Goal: Task Accomplishment & Management: Manage account settings

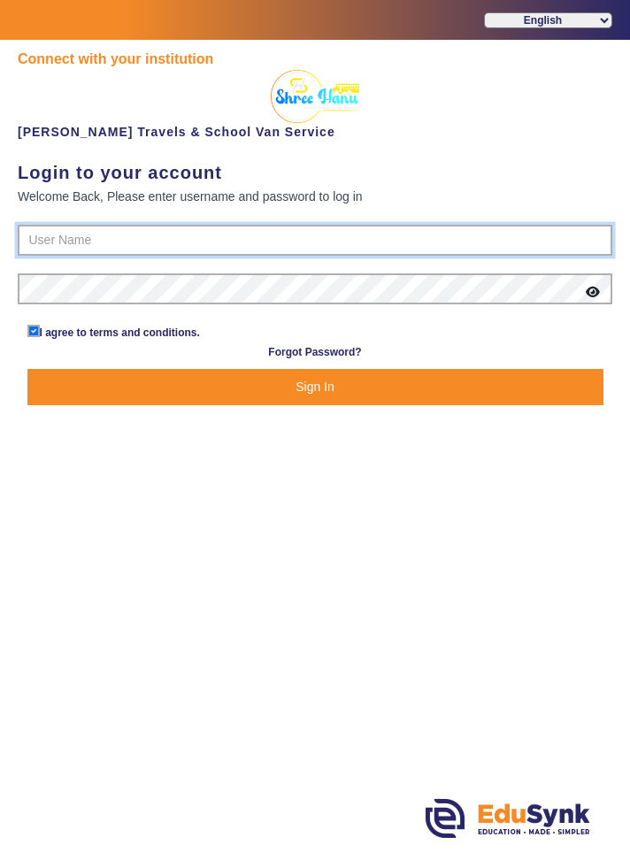
click at [75, 230] on input "text" at bounding box center [315, 241] width 594 height 32
type input "9713429926"
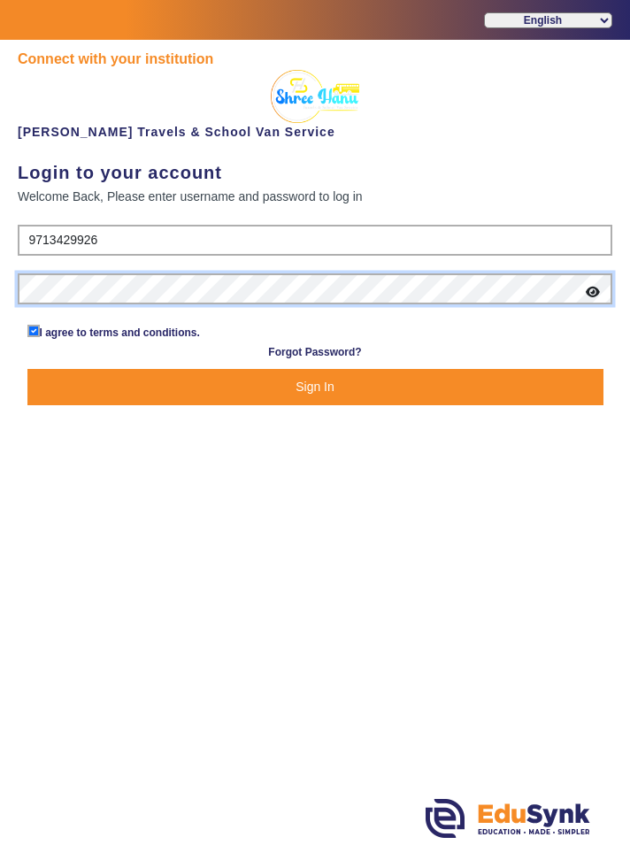
click at [27, 369] on button "Sign In" at bounding box center [315, 387] width 576 height 36
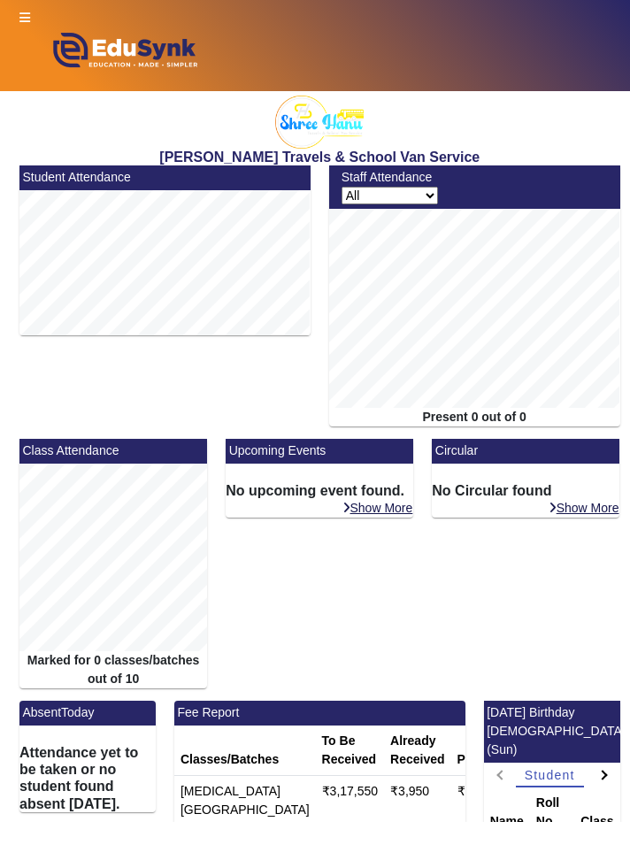
click at [24, 14] on icon at bounding box center [24, 17] width 11 height 12
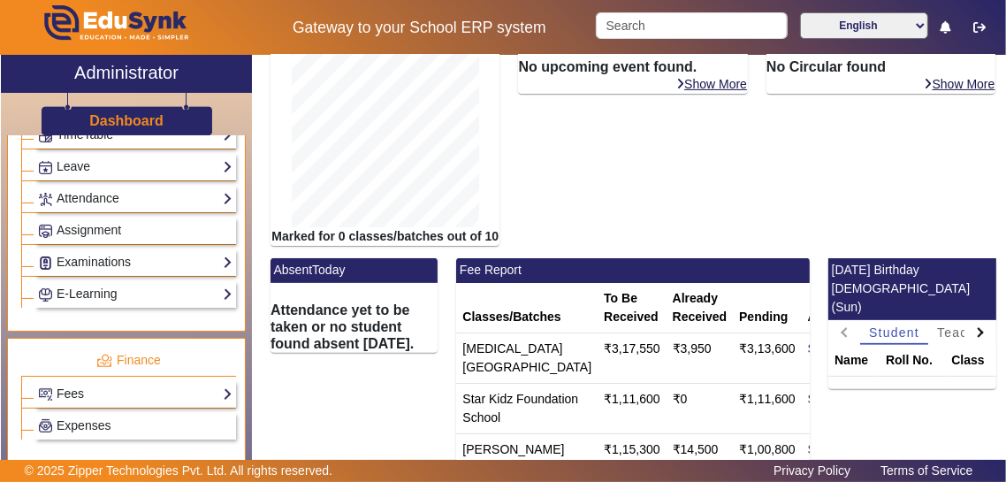
scroll to position [731, 0]
click at [65, 383] on link "Fees" at bounding box center [135, 393] width 195 height 20
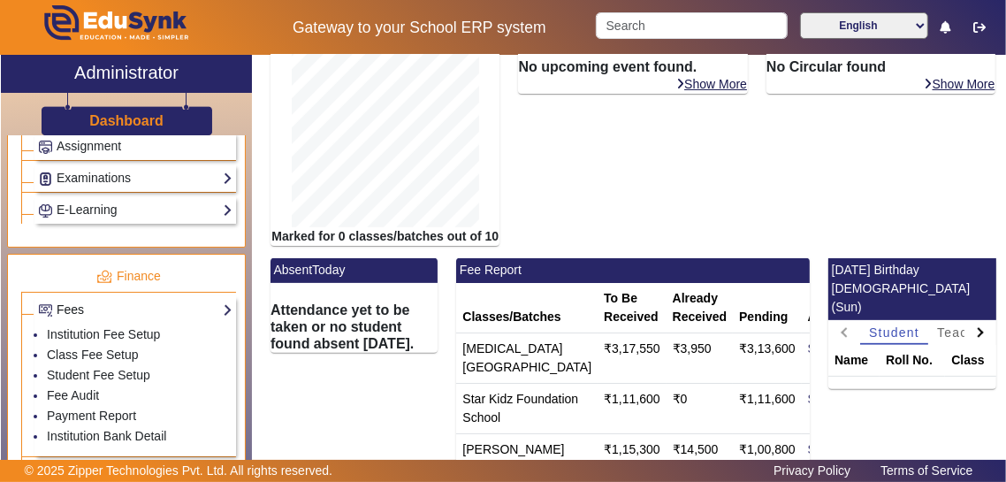
scroll to position [815, 0]
click at [53, 368] on link "Student Fee Setup" at bounding box center [98, 375] width 103 height 14
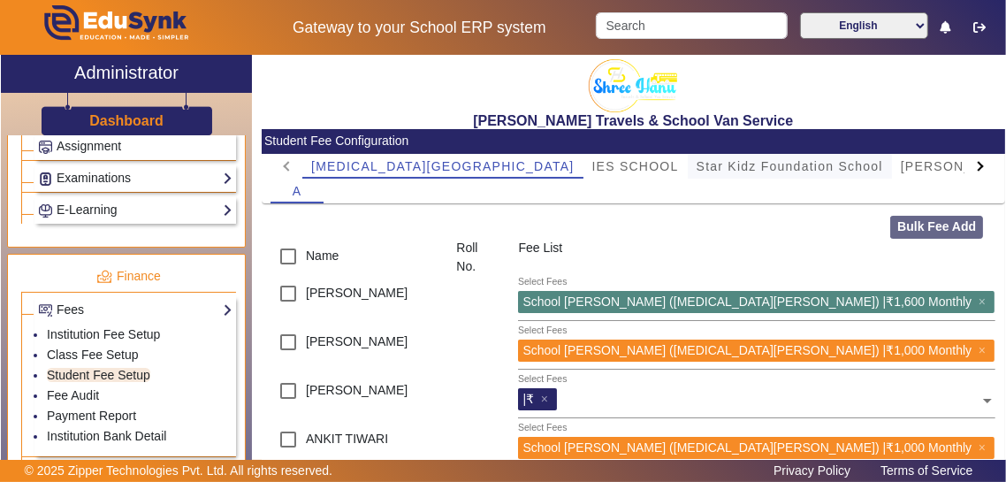
click at [629, 168] on span "Star Kidz Foundation School" at bounding box center [790, 166] width 187 height 12
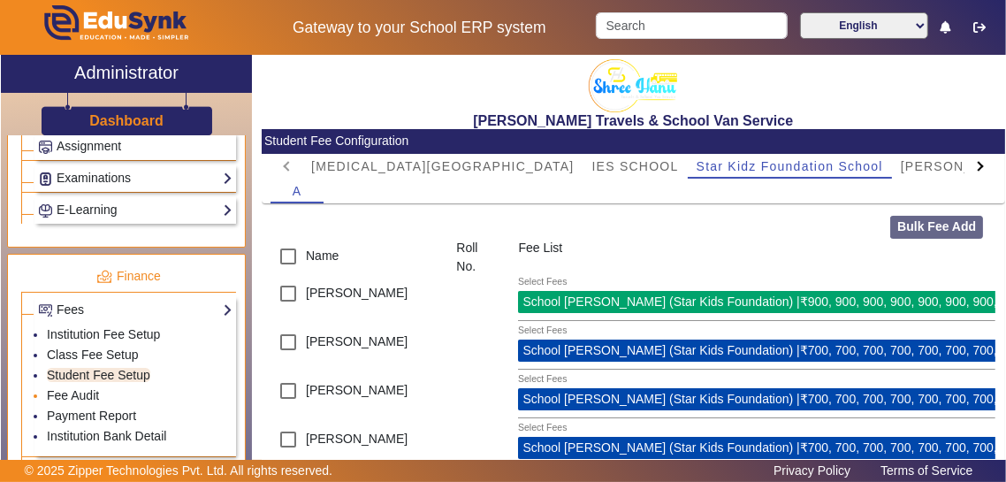
click at [47, 392] on li "Fee Audit" at bounding box center [140, 396] width 186 height 20
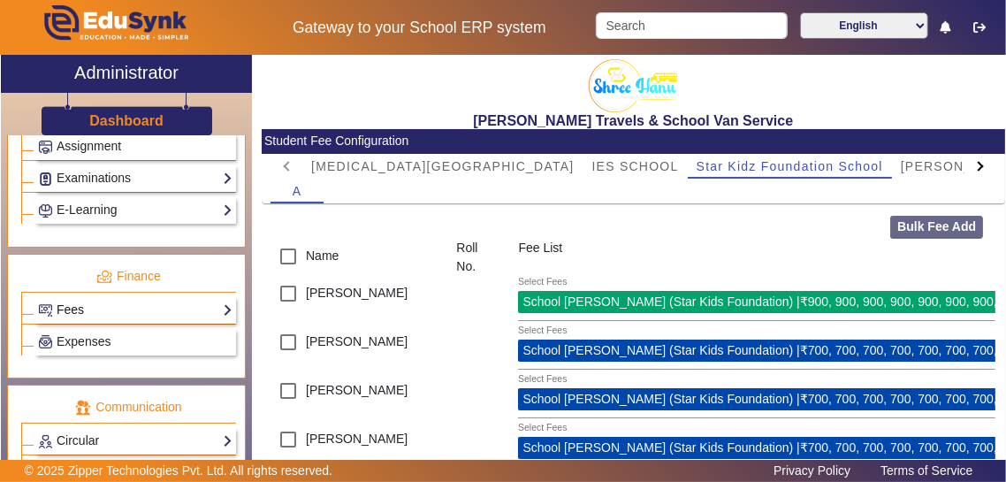
click at [63, 300] on link "Fees" at bounding box center [135, 310] width 195 height 20
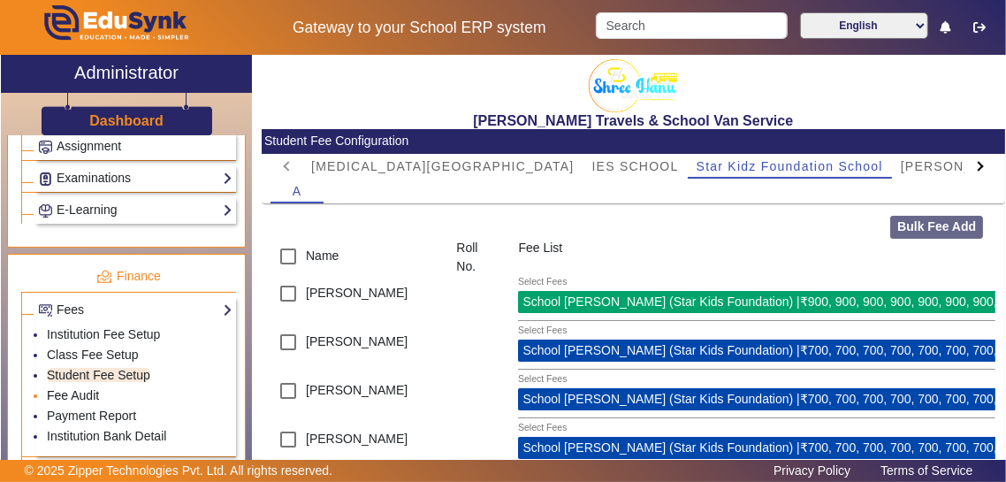
click at [63, 390] on link "Fee Audit" at bounding box center [73, 395] width 52 height 14
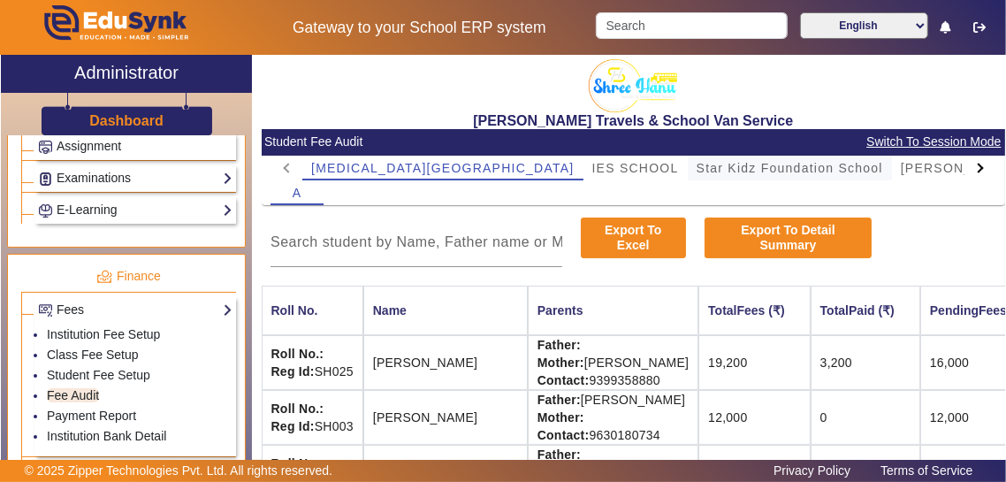
click at [629, 172] on span "Star Kidz Foundation School" at bounding box center [790, 168] width 187 height 12
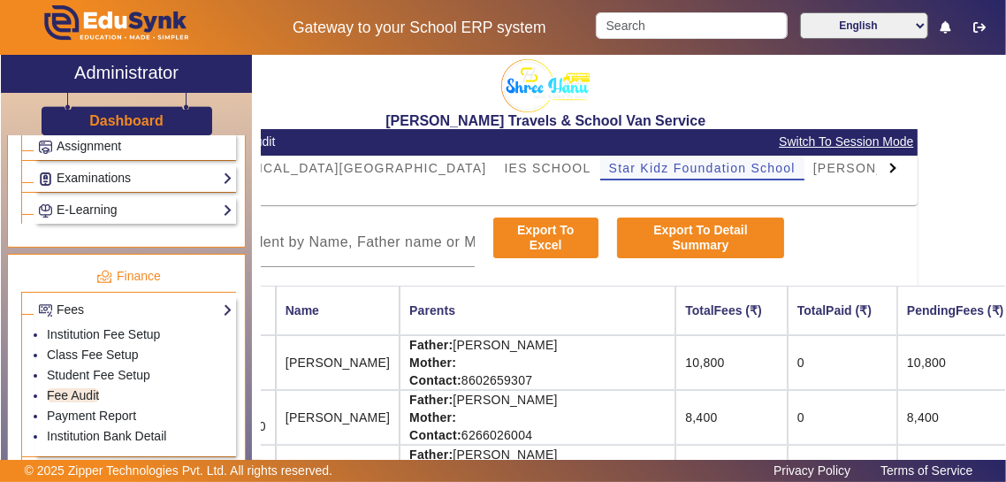
scroll to position [0, 134]
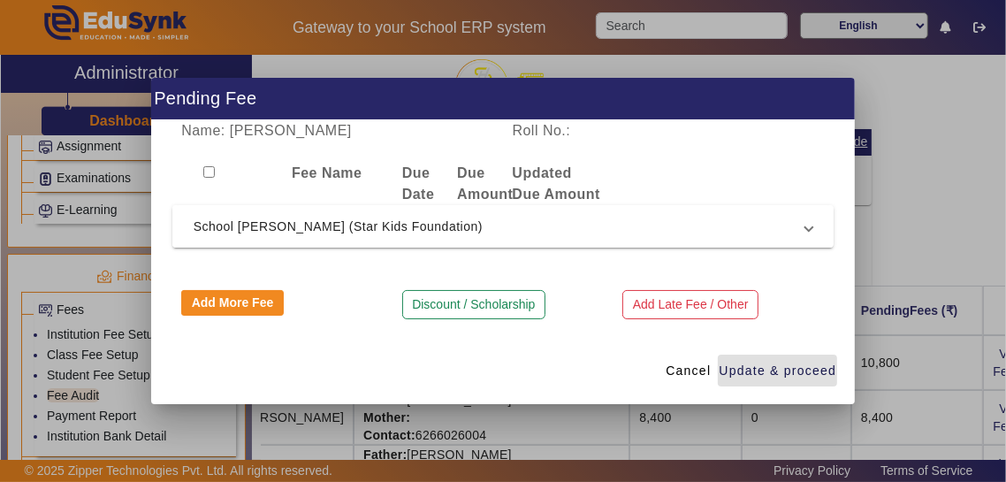
click at [629, 239] on mat-expansion-panel-header "School [PERSON_NAME] (Star Kids Foundation)" at bounding box center [503, 226] width 662 height 42
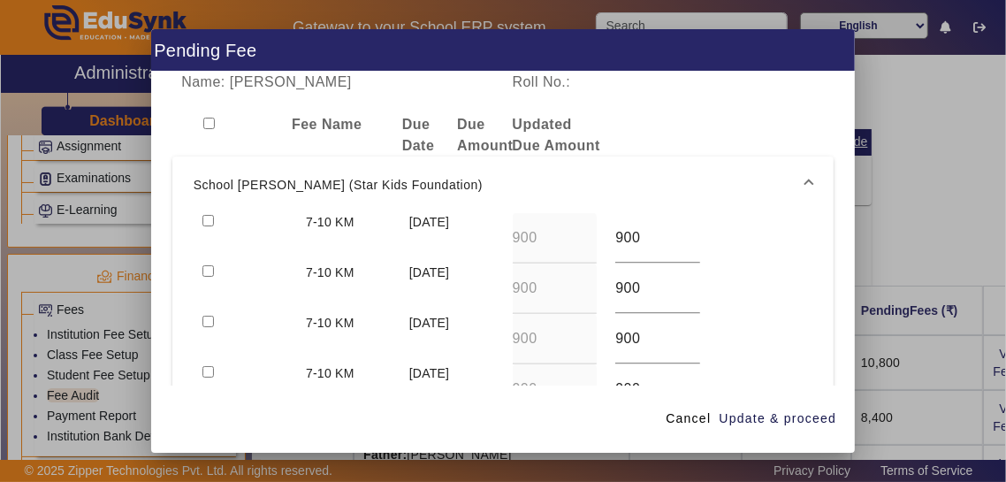
click at [209, 215] on input "checkbox" at bounding box center [208, 220] width 11 height 11
checkbox input "true"
click at [206, 265] on input "checkbox" at bounding box center [208, 270] width 11 height 11
checkbox input "true"
click at [629, 428] on span "Update & proceed" at bounding box center [778, 418] width 118 height 19
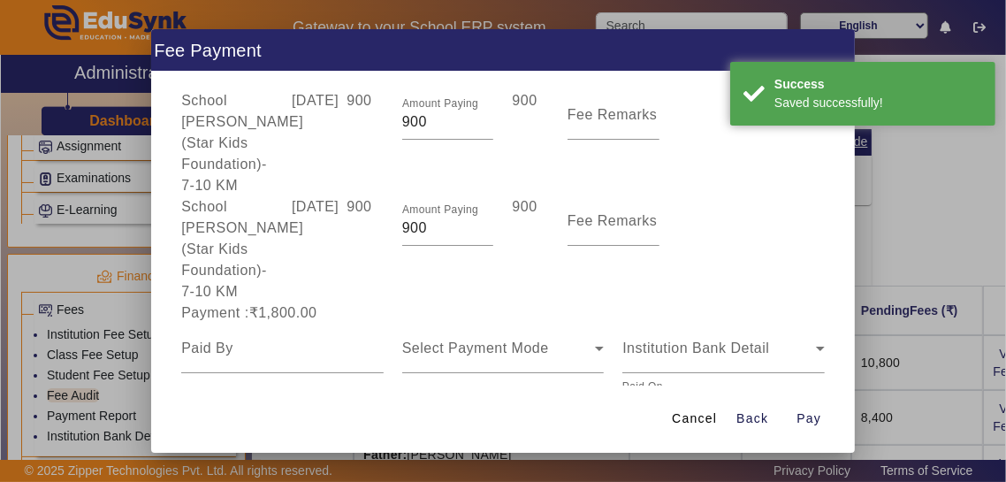
scroll to position [110, 0]
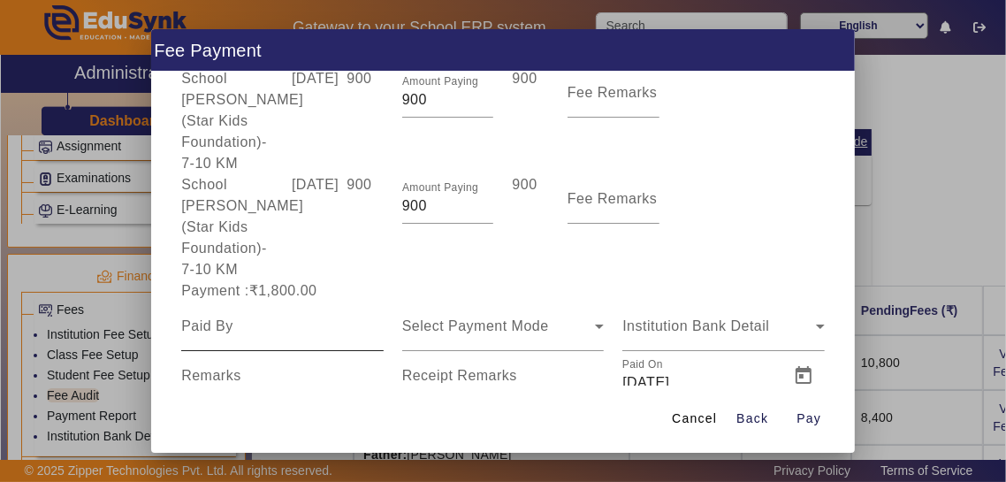
click at [227, 316] on input at bounding box center [282, 326] width 203 height 21
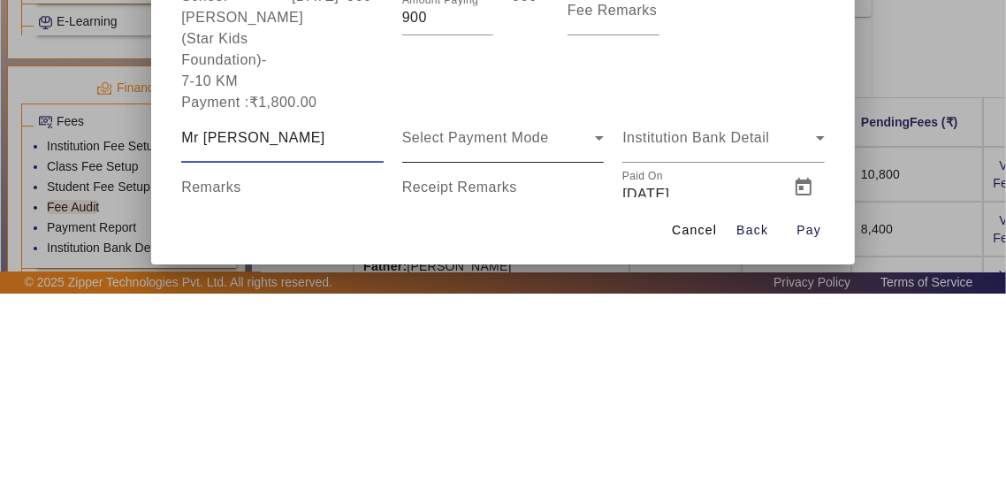
type input "Mr [PERSON_NAME]"
click at [564, 316] on div "Select Payment Mode" at bounding box center [499, 326] width 194 height 21
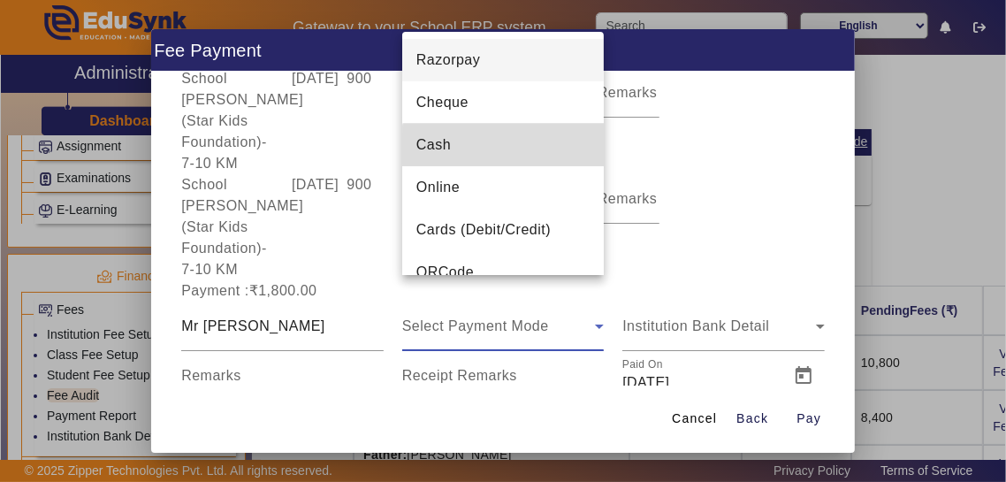
click at [549, 148] on mat-option "Cash" at bounding box center [503, 145] width 203 height 42
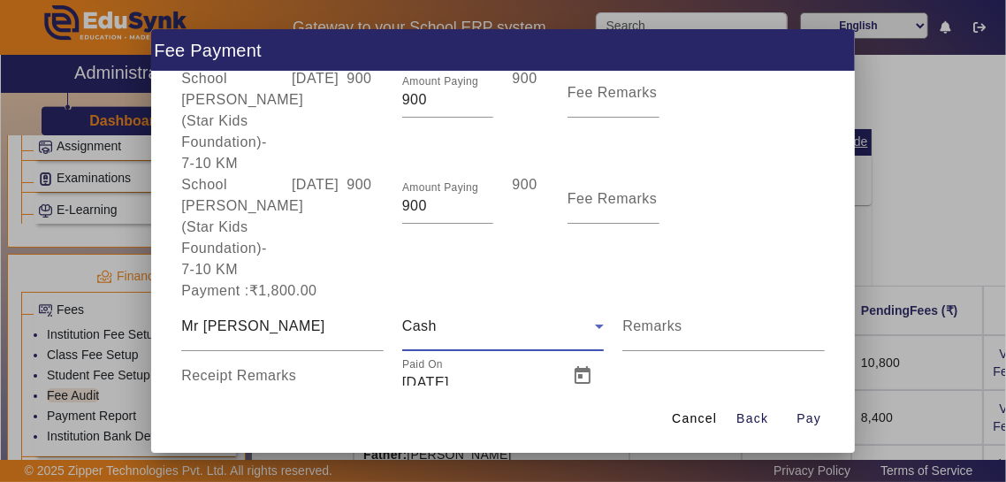
click at [213, 372] on input "Receipt Remarks" at bounding box center [282, 382] width 203 height 21
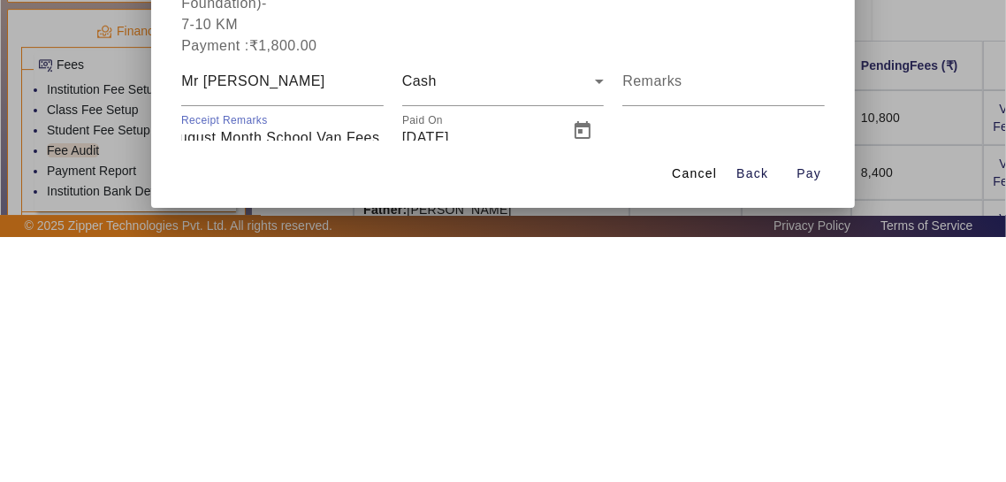
scroll to position [0, 76]
type input "July August Month School Van Fees Paid"
click at [587, 355] on span "Open calendar" at bounding box center [583, 376] width 42 height 42
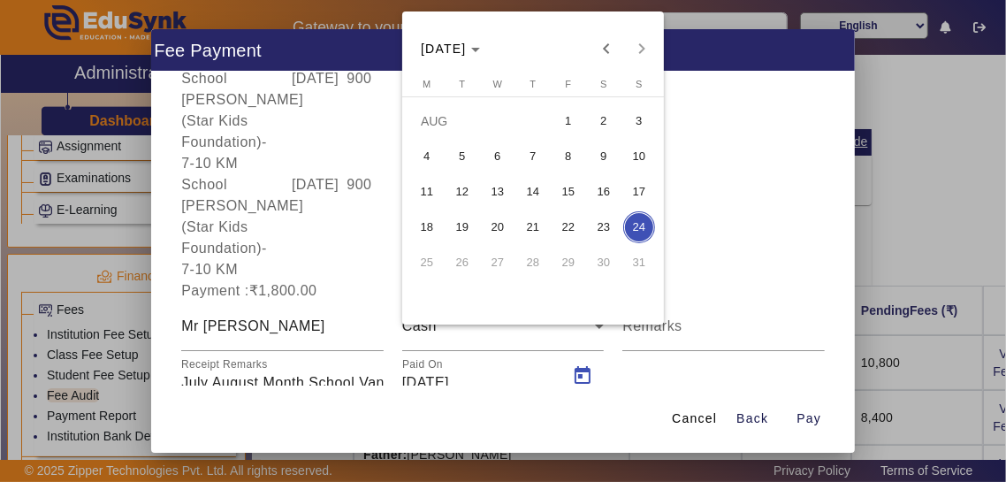
click at [435, 187] on span "11" at bounding box center [427, 192] width 32 height 32
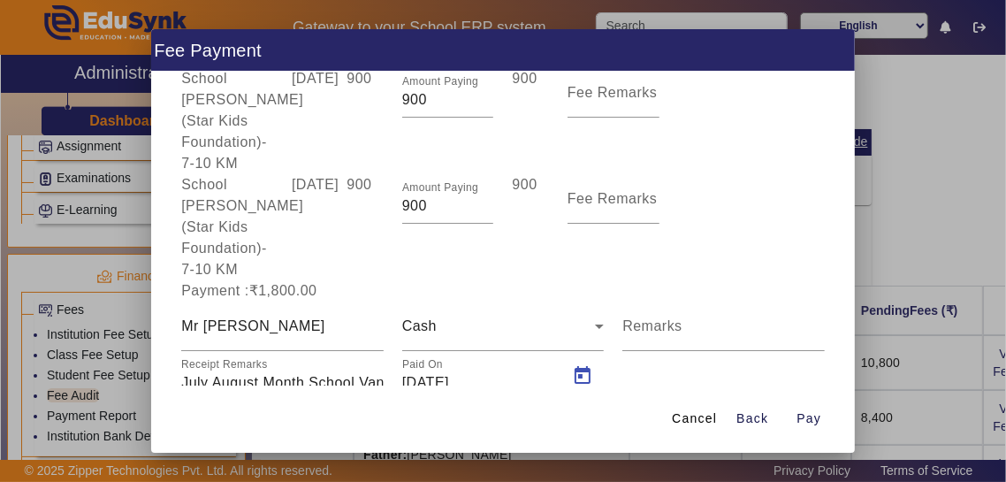
type input "[DATE]"
click at [629, 428] on span "Pay" at bounding box center [809, 418] width 25 height 19
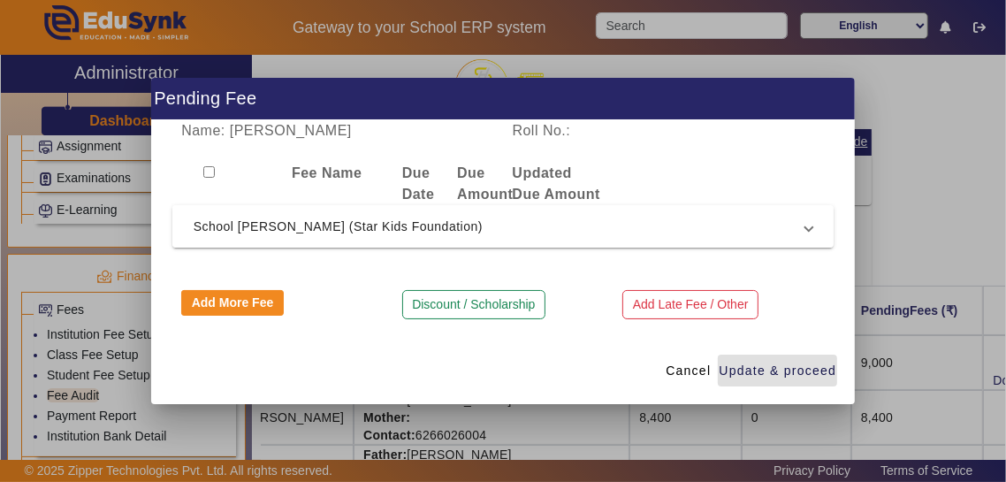
click at [398, 232] on span "School [PERSON_NAME] (Star Kids Foundation)" at bounding box center [500, 226] width 613 height 21
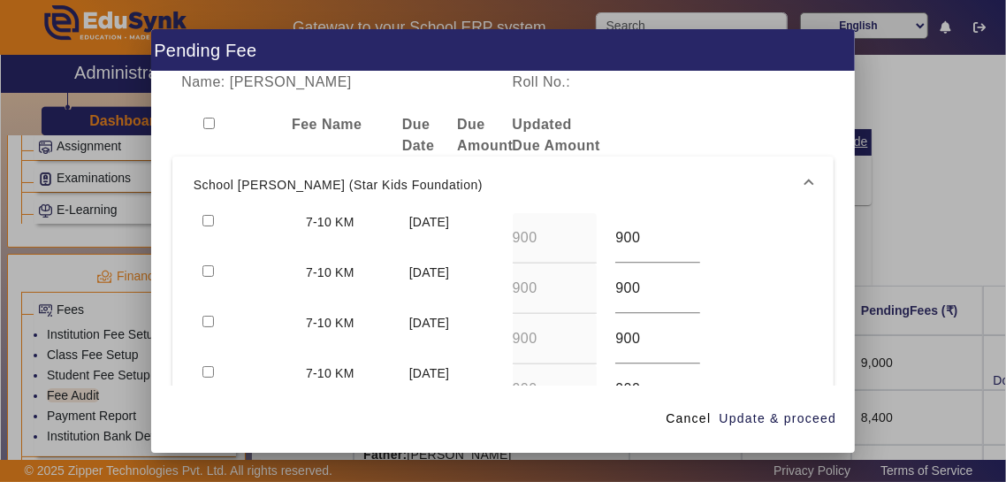
click at [212, 215] on input "checkbox" at bounding box center [208, 220] width 11 height 11
checkbox input "true"
click at [205, 265] on input "checkbox" at bounding box center [208, 270] width 11 height 11
checkbox input "true"
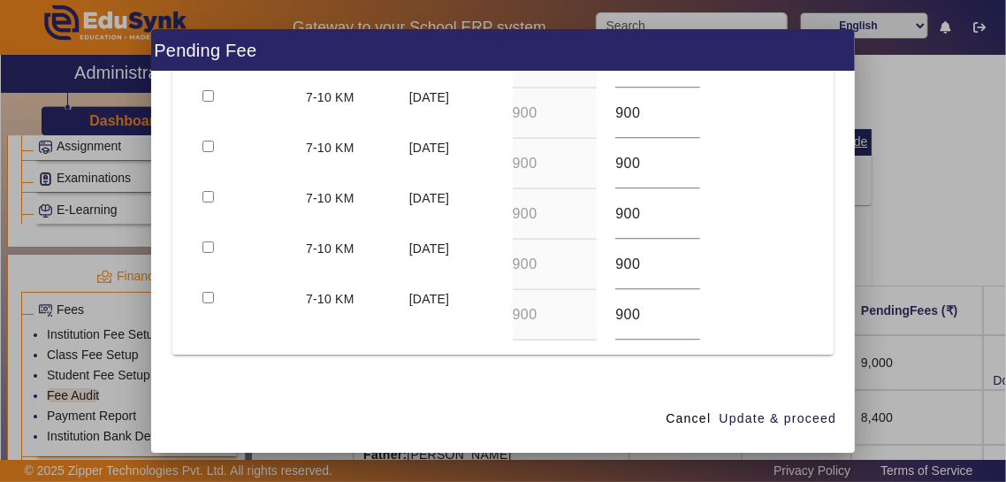
scroll to position [380, 0]
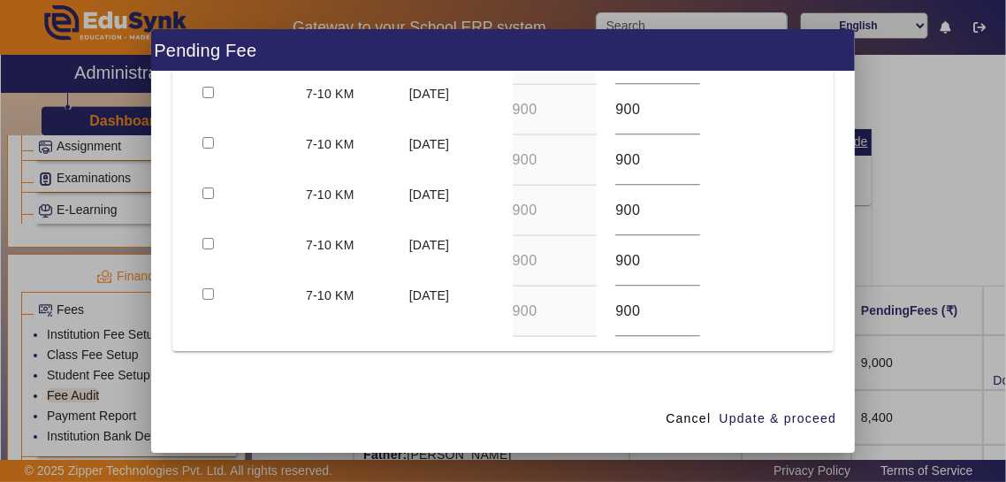
click at [448, 394] on button "Discount / Scholarship" at bounding box center [473, 409] width 143 height 30
click at [325, 386] on input at bounding box center [337, 396] width 312 height 21
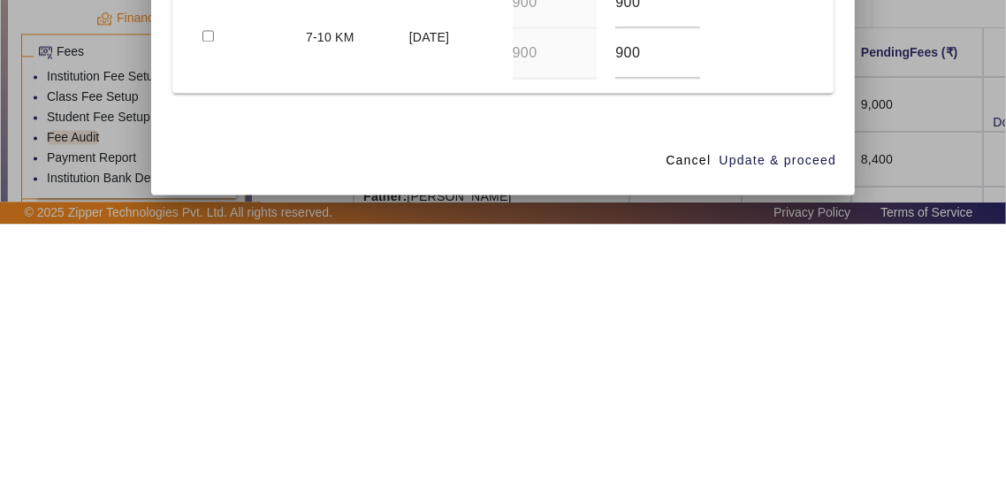
type input "Discount @ 150"
click at [616, 386] on input at bounding box center [586, 396] width 147 height 21
type input "300"
click at [629, 428] on span "Update & proceed" at bounding box center [778, 418] width 118 height 19
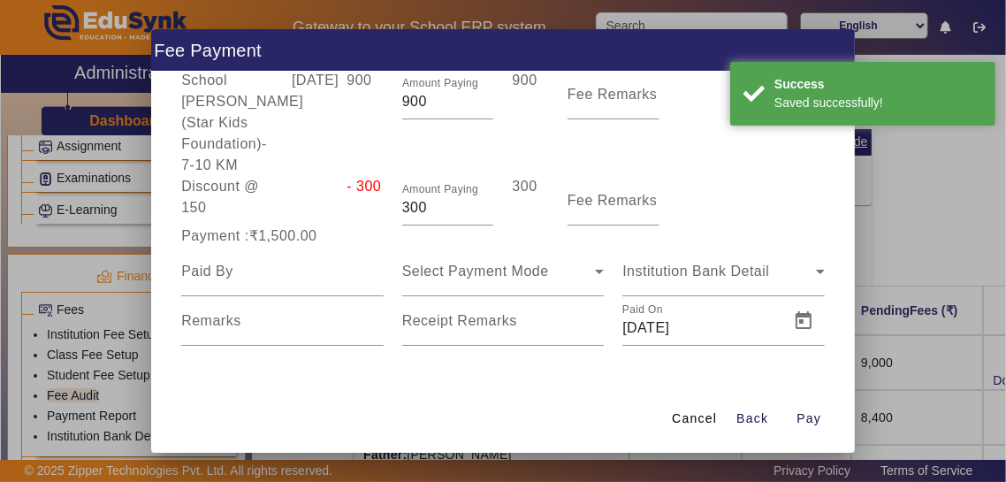
scroll to position [159, 0]
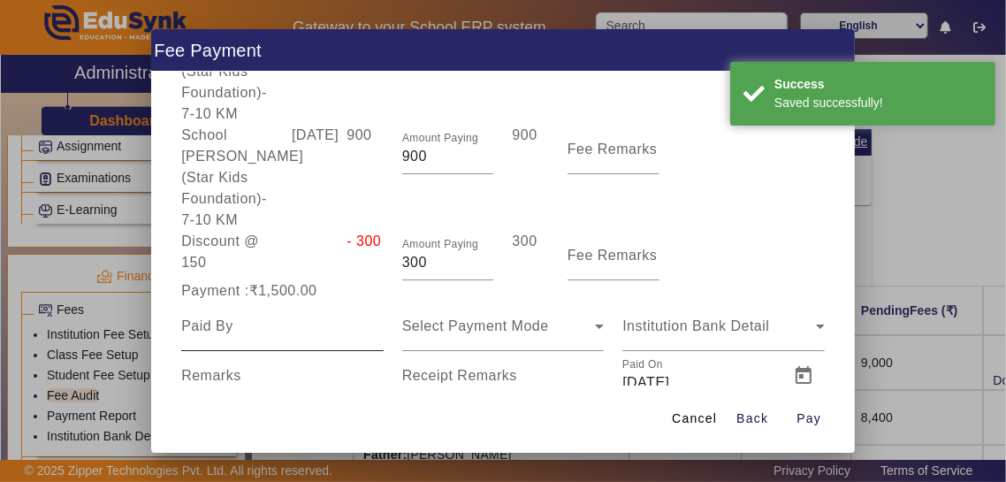
click at [193, 316] on input at bounding box center [282, 326] width 203 height 21
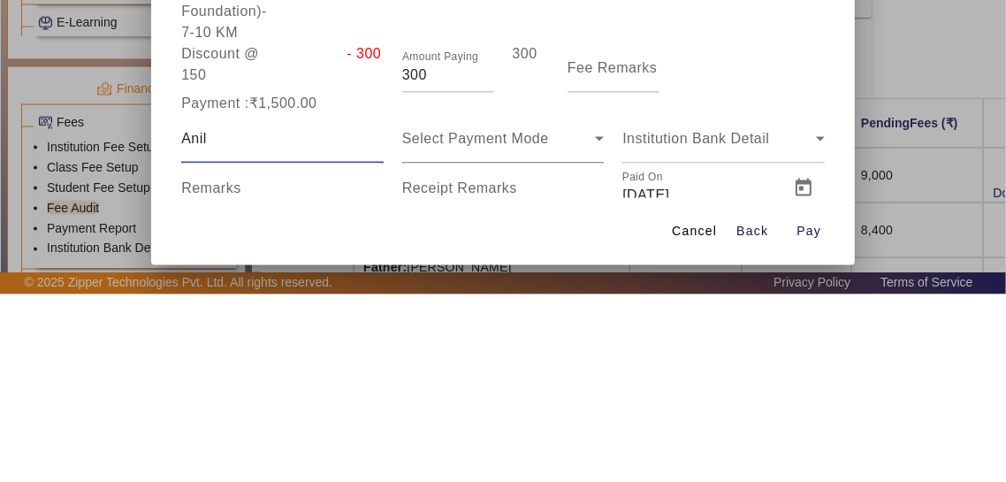
type input "Anil"
click at [551, 316] on div "Select Payment Mode" at bounding box center [499, 326] width 194 height 21
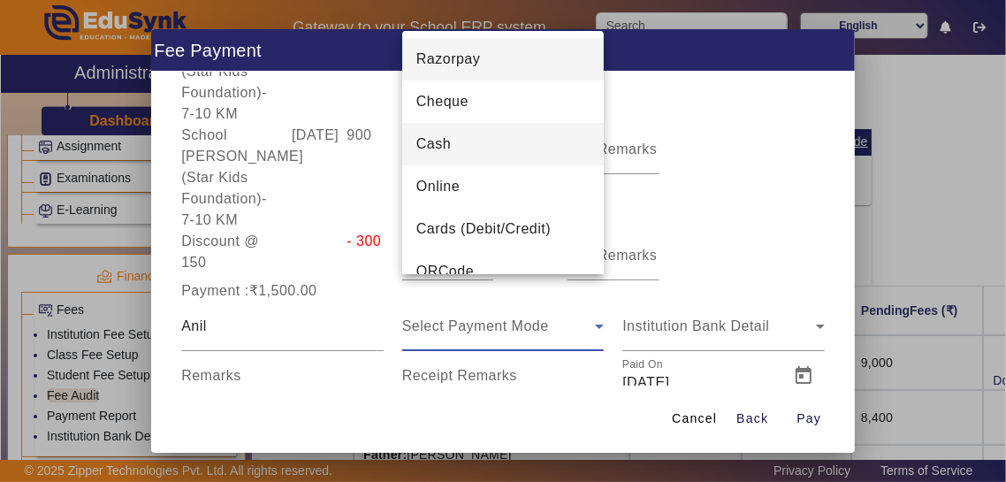
click at [539, 146] on mat-option "Cash" at bounding box center [503, 144] width 203 height 42
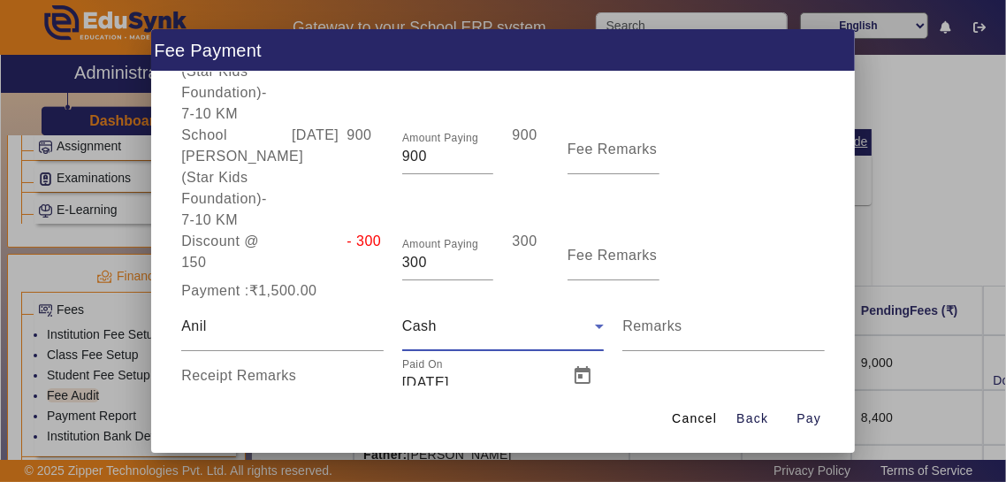
click at [191, 368] on mat-label "Receipt Remarks" at bounding box center [238, 375] width 115 height 15
click at [191, 372] on input "Receipt Remarks" at bounding box center [282, 382] width 203 height 21
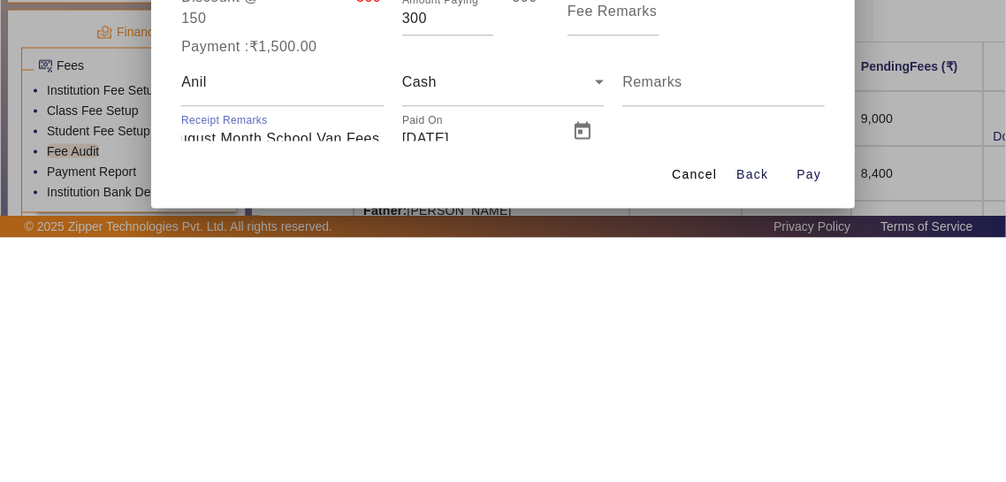
scroll to position [0, 76]
type input "July August Month School Van Fees Paid"
click at [593, 355] on span "Open calendar" at bounding box center [583, 376] width 42 height 42
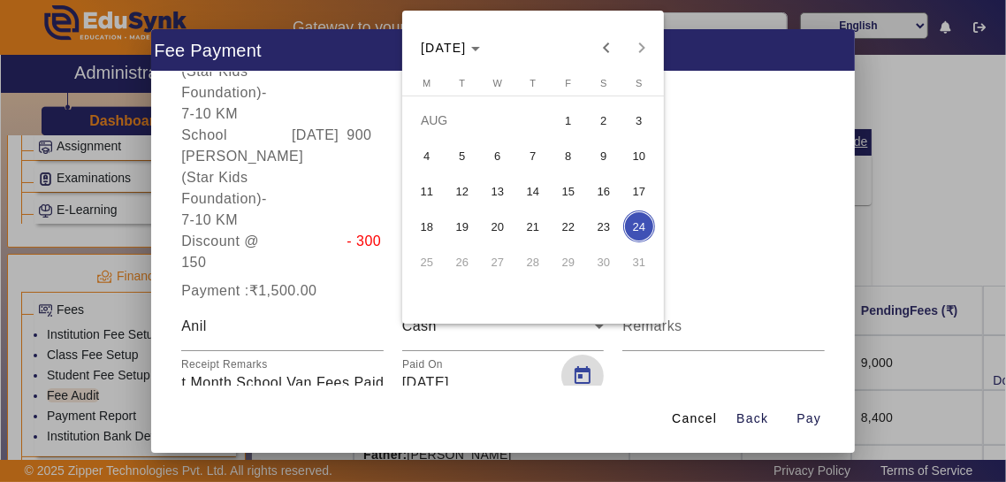
scroll to position [0, 0]
click at [424, 189] on span "11" at bounding box center [427, 191] width 32 height 32
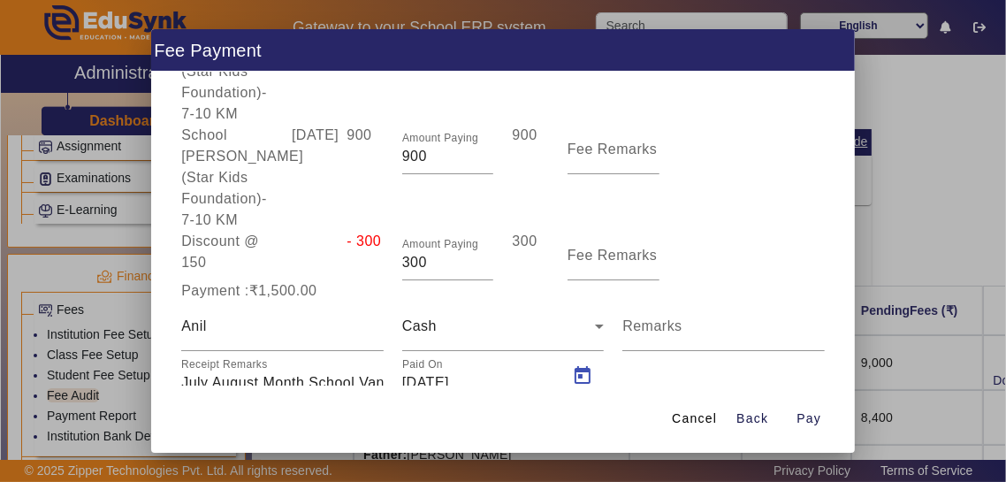
type input "[DATE]"
click at [629, 428] on span "Pay" at bounding box center [809, 418] width 25 height 19
type input "0"
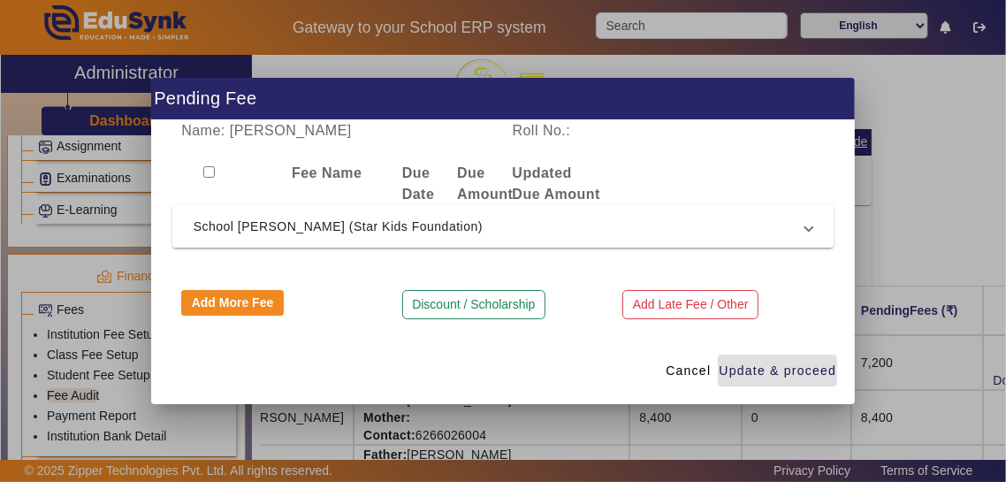
click at [629, 387] on div at bounding box center [503, 241] width 1006 height 482
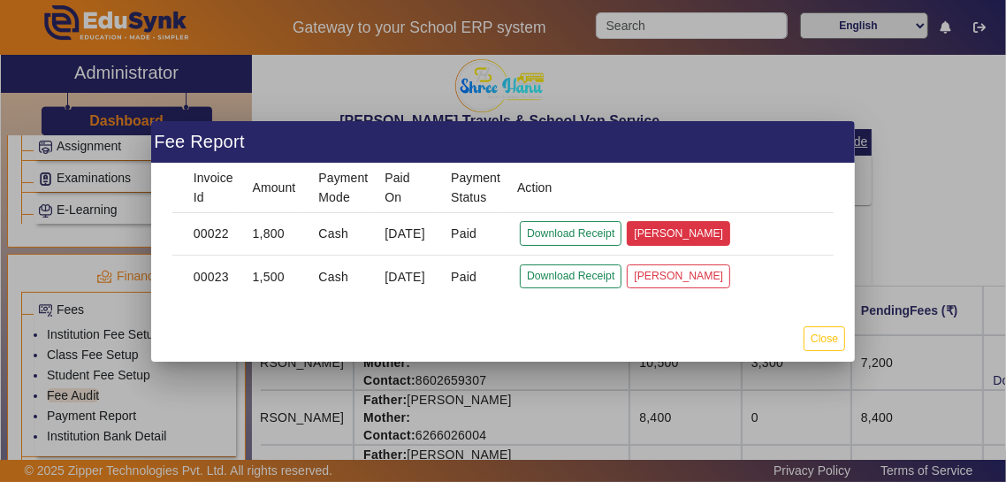
click at [629, 226] on button "[PERSON_NAME]" at bounding box center [678, 233] width 103 height 24
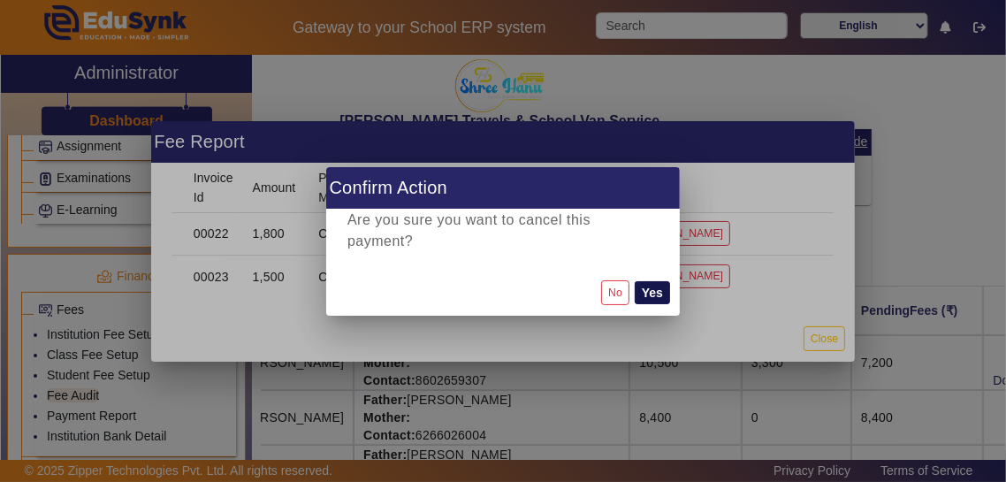
click at [629, 282] on button "Yes" at bounding box center [652, 292] width 35 height 23
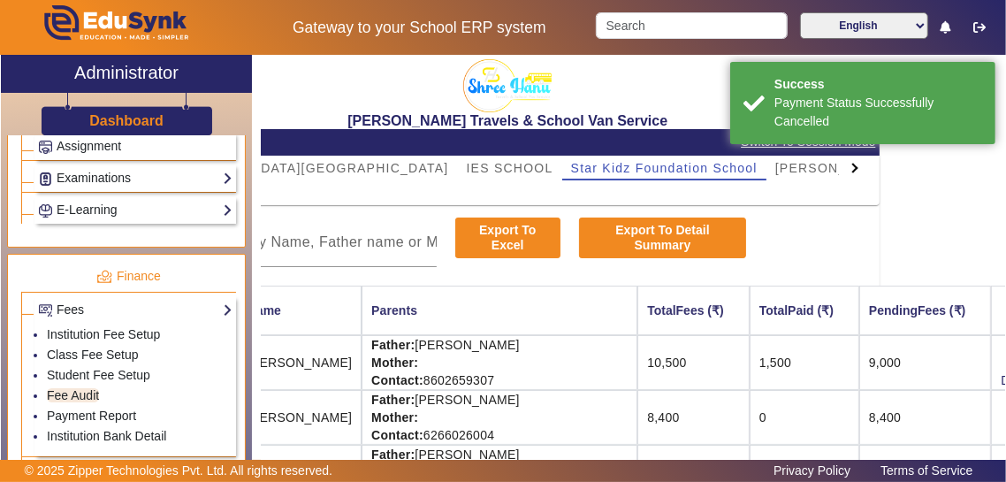
scroll to position [0, 119]
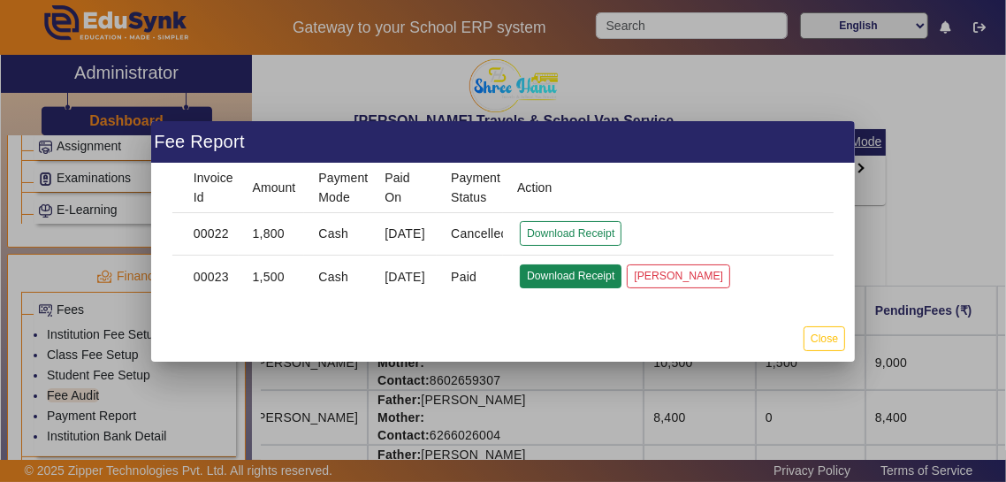
click at [606, 288] on button "Download Receipt" at bounding box center [571, 276] width 102 height 24
click at [629, 349] on button "Close" at bounding box center [825, 338] width 42 height 24
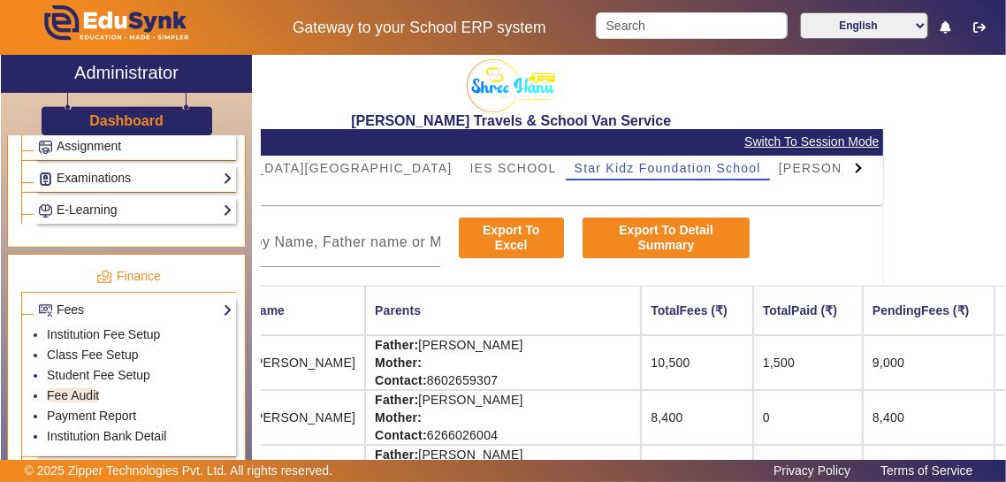
scroll to position [0, 160]
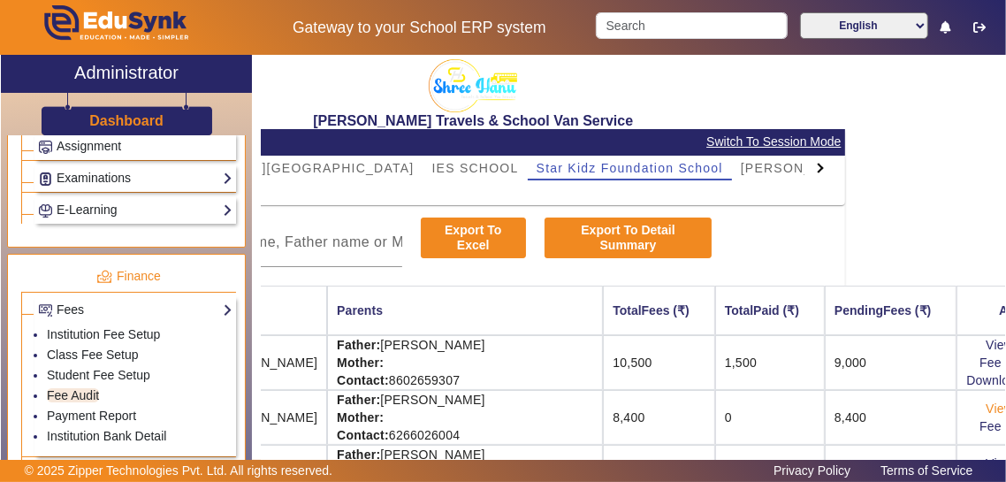
click at [629, 410] on link "View & Pay" at bounding box center [1018, 409] width 65 height 14
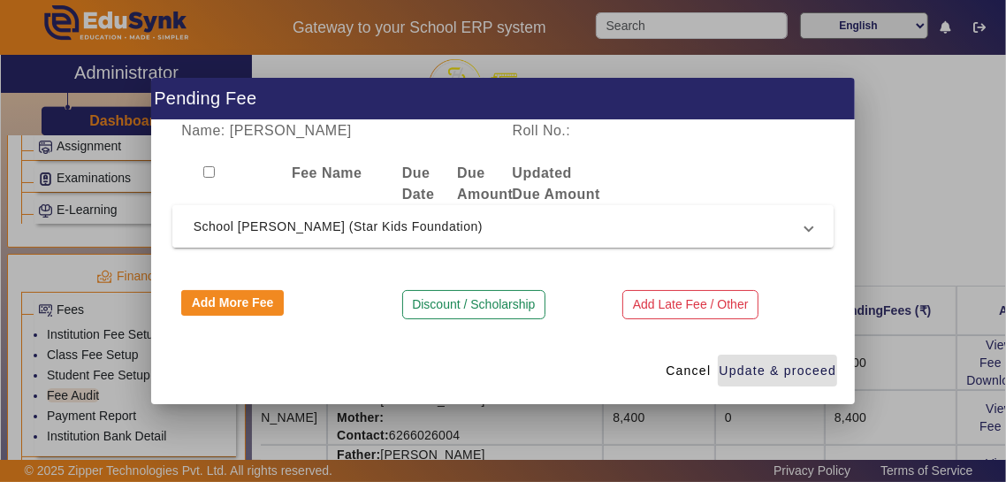
click at [629, 222] on span "School [PERSON_NAME] (Star Kids Foundation)" at bounding box center [500, 226] width 613 height 21
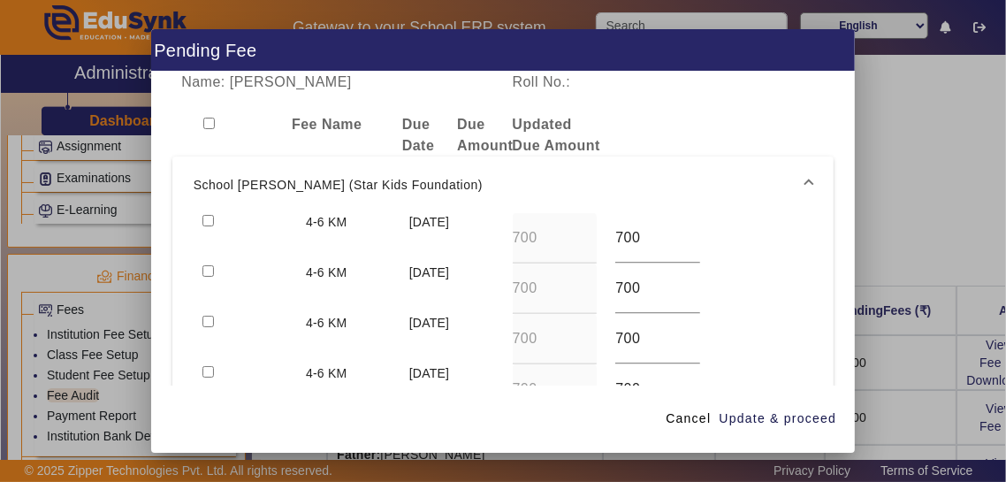
click at [209, 215] on input "checkbox" at bounding box center [208, 220] width 11 height 11
checkbox input "true"
click at [629, 428] on span "Update & proceed" at bounding box center [778, 418] width 118 height 19
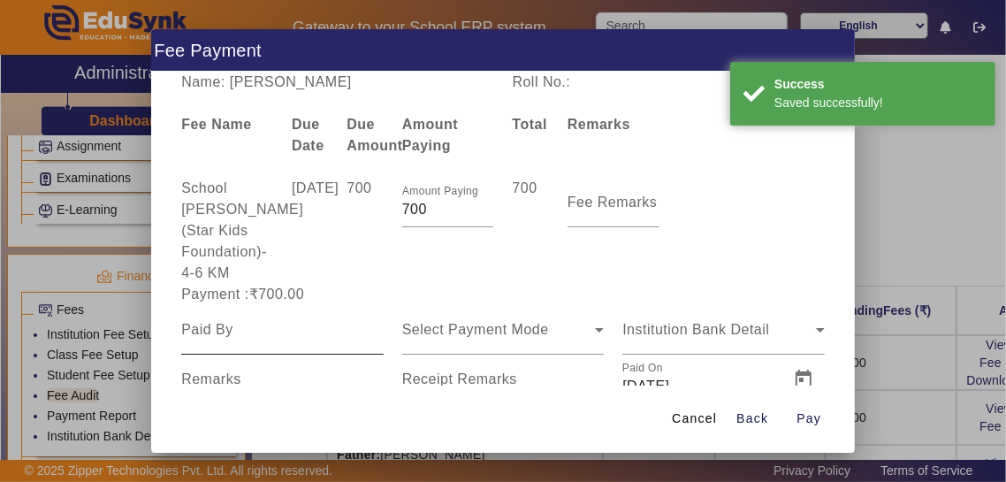
click at [203, 319] on input at bounding box center [282, 329] width 203 height 21
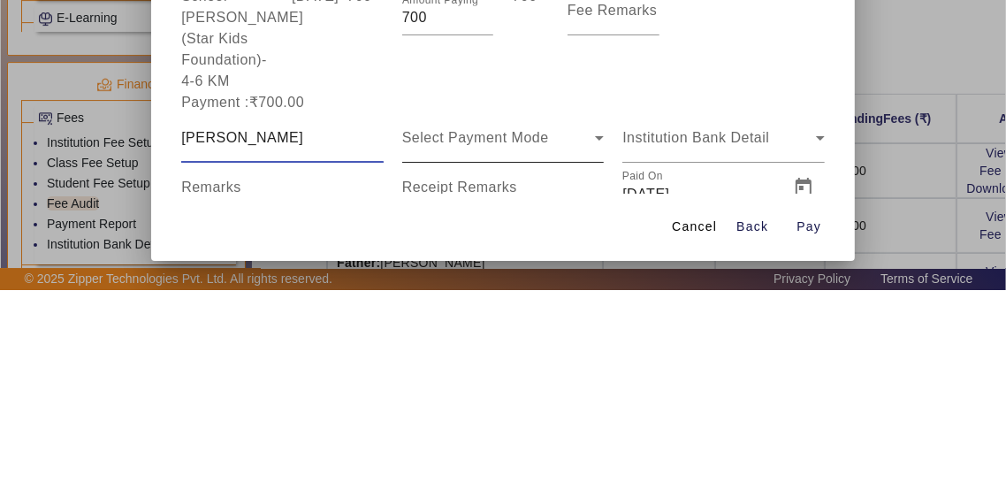
type input "[PERSON_NAME]"
click at [544, 322] on span "Select Payment Mode" at bounding box center [475, 329] width 147 height 15
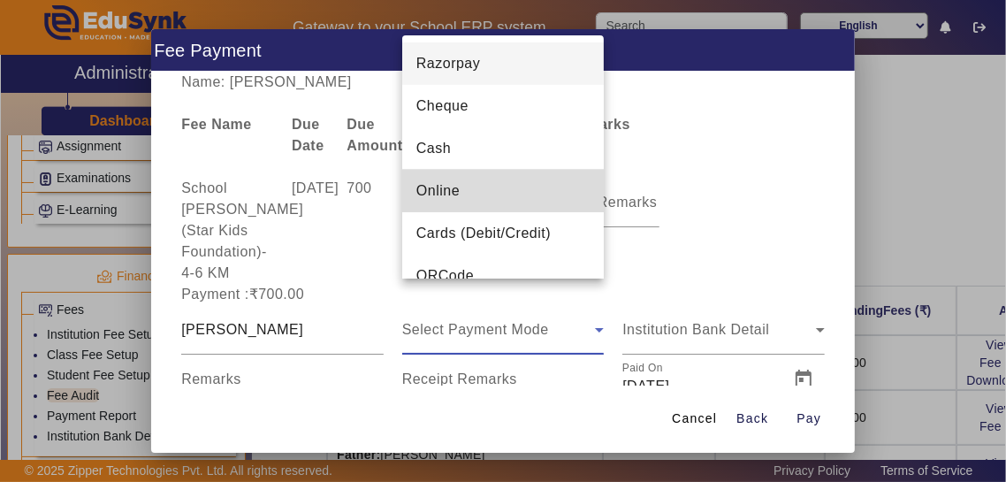
click at [539, 191] on mat-option "Online" at bounding box center [503, 191] width 203 height 42
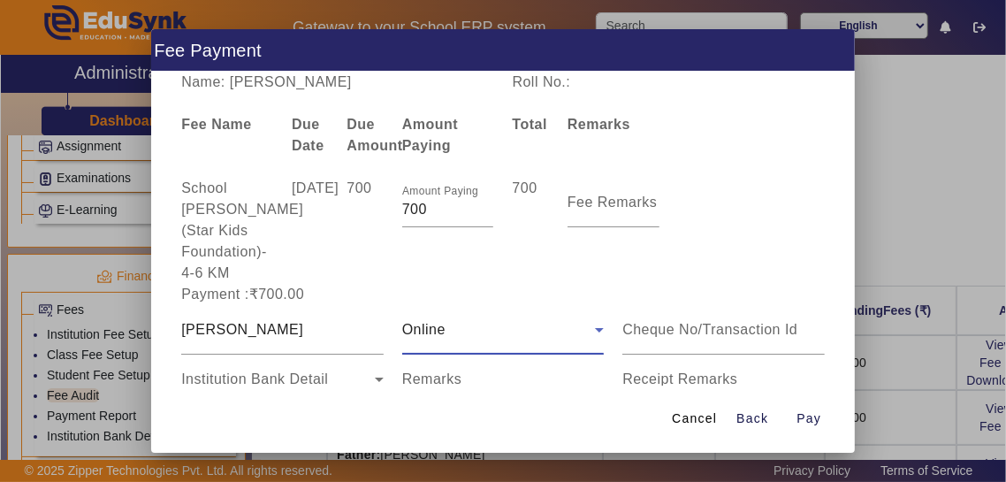
click at [493, 376] on input "Remarks" at bounding box center [503, 386] width 203 height 21
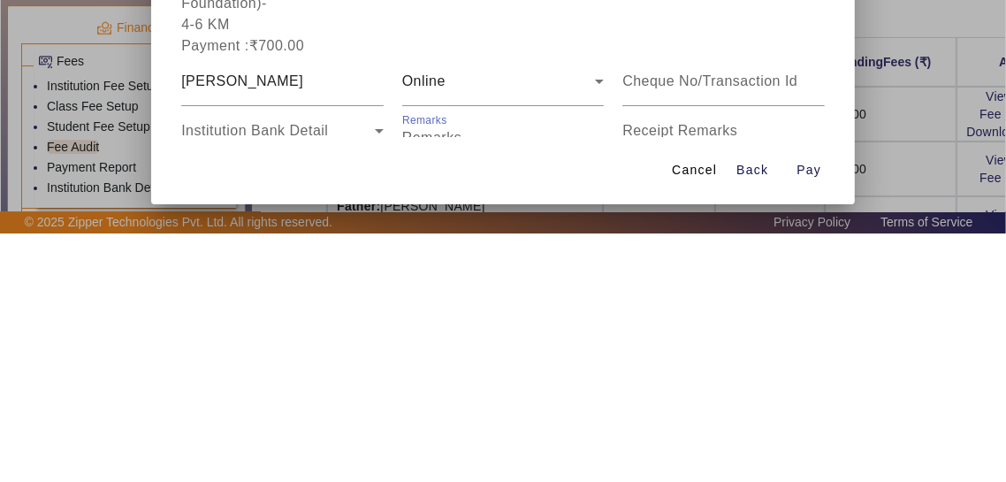
click at [629, 376] on input "Receipt Remarks" at bounding box center [724, 386] width 203 height 21
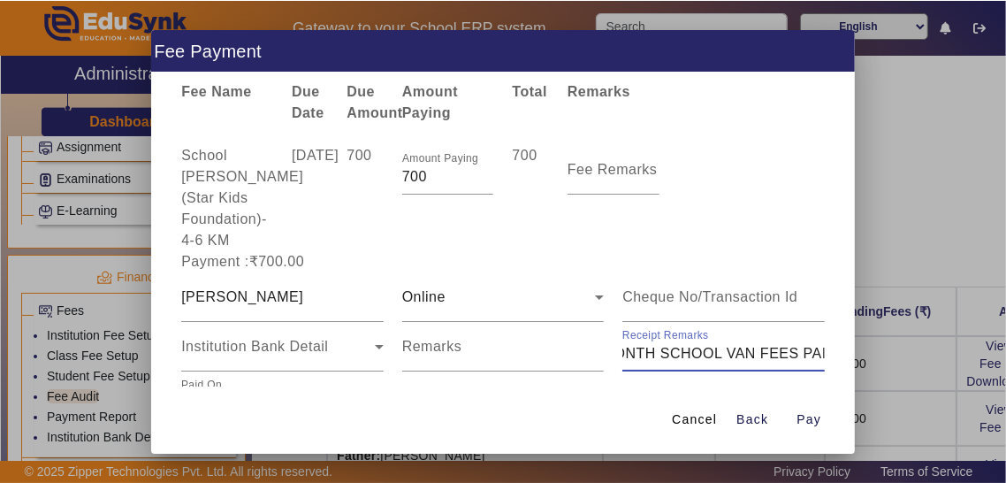
scroll to position [53, 0]
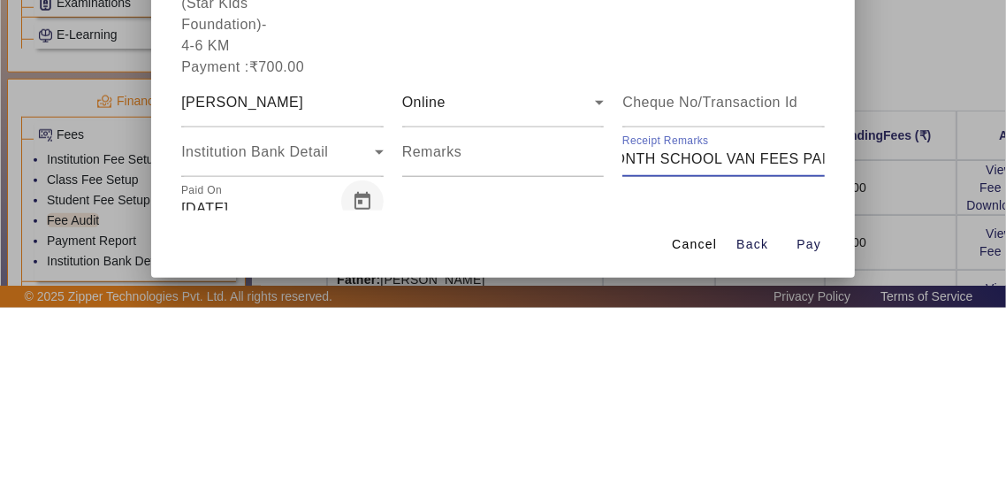
type input "JULY MONTH SCHOOL VAN FEES PAID"
click at [361, 393] on span "Open calendar" at bounding box center [362, 377] width 42 height 42
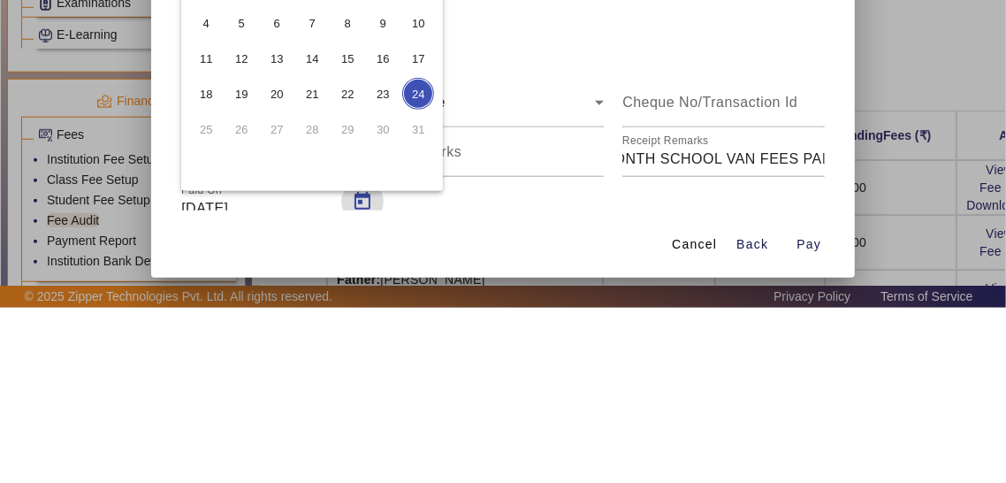
scroll to position [0, 0]
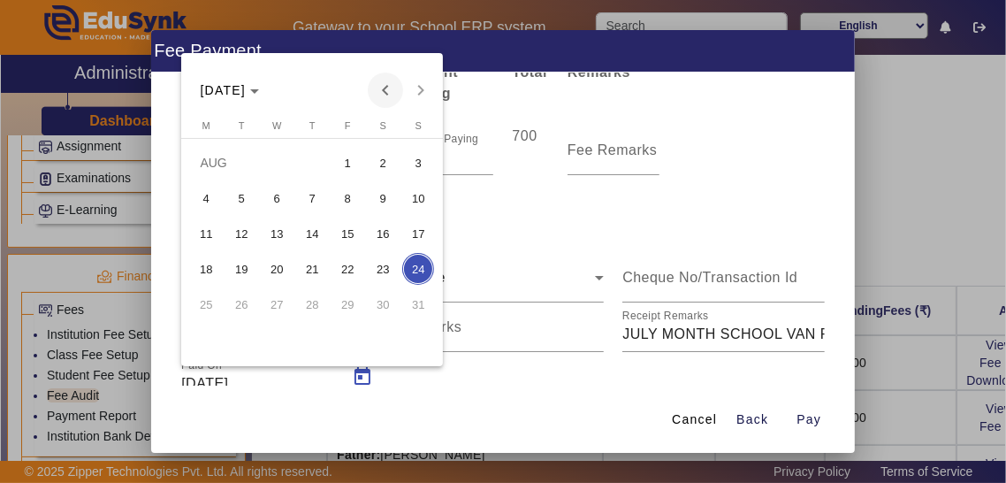
click at [382, 108] on span "Previous month" at bounding box center [385, 90] width 35 height 35
click at [386, 249] on span "12" at bounding box center [383, 234] width 32 height 32
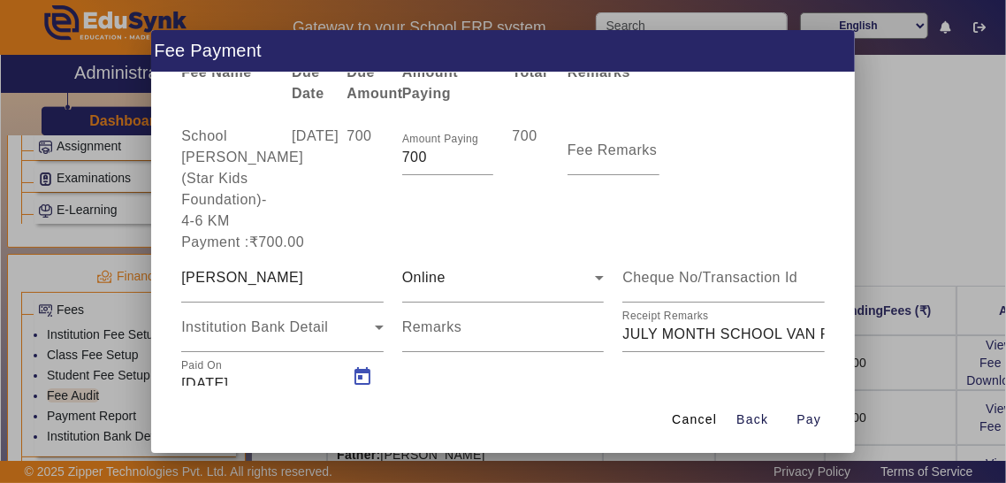
type input "[DATE]"
click at [629, 429] on span "Pay" at bounding box center [809, 419] width 25 height 19
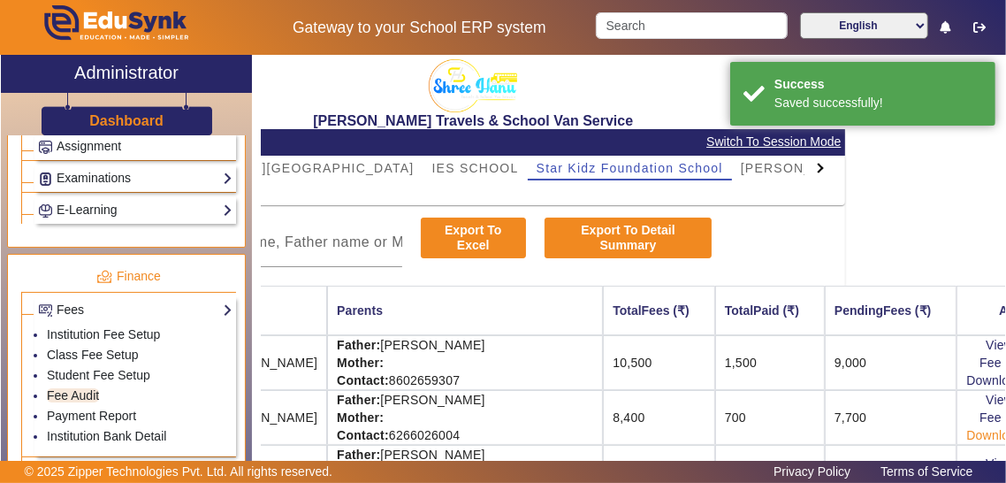
click at [629, 435] on link "Download Receipt" at bounding box center [1019, 435] width 104 height 14
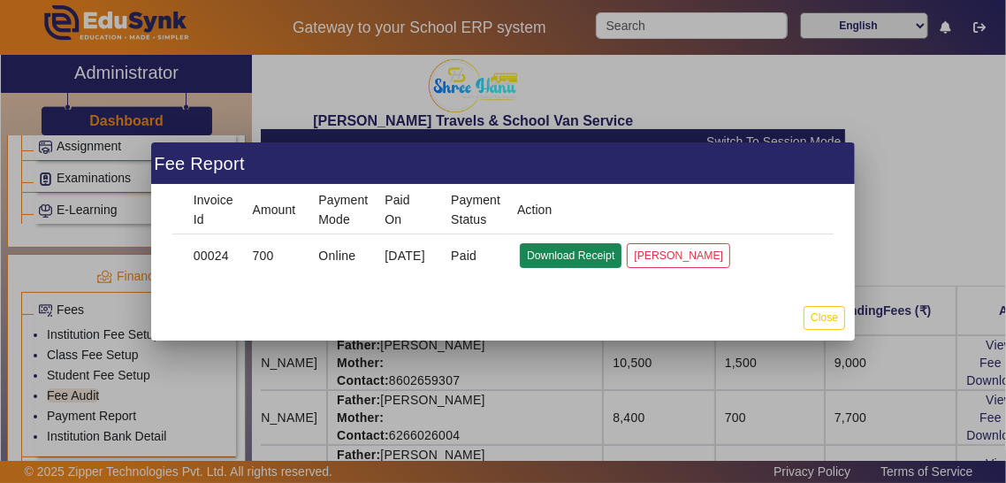
click at [561, 267] on button "Download Receipt" at bounding box center [571, 255] width 102 height 24
click at [629, 340] on mat-dialog-actions "Close" at bounding box center [503, 318] width 705 height 46
click at [629, 330] on button "Close" at bounding box center [825, 318] width 42 height 24
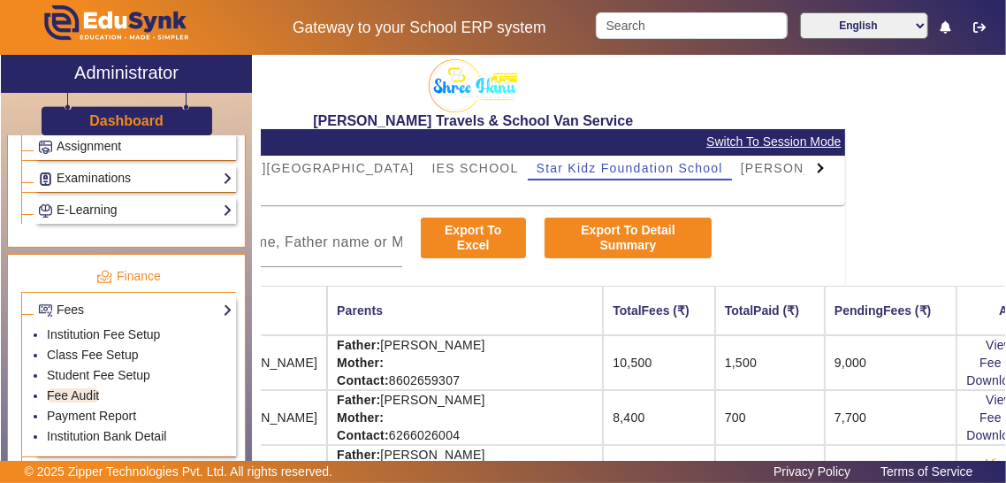
click at [629, 462] on link "View & Pay" at bounding box center [1018, 463] width 65 height 14
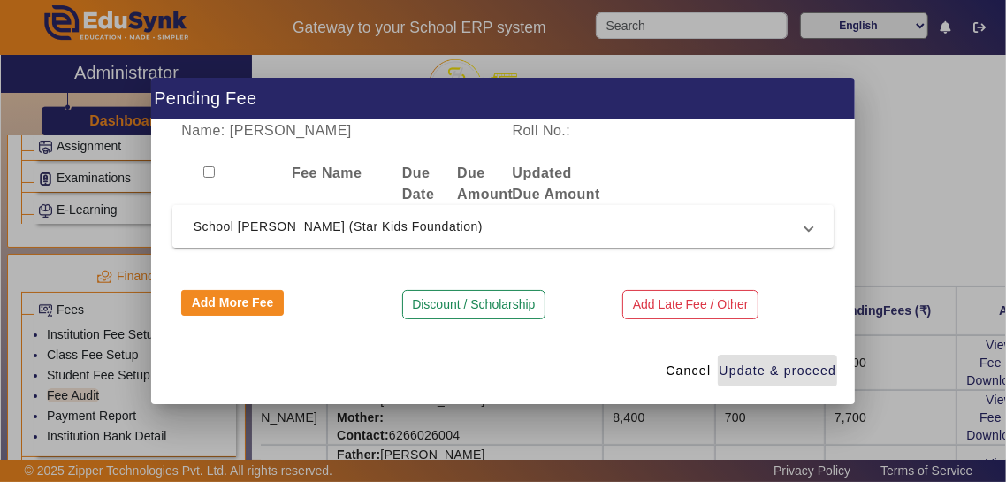
click at [629, 233] on span "School [PERSON_NAME] (Star Kids Foundation)" at bounding box center [500, 226] width 613 height 21
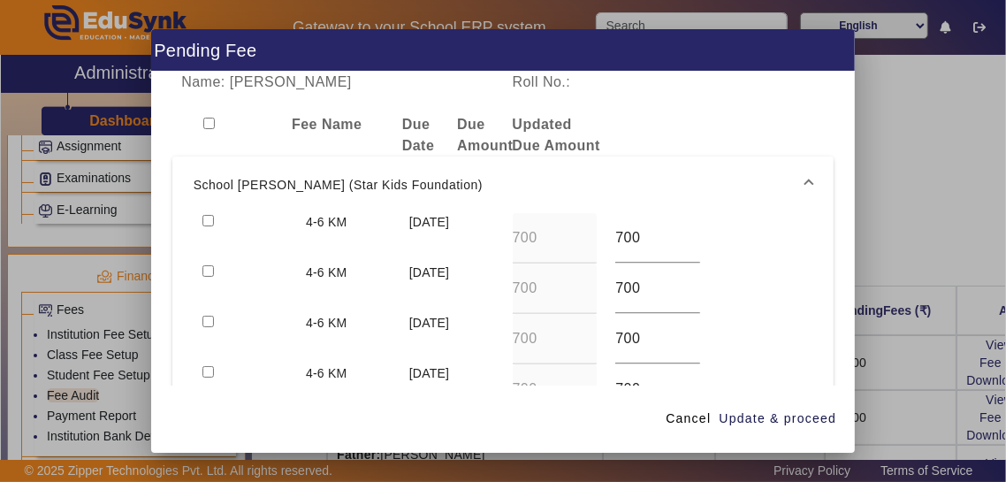
click at [209, 215] on input "checkbox" at bounding box center [208, 220] width 11 height 11
checkbox input "true"
click at [207, 265] on input "checkbox" at bounding box center [208, 270] width 11 height 11
checkbox input "true"
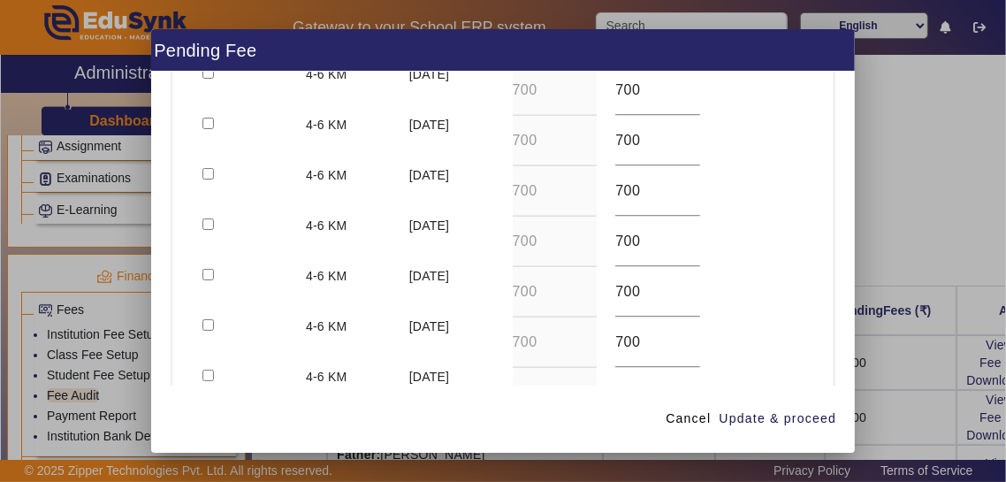
scroll to position [481, 0]
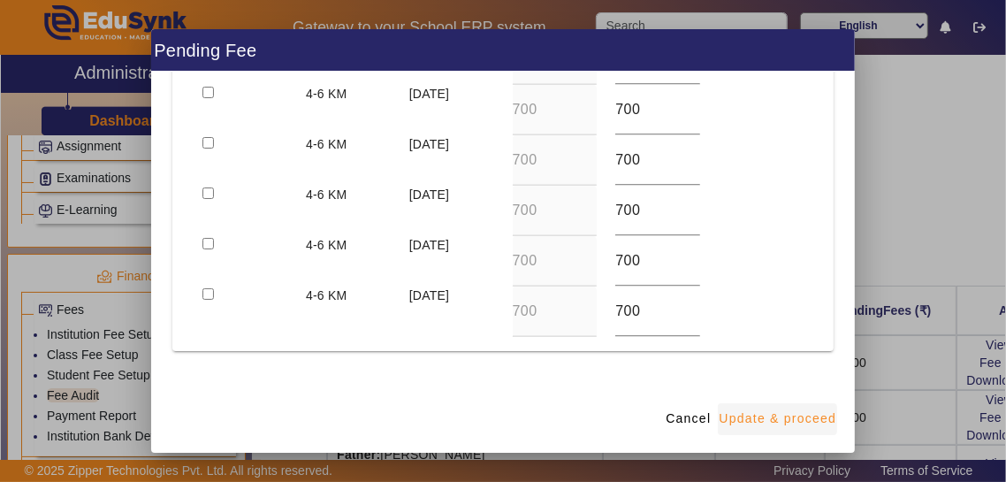
click at [629, 428] on span "Update & proceed" at bounding box center [778, 418] width 118 height 19
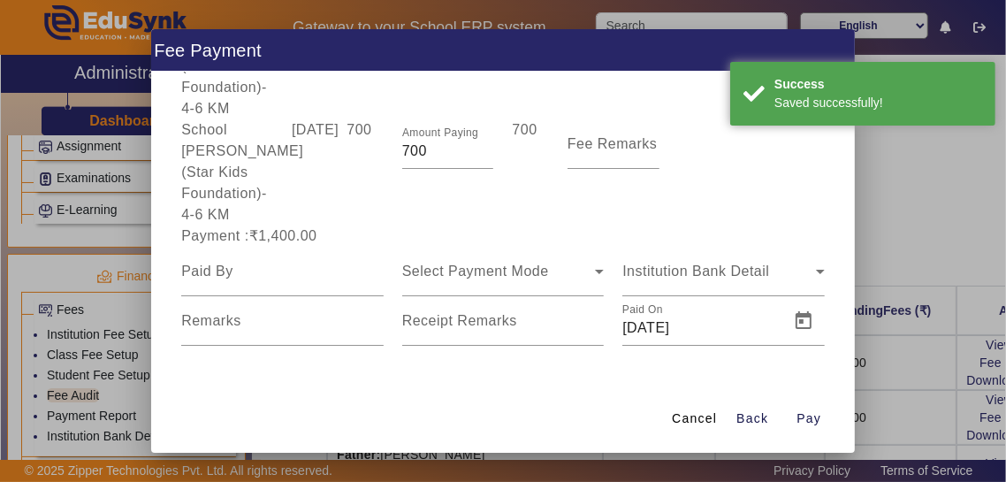
scroll to position [110, 0]
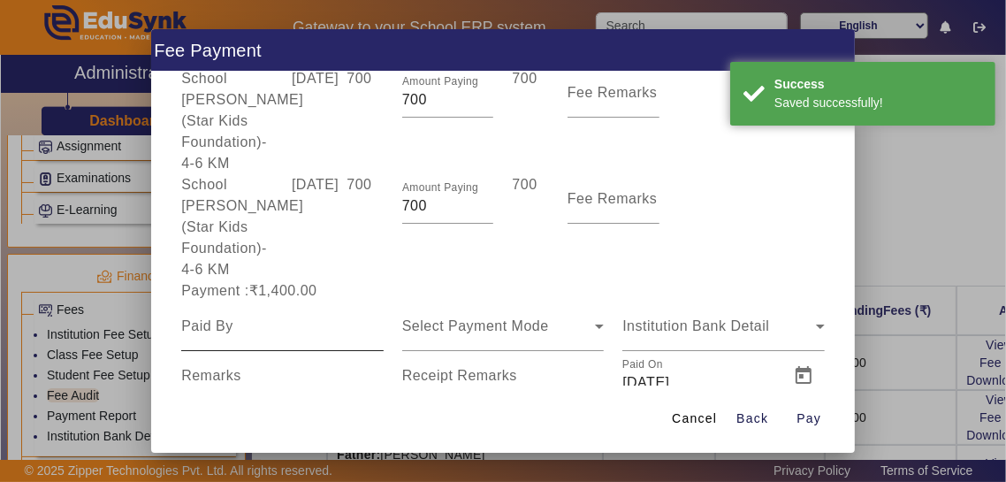
click at [212, 316] on input at bounding box center [282, 326] width 203 height 21
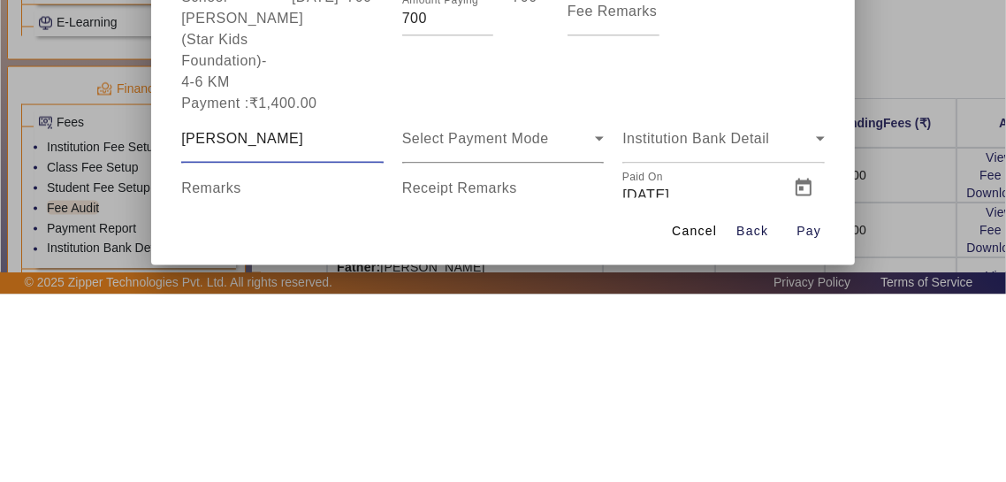
type input "[PERSON_NAME]"
click at [441, 318] on span "Select Payment Mode" at bounding box center [475, 325] width 147 height 15
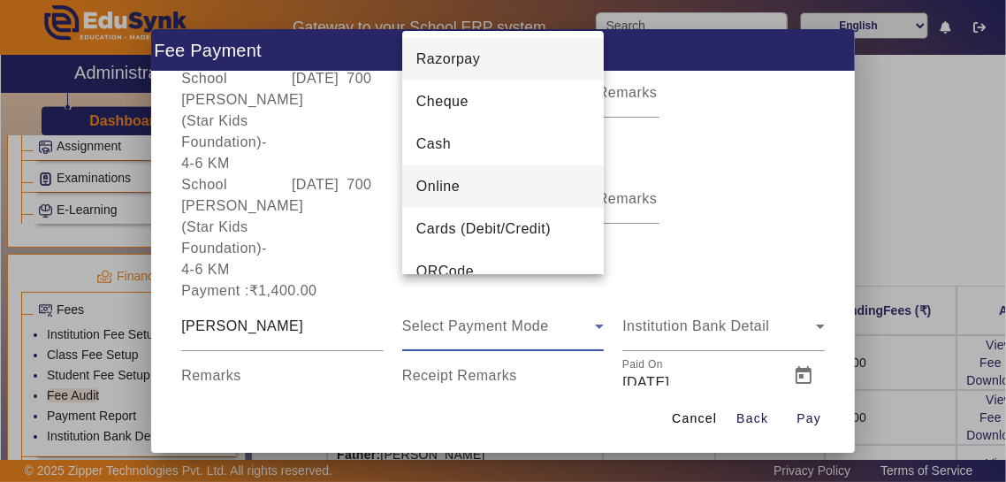
click at [564, 197] on mat-option "Online" at bounding box center [503, 186] width 203 height 42
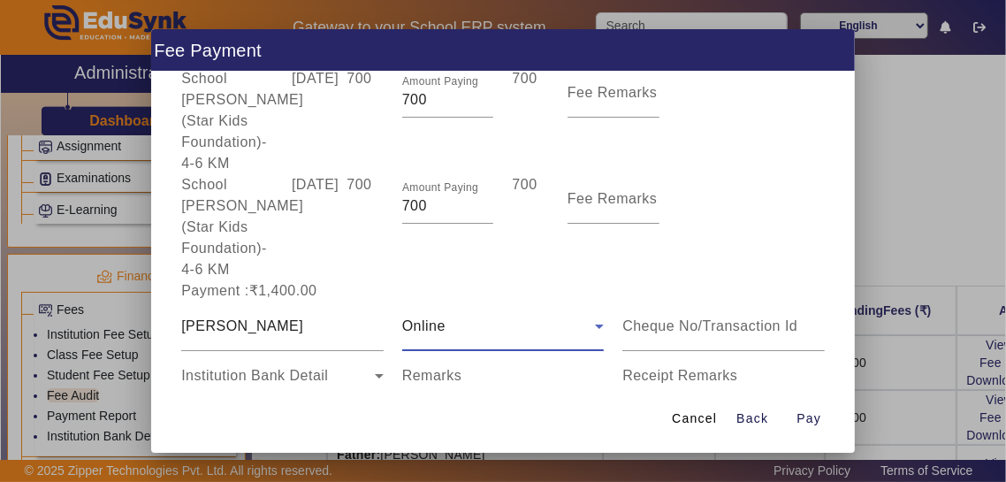
click at [629, 368] on mat-label "Receipt Remarks" at bounding box center [680, 375] width 115 height 15
click at [629, 372] on input "Receipt Remarks" at bounding box center [724, 382] width 203 height 21
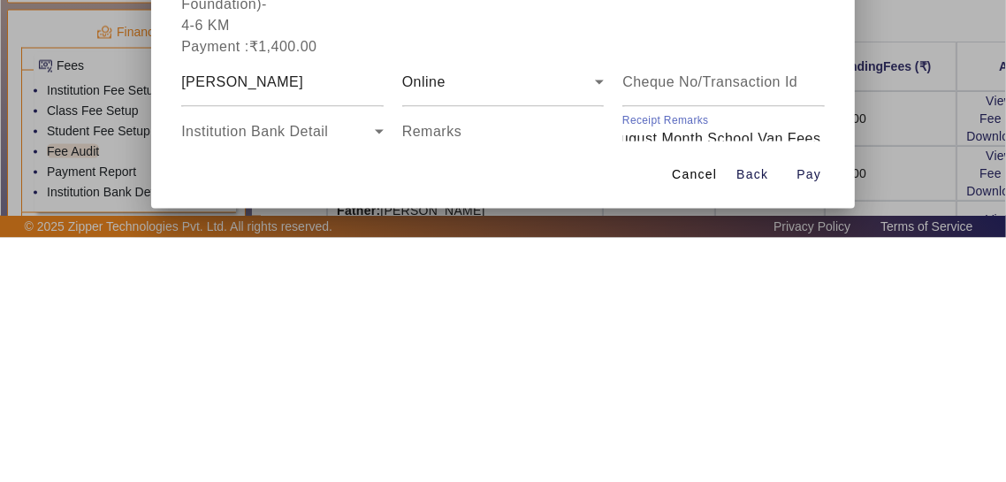
scroll to position [0, 76]
type input "July August Month School Van Fees Paid"
click at [629, 440] on span "button" at bounding box center [809, 419] width 57 height 42
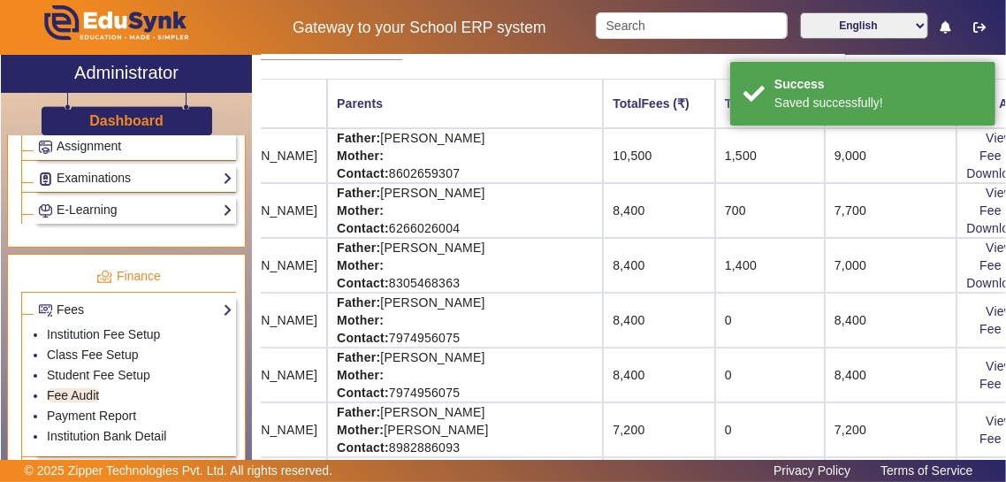
scroll to position [208, 160]
click at [629, 284] on link "Download Receipt" at bounding box center [1019, 282] width 104 height 14
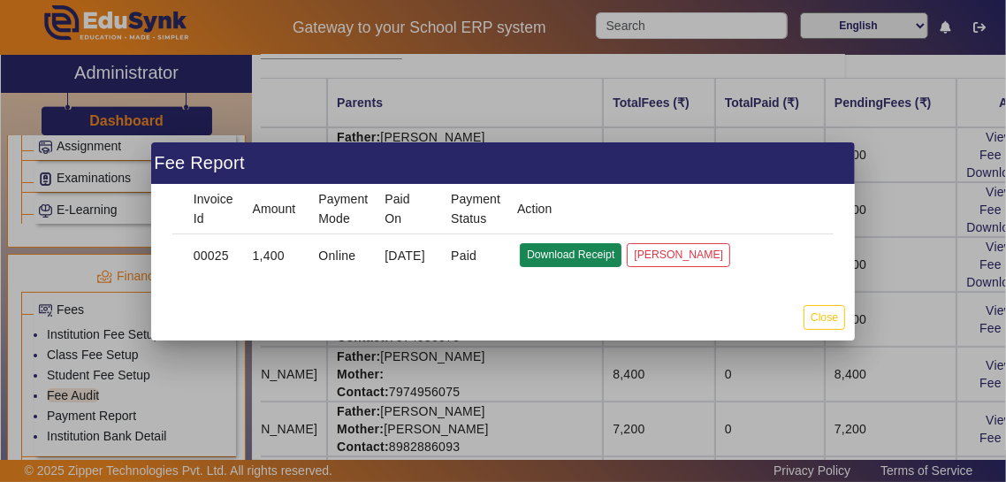
click at [585, 251] on button "Download Receipt" at bounding box center [571, 255] width 102 height 24
click at [573, 251] on button "Download Receipt" at bounding box center [571, 255] width 102 height 24
click at [629, 319] on button "Close" at bounding box center [825, 317] width 42 height 24
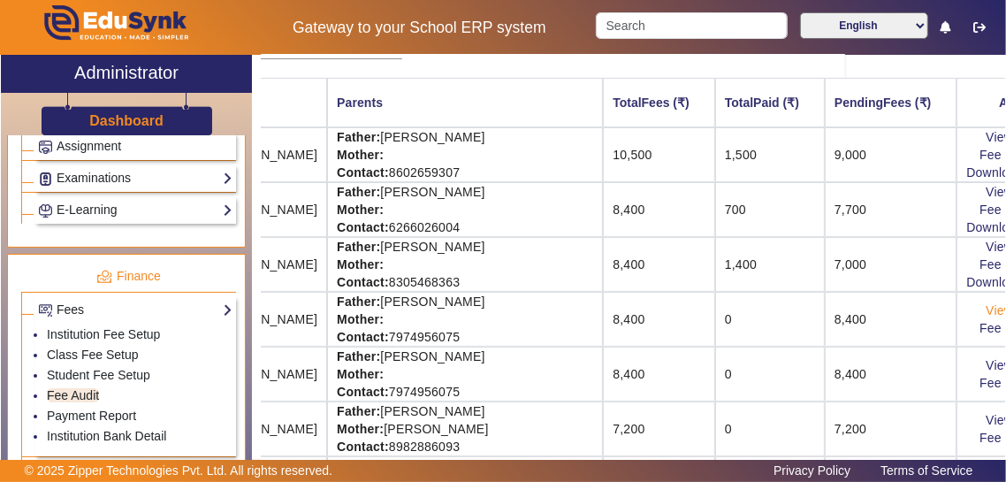
click at [629, 311] on link "View & Pay" at bounding box center [1018, 310] width 65 height 14
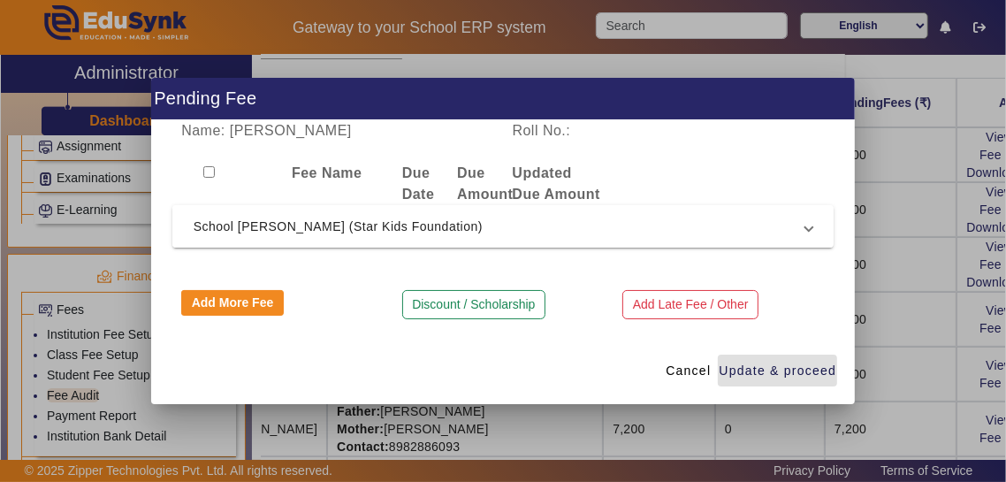
click at [210, 220] on span "School [PERSON_NAME] (Star Kids Foundation)" at bounding box center [500, 226] width 613 height 21
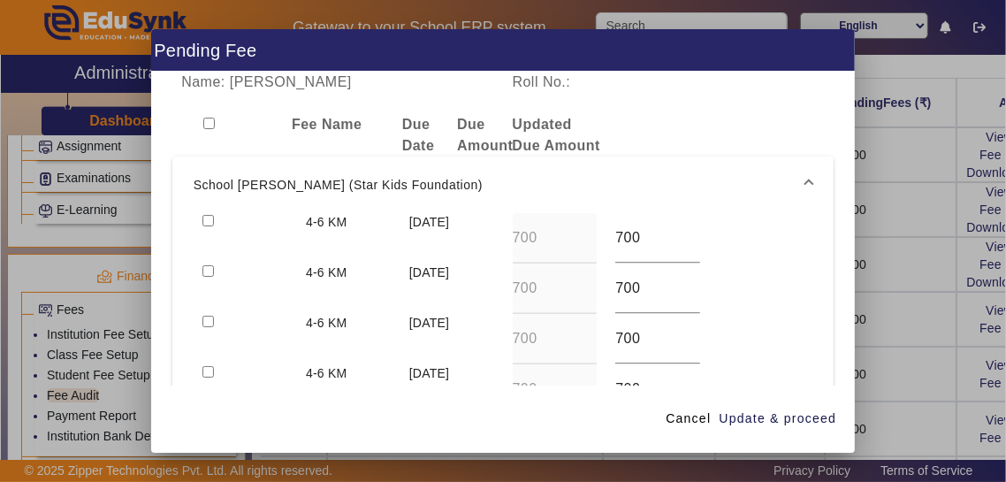
click at [208, 215] on input "checkbox" at bounding box center [208, 220] width 11 height 11
checkbox input "true"
click at [212, 265] on input "checkbox" at bounding box center [208, 270] width 11 height 11
checkbox input "true"
click at [629, 428] on span "Update & proceed" at bounding box center [778, 418] width 118 height 19
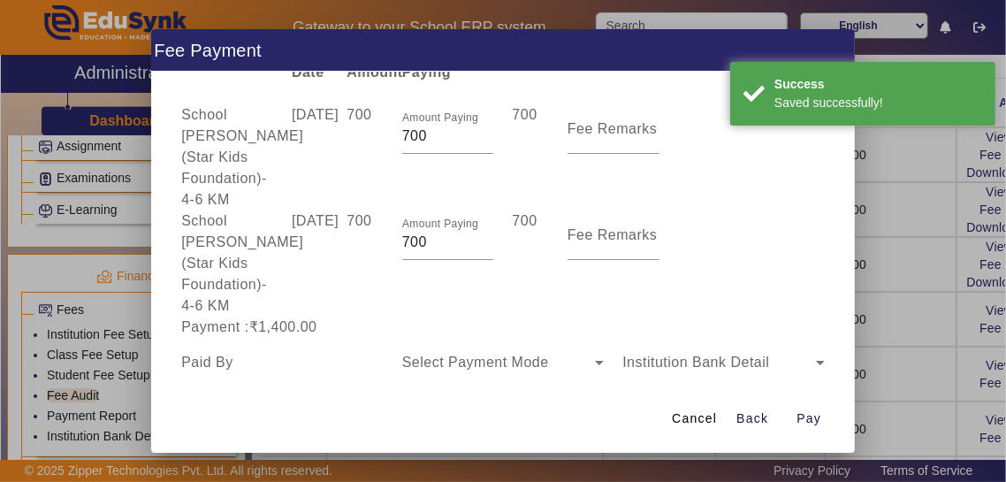
scroll to position [110, 0]
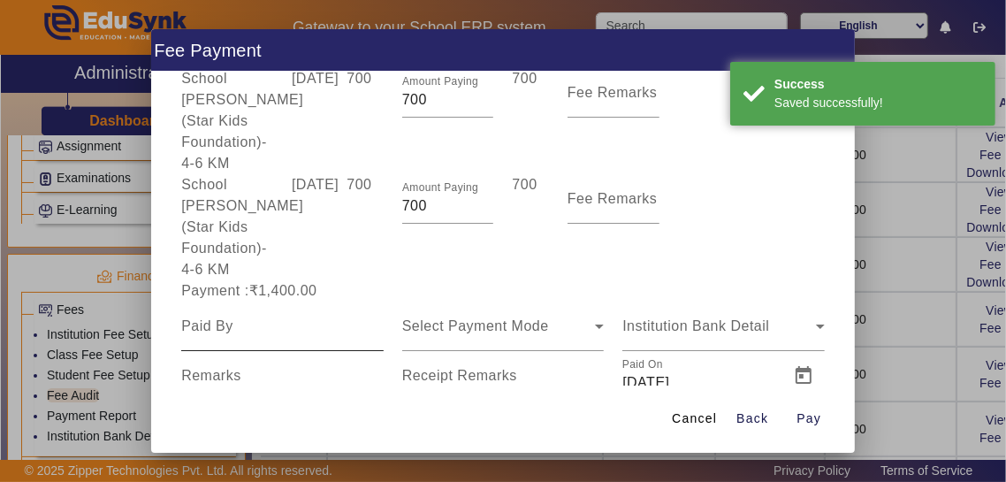
click at [202, 316] on input at bounding box center [282, 326] width 203 height 21
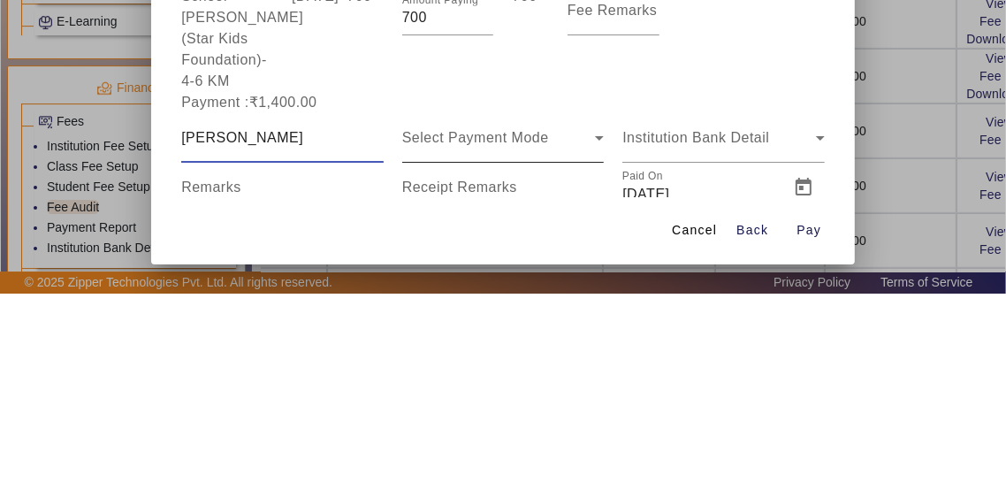
type input "[PERSON_NAME]"
click at [570, 316] on div "Select Payment Mode" at bounding box center [499, 326] width 194 height 21
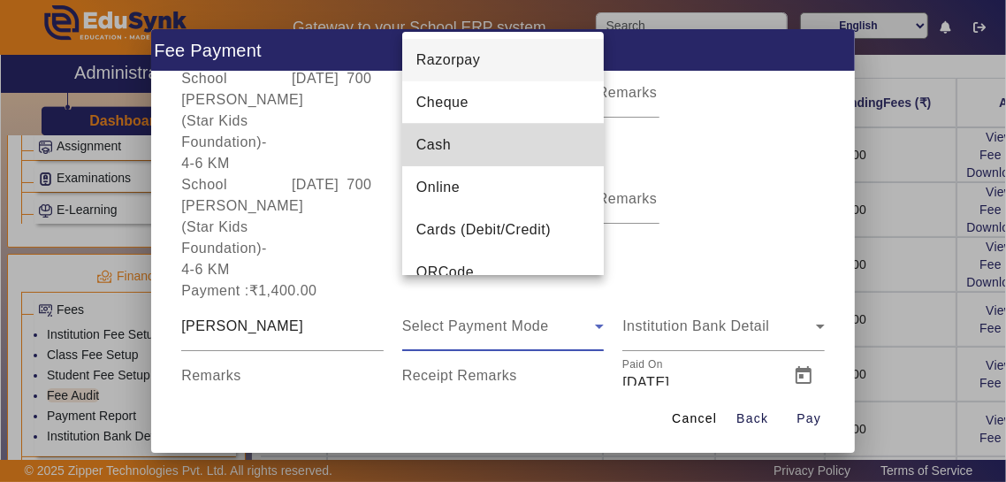
click at [425, 149] on span "Cash" at bounding box center [434, 144] width 34 height 21
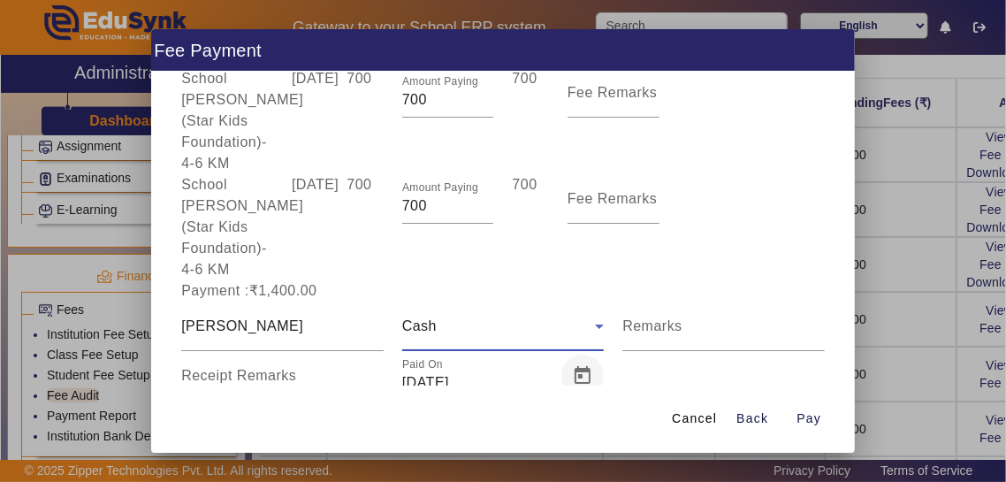
click at [582, 360] on span "Open calendar" at bounding box center [583, 376] width 42 height 42
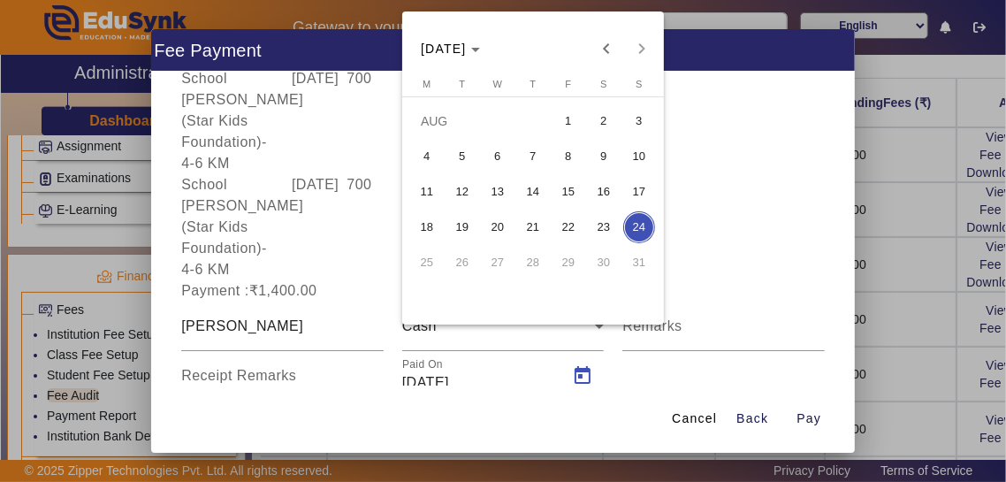
click at [568, 164] on span "8" at bounding box center [569, 157] width 32 height 32
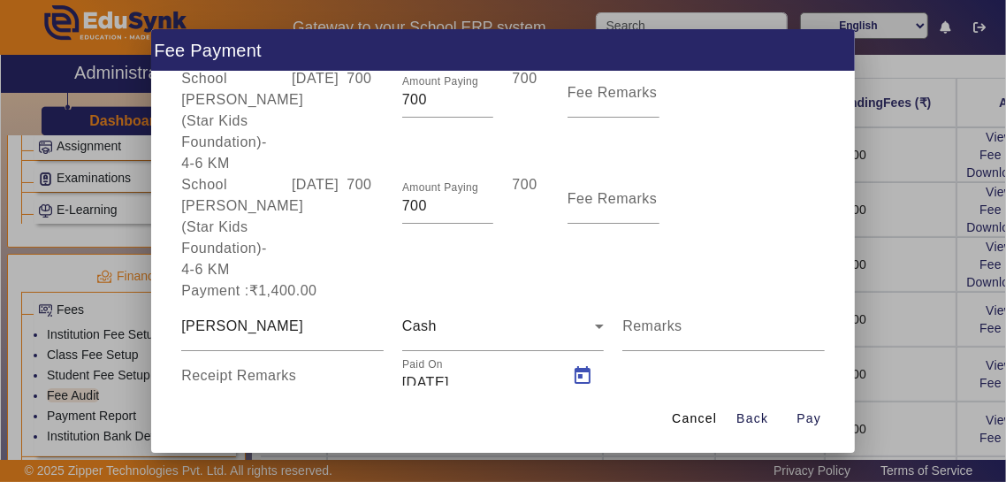
type input "[DATE]"
click at [325, 372] on input "Receipt Remarks" at bounding box center [282, 382] width 203 height 21
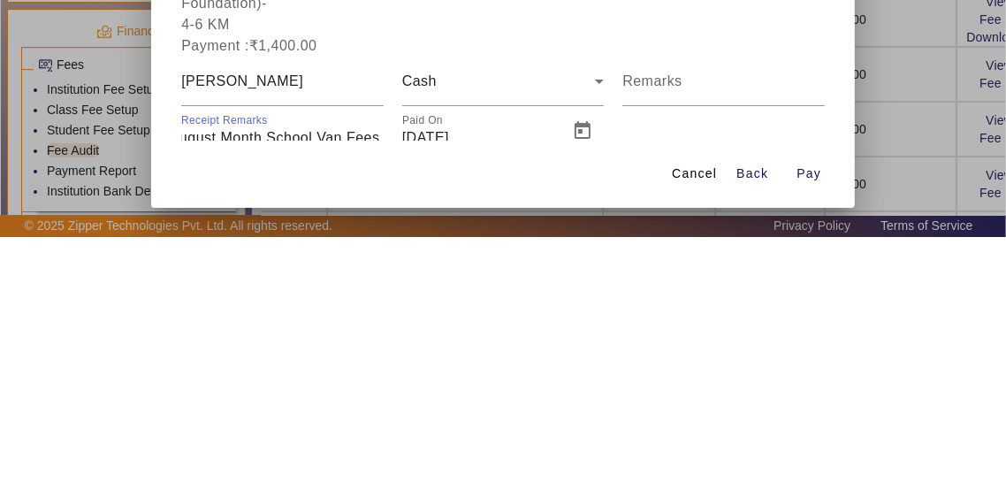
scroll to position [0, 76]
type input "July August Month School Van Fees Paid"
click at [629, 428] on span "Pay" at bounding box center [809, 418] width 25 height 19
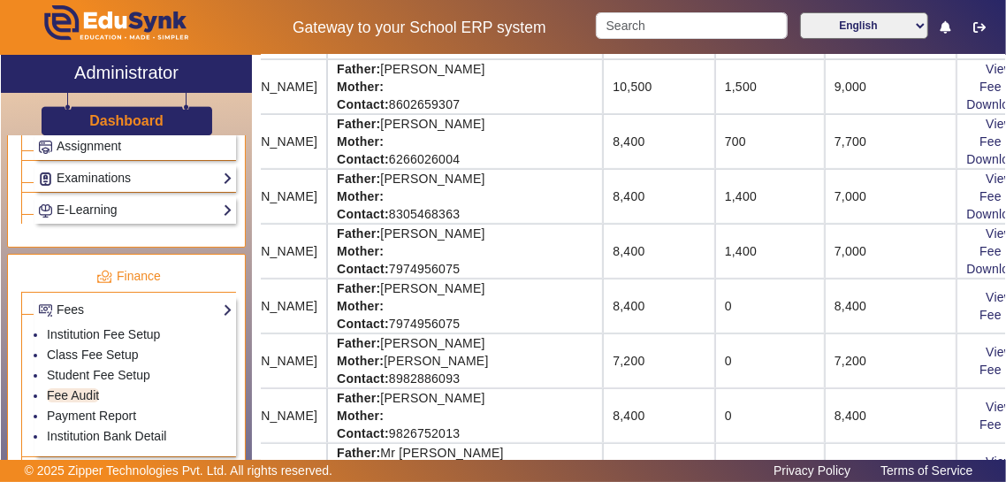
scroll to position [279, 160]
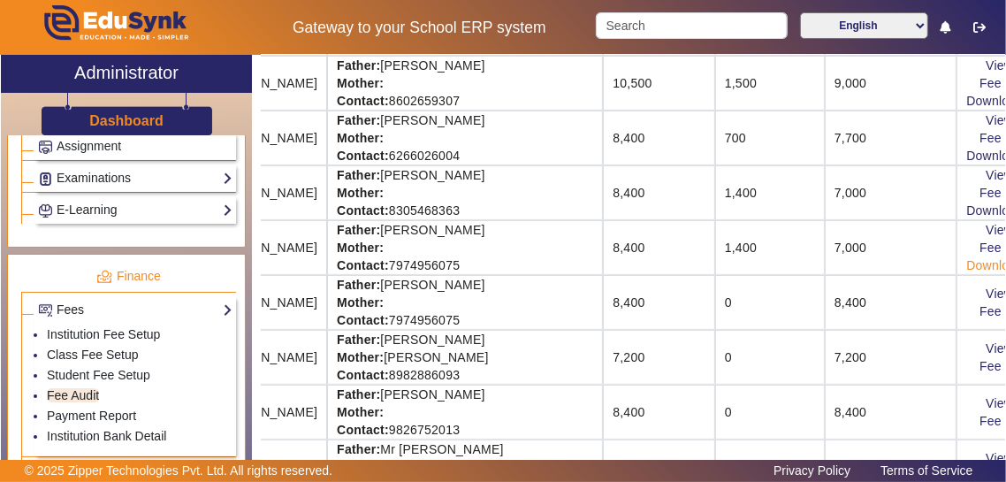
click at [629, 267] on link "Download Receipt" at bounding box center [1019, 265] width 104 height 14
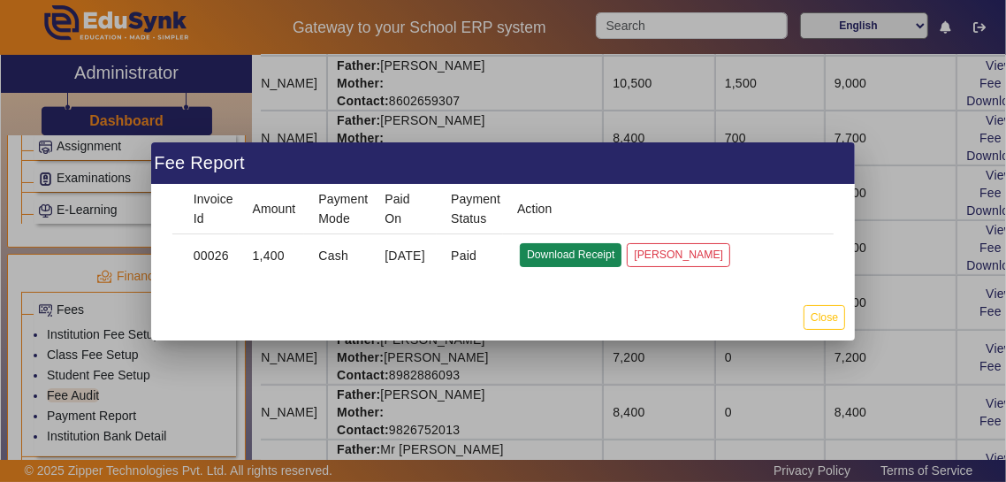
click at [542, 256] on button "Download Receipt" at bounding box center [571, 255] width 102 height 24
click at [629, 323] on button "Close" at bounding box center [825, 317] width 42 height 24
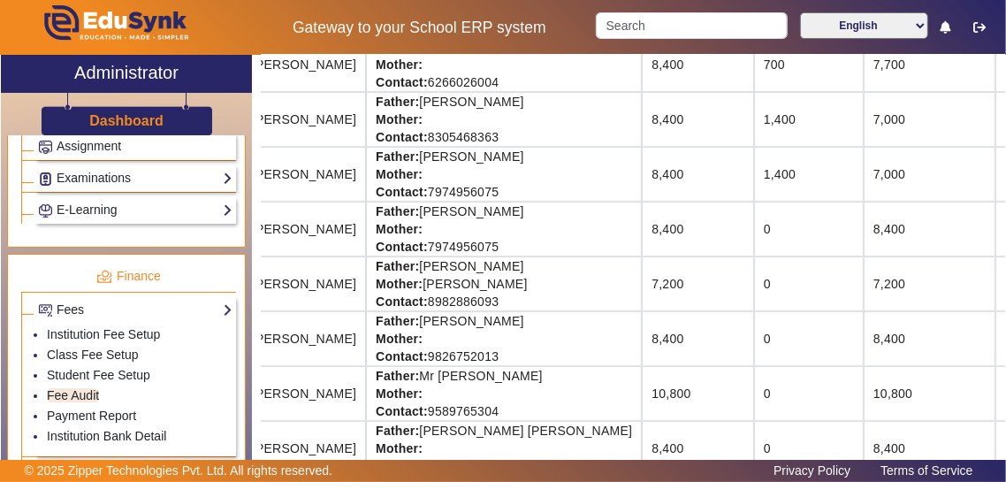
scroll to position [353, 160]
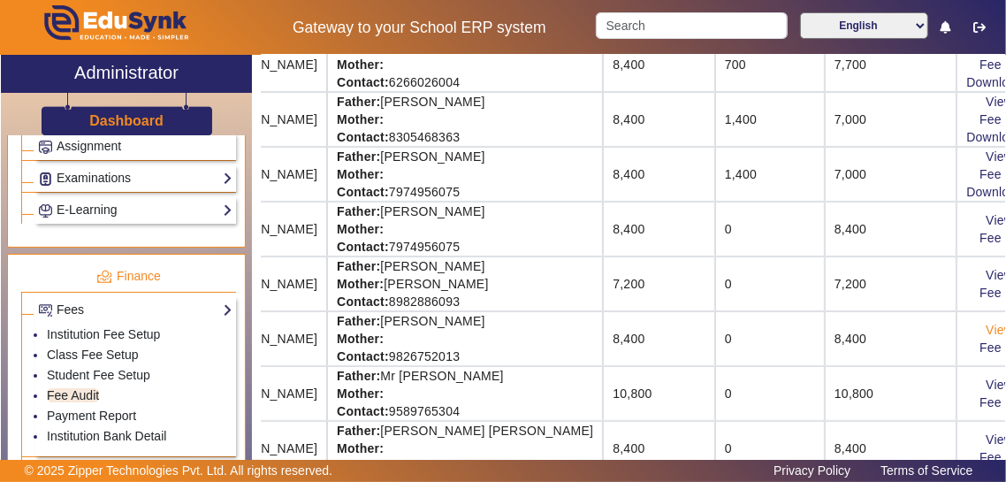
click at [629, 332] on link "View & Pay" at bounding box center [1018, 330] width 65 height 14
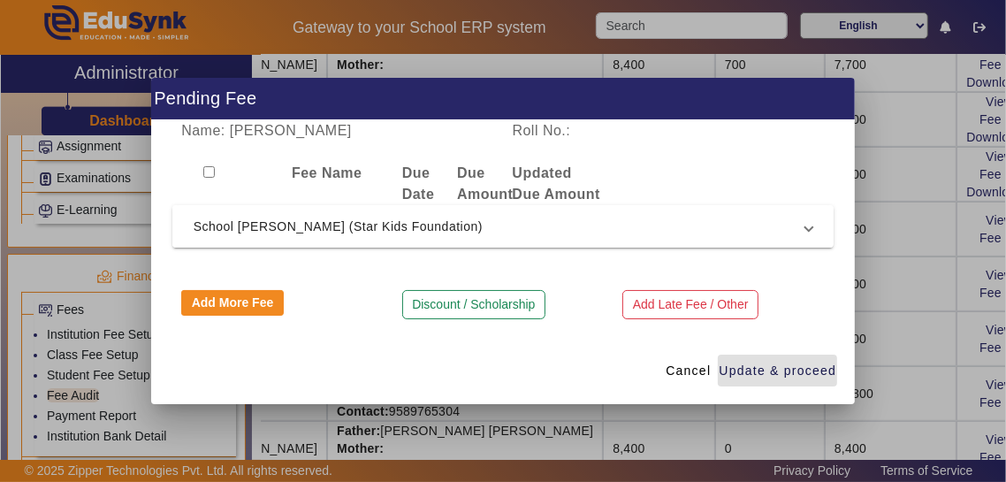
click at [271, 233] on span "School [PERSON_NAME] (Star Kids Foundation)" at bounding box center [500, 226] width 613 height 21
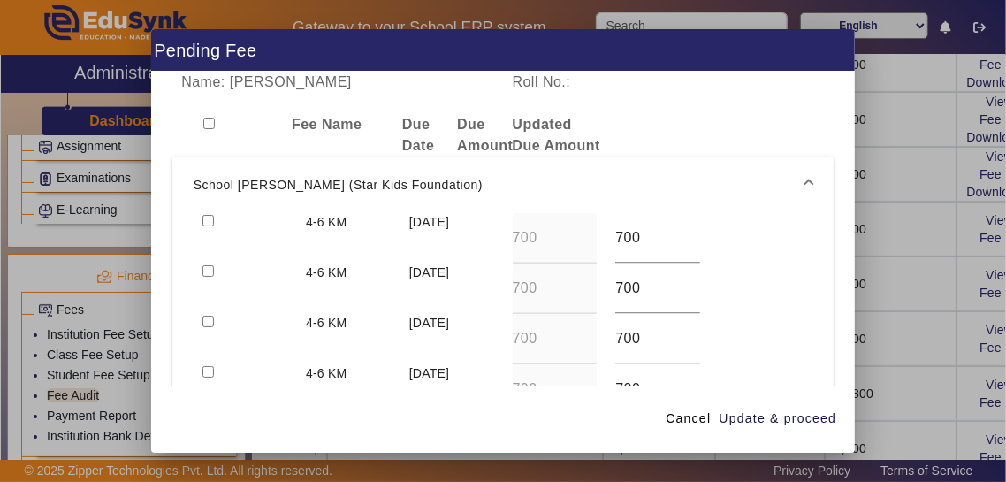
click at [205, 215] on input "checkbox" at bounding box center [208, 220] width 11 height 11
checkbox input "true"
click at [209, 265] on input "checkbox" at bounding box center [208, 270] width 11 height 11
checkbox input "true"
click at [629, 428] on span "Update & proceed" at bounding box center [778, 418] width 118 height 19
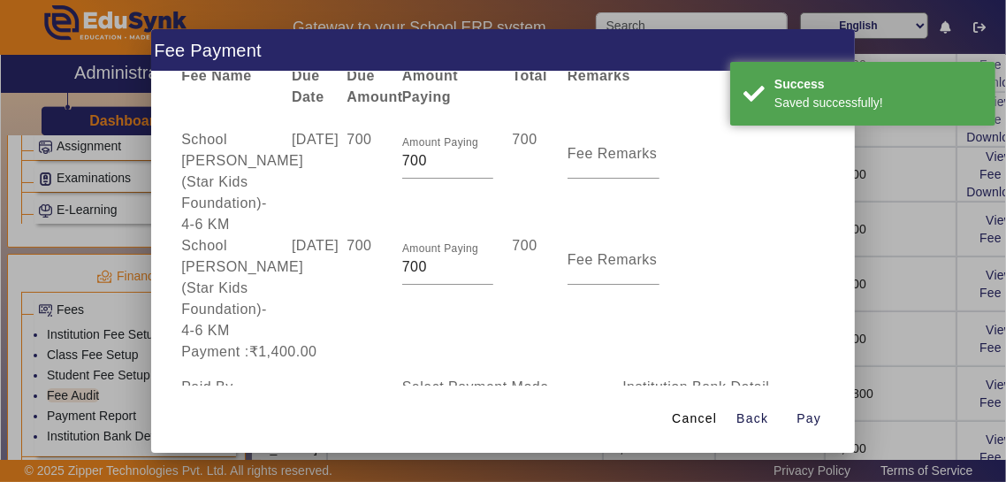
scroll to position [110, 0]
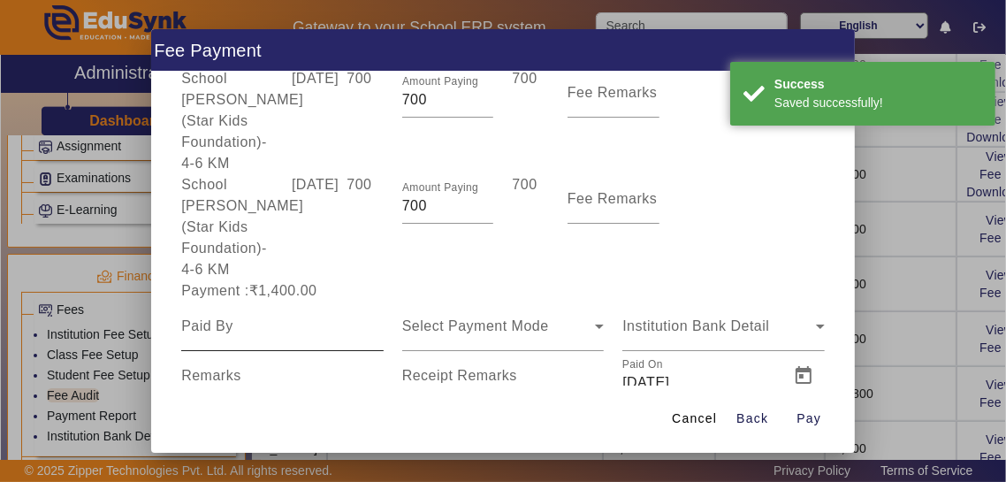
click at [199, 316] on input at bounding box center [282, 326] width 203 height 21
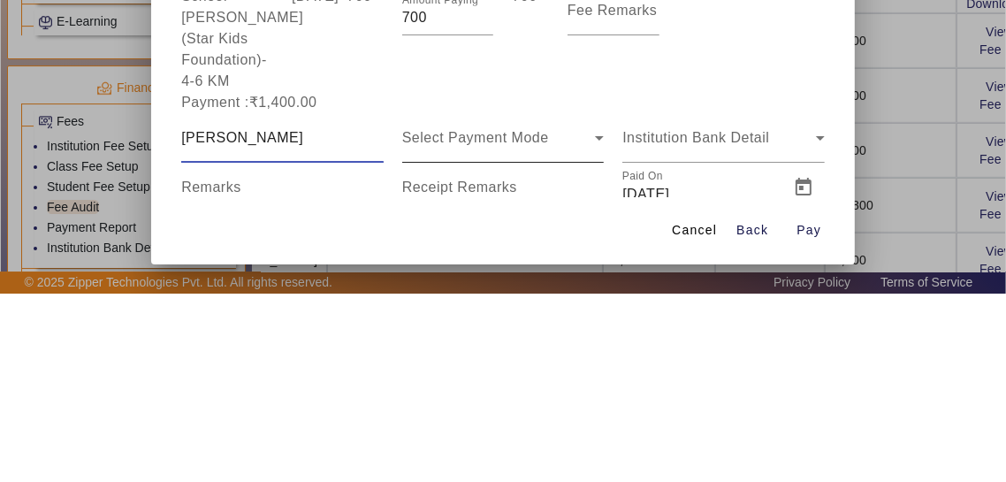
type input "[PERSON_NAME]"
click at [414, 318] on span "Select Payment Mode" at bounding box center [475, 325] width 147 height 15
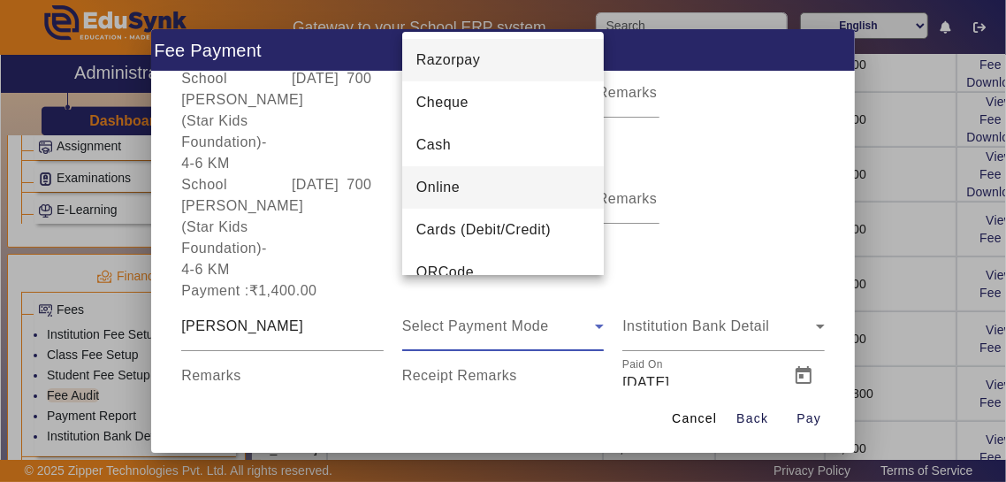
click at [412, 187] on mat-option "Online" at bounding box center [503, 187] width 203 height 42
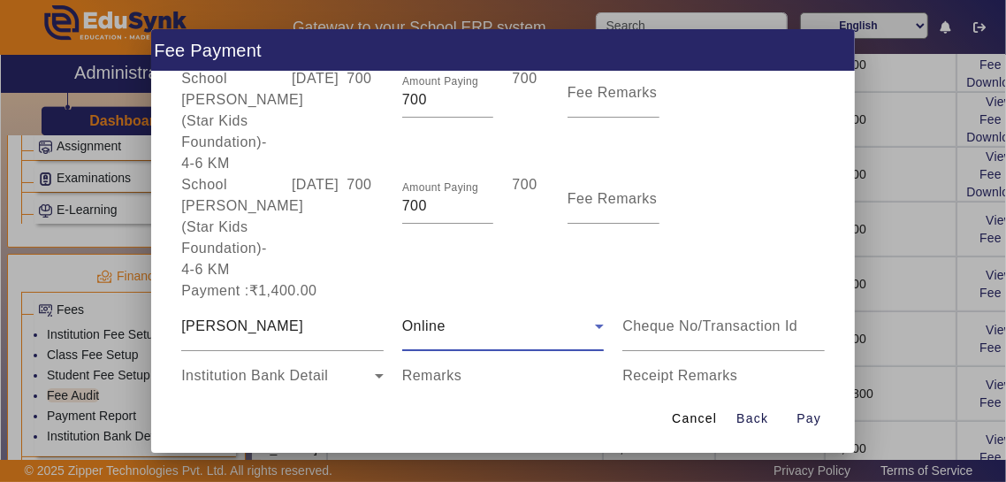
click at [629, 368] on mat-label "Receipt Remarks" at bounding box center [680, 375] width 115 height 15
click at [629, 372] on input "Receipt Remarks" at bounding box center [724, 382] width 203 height 21
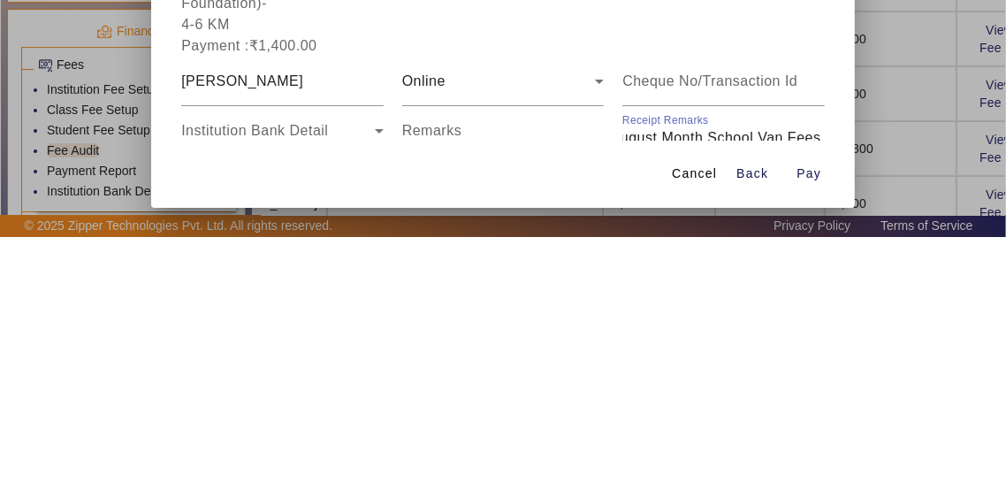
scroll to position [0, 76]
type input "July August Month School Van Fees Paid"
click at [350, 404] on span "Open calendar" at bounding box center [362, 425] width 42 height 42
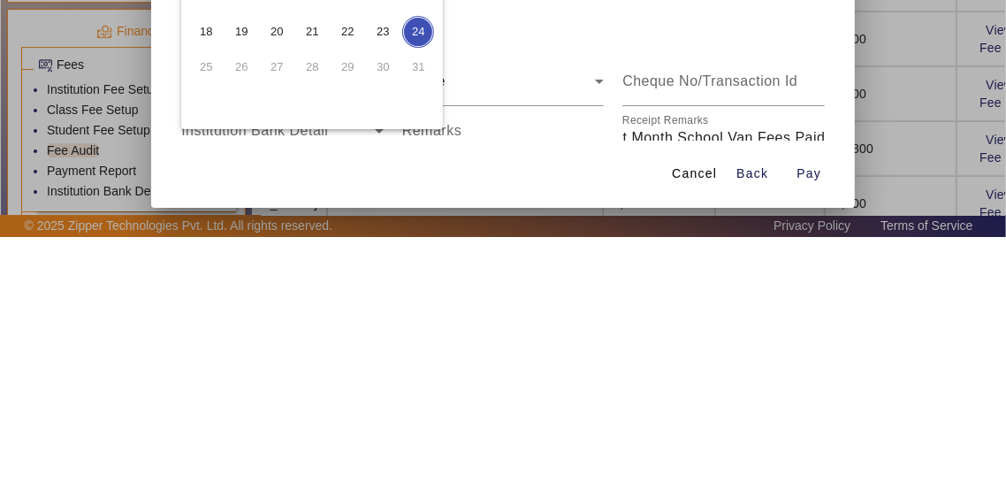
scroll to position [0, 0]
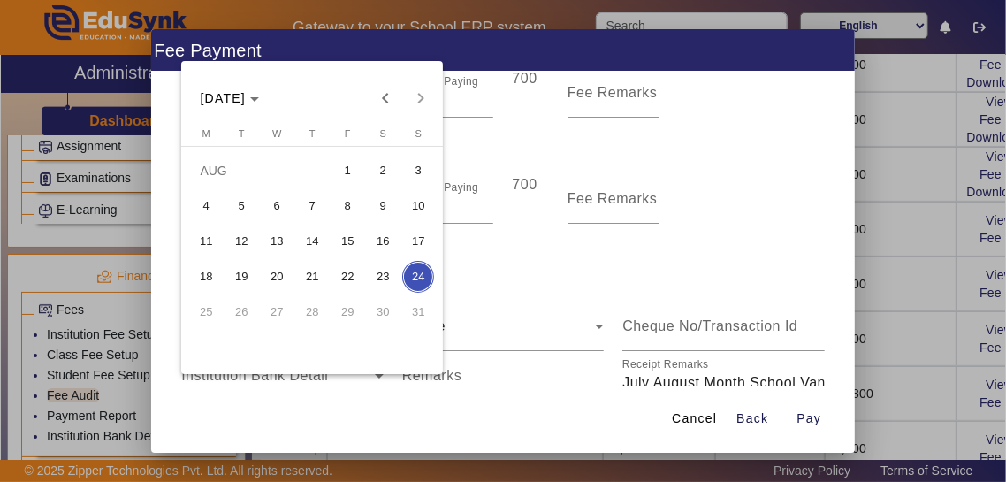
click at [373, 166] on span "2" at bounding box center [383, 171] width 32 height 32
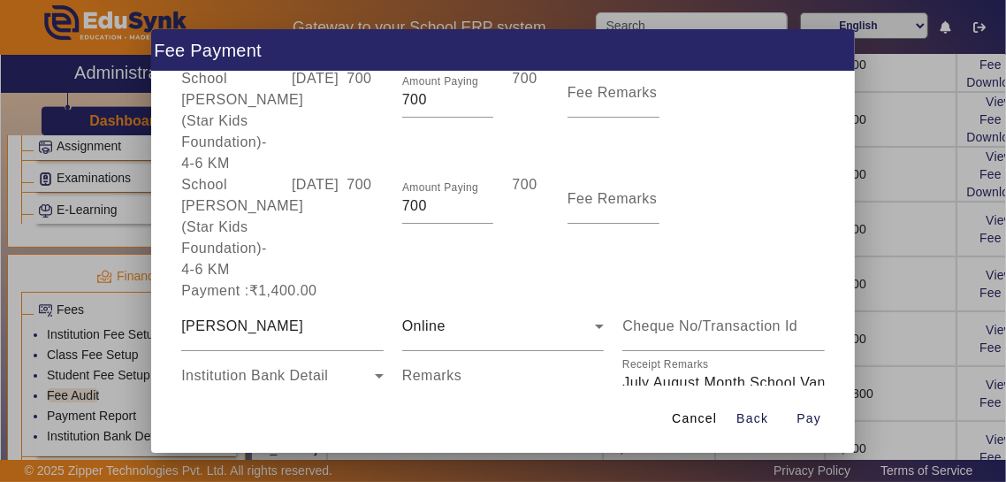
type input "[DATE]"
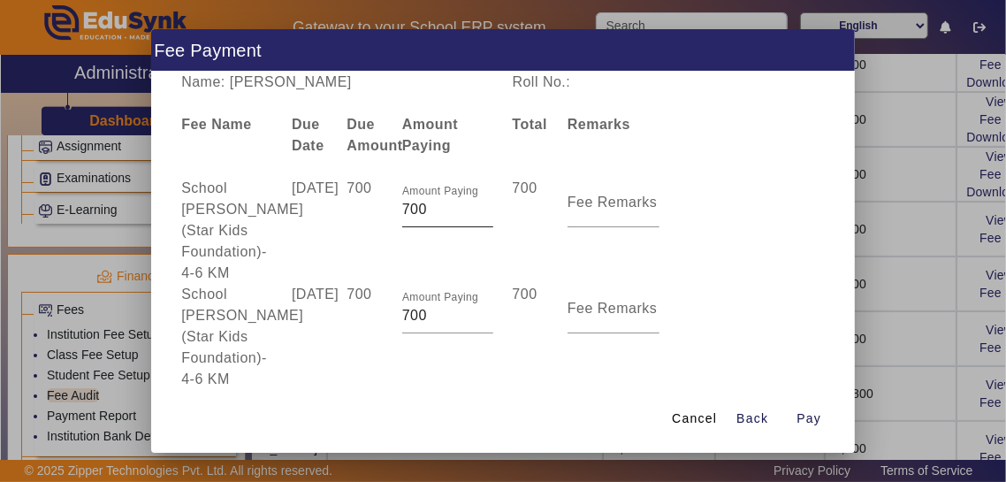
click at [403, 199] on input "700" at bounding box center [448, 209] width 92 height 21
click at [404, 199] on input "700" at bounding box center [448, 209] width 92 height 21
click at [403, 199] on input "700" at bounding box center [448, 209] width 92 height 21
click at [402, 199] on input "700" at bounding box center [448, 209] width 92 height 21
click at [406, 199] on input "700" at bounding box center [448, 209] width 92 height 21
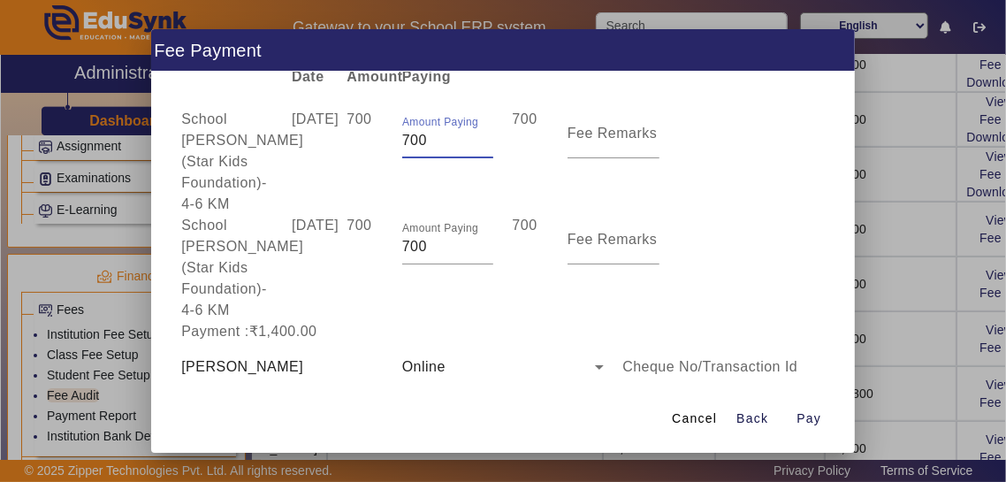
scroll to position [159, 0]
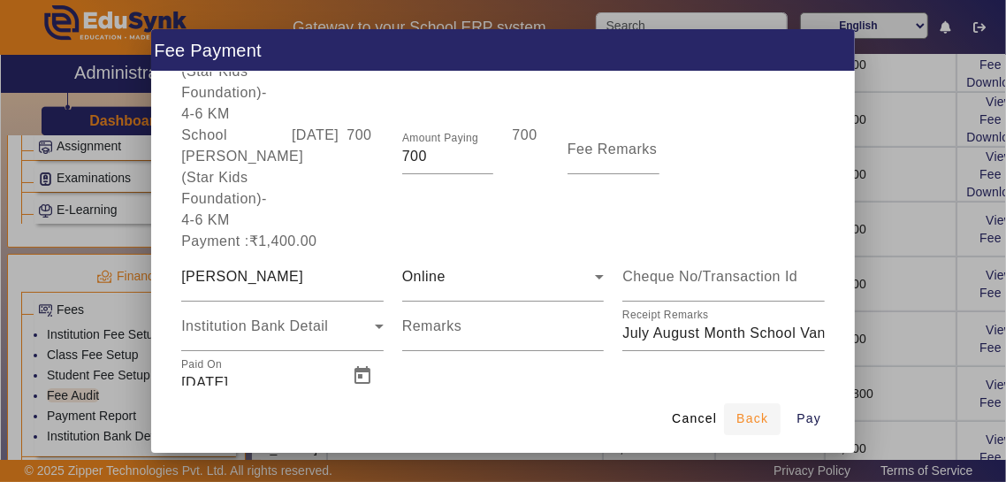
click at [629, 428] on span "Back" at bounding box center [753, 418] width 32 height 19
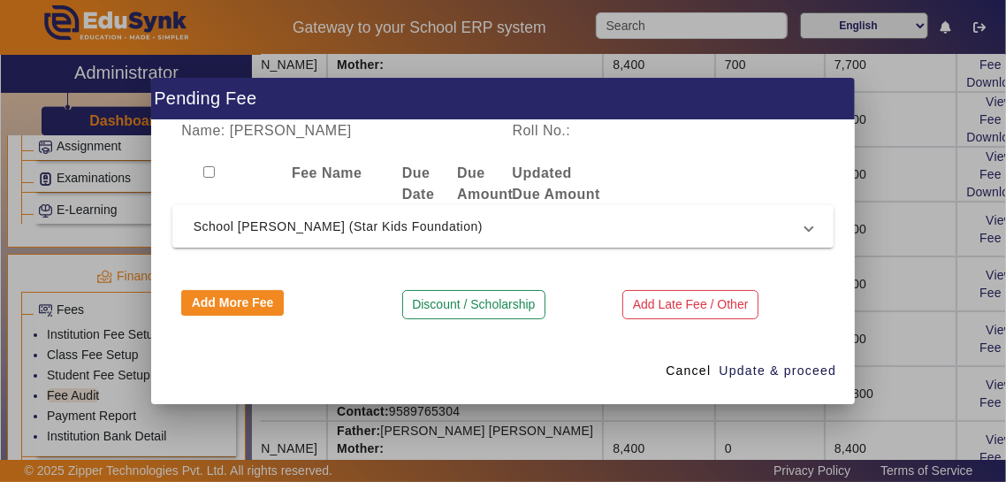
scroll to position [0, 0]
click at [295, 231] on span "School [PERSON_NAME] (Star Kids Foundation)" at bounding box center [500, 226] width 613 height 21
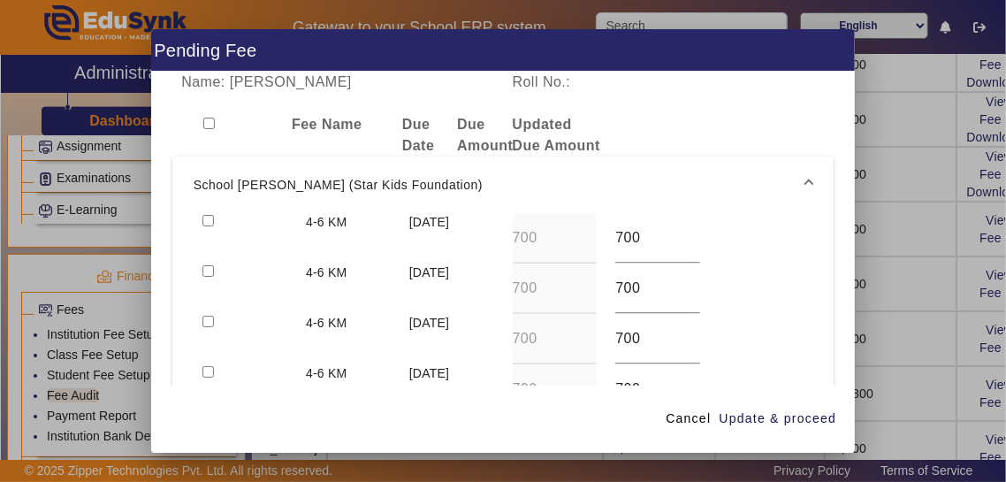
click at [209, 215] on input "checkbox" at bounding box center [208, 220] width 11 height 11
checkbox input "true"
click at [210, 265] on input "checkbox" at bounding box center [208, 270] width 11 height 11
checkbox input "true"
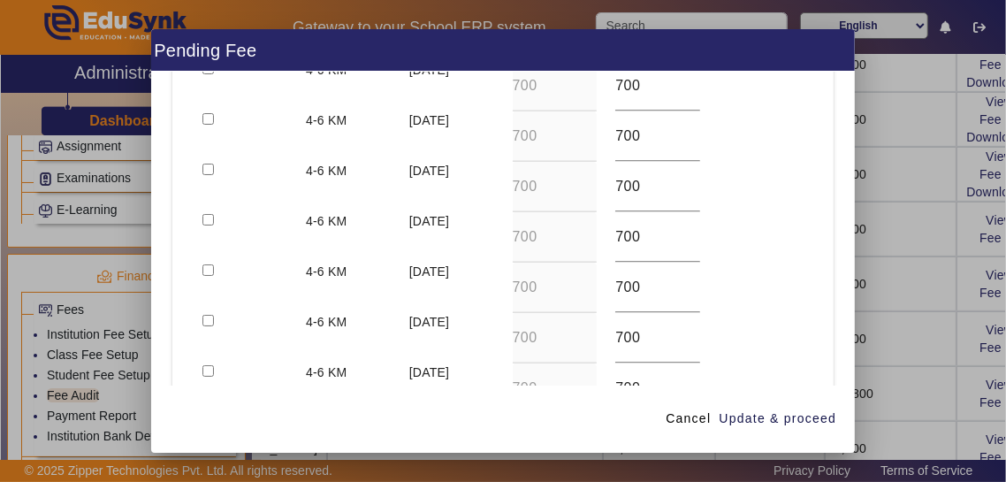
scroll to position [481, 0]
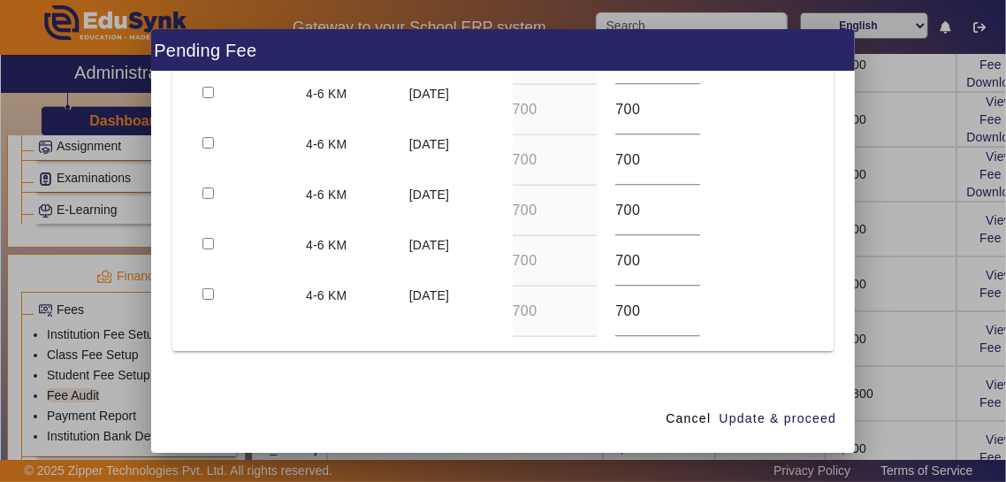
click at [414, 394] on button "Discount / Scholarship" at bounding box center [473, 409] width 143 height 30
click at [186, 386] on input at bounding box center [337, 396] width 312 height 21
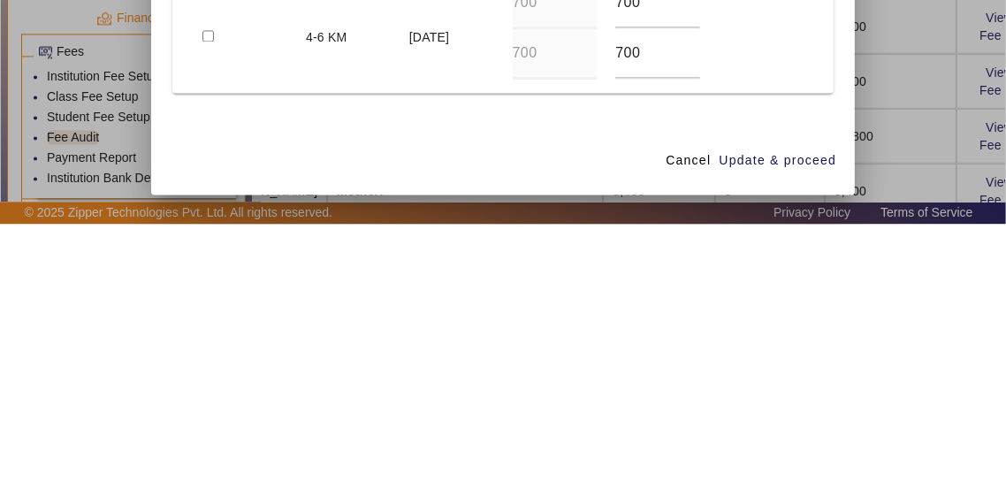
type input "Discount @100"
click at [550, 386] on input at bounding box center [586, 396] width 147 height 21
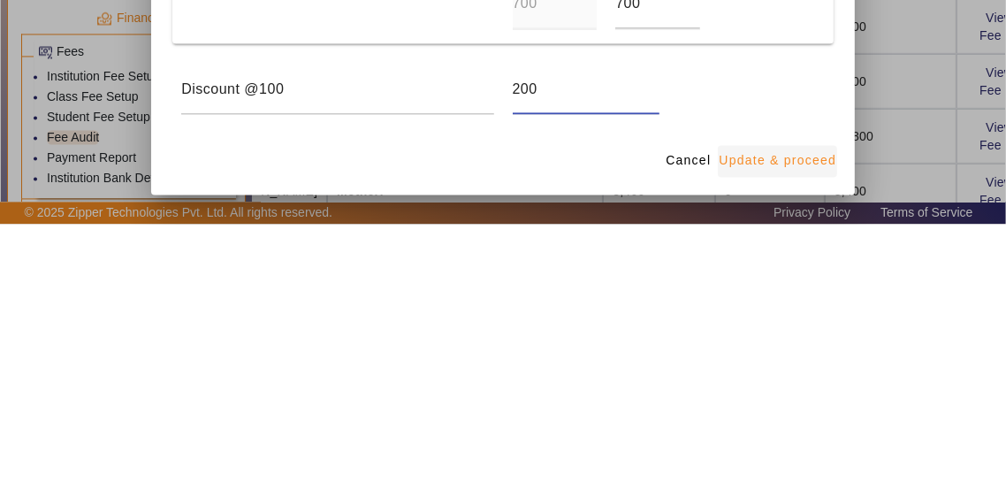
type input "200"
click at [629, 428] on span "Update & proceed" at bounding box center [778, 418] width 118 height 19
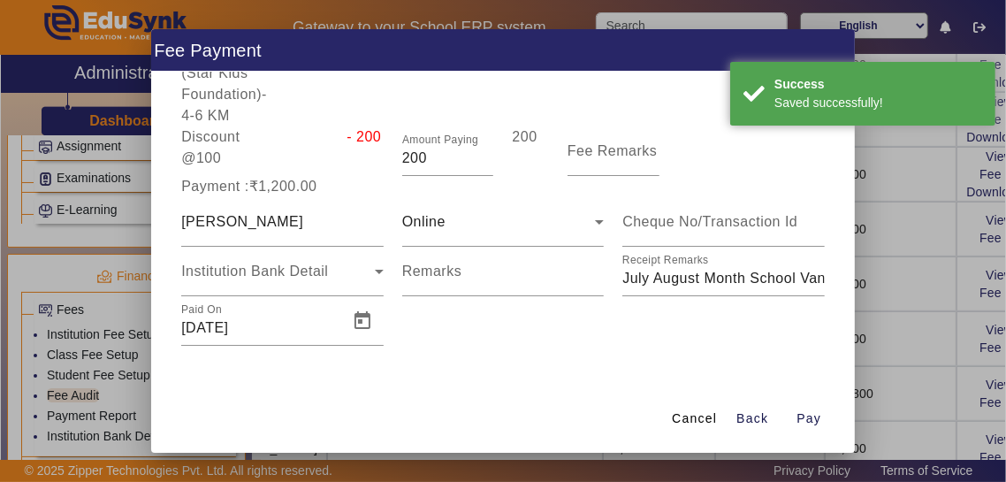
scroll to position [209, 0]
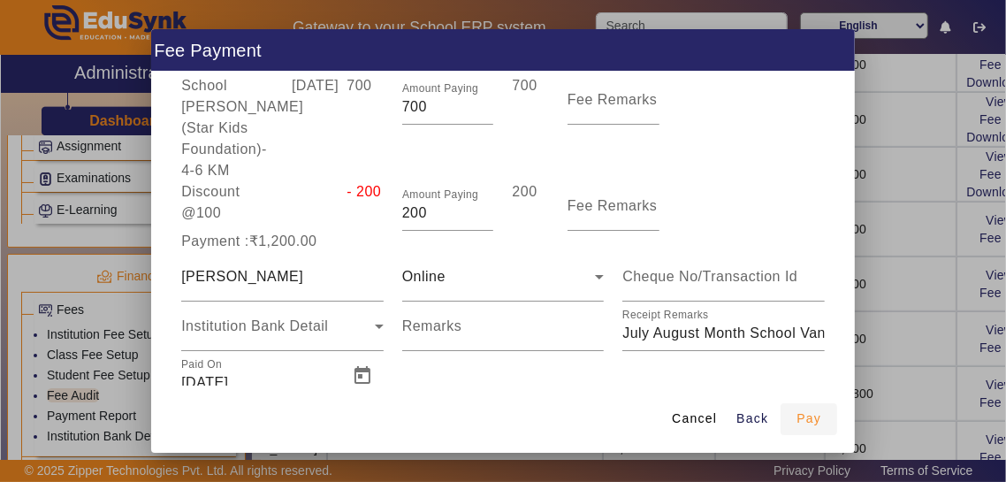
click at [629, 428] on span "Pay" at bounding box center [809, 418] width 25 height 19
type input "0"
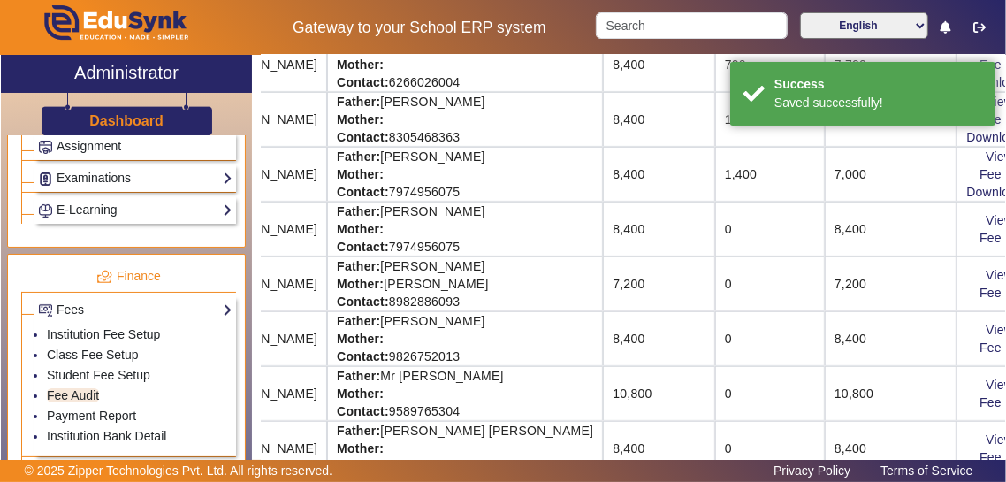
scroll to position [0, 0]
click at [629, 353] on link "Download Receipt" at bounding box center [1019, 356] width 104 height 14
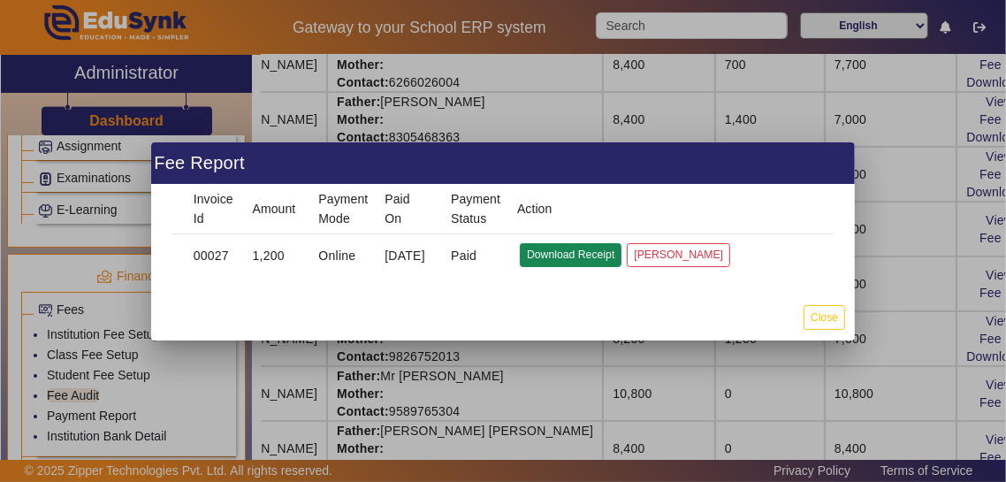
click at [543, 255] on button "Download Receipt" at bounding box center [571, 255] width 102 height 24
click at [629, 315] on button "Close" at bounding box center [825, 317] width 42 height 24
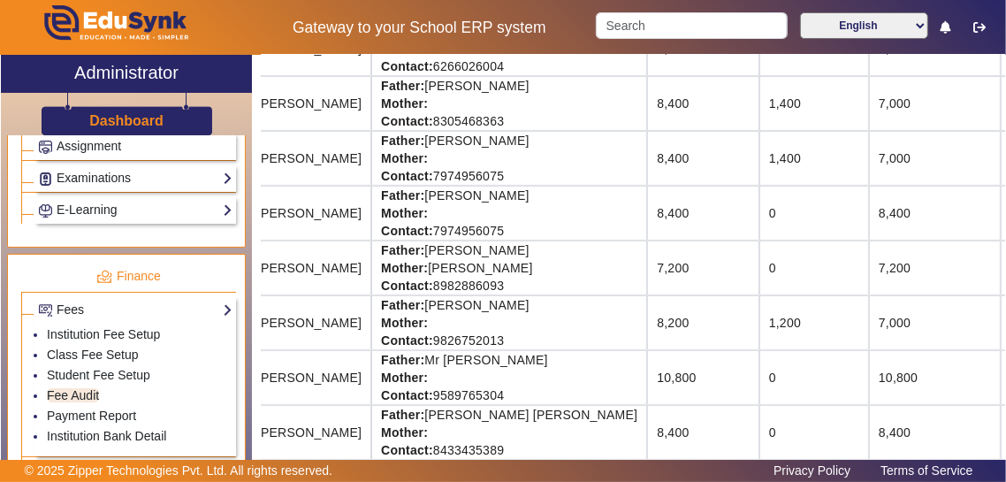
scroll to position [369, 160]
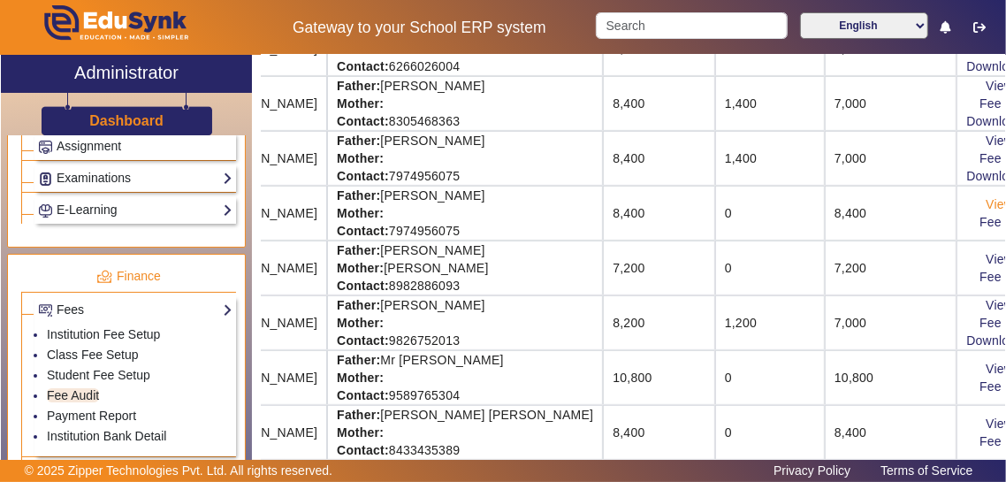
click at [629, 197] on link "View & Pay" at bounding box center [1018, 204] width 65 height 14
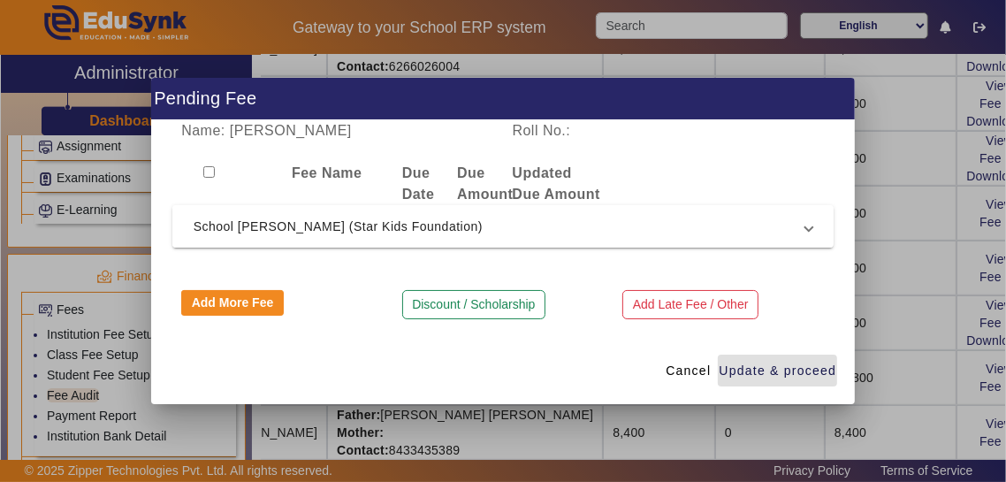
click at [629, 219] on span "School [PERSON_NAME] (Star Kids Foundation)" at bounding box center [500, 226] width 613 height 21
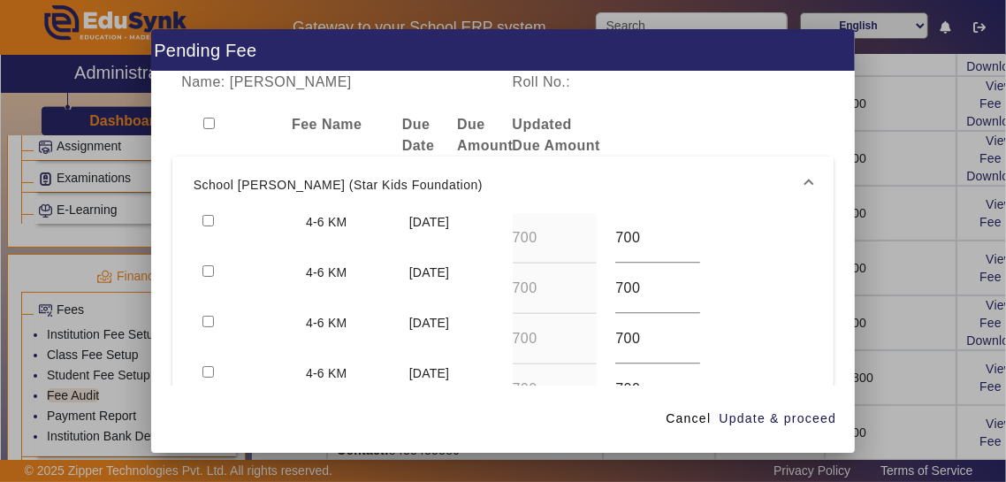
click at [187, 176] on mat-expansion-panel-header "School [PERSON_NAME] (Star Kids Foundation)" at bounding box center [503, 185] width 662 height 57
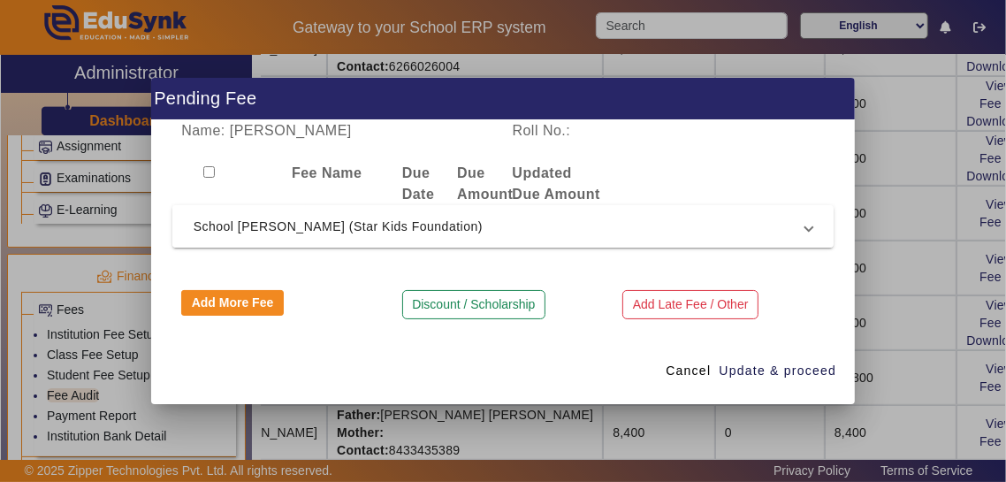
click at [629, 226] on span at bounding box center [809, 226] width 7 height 21
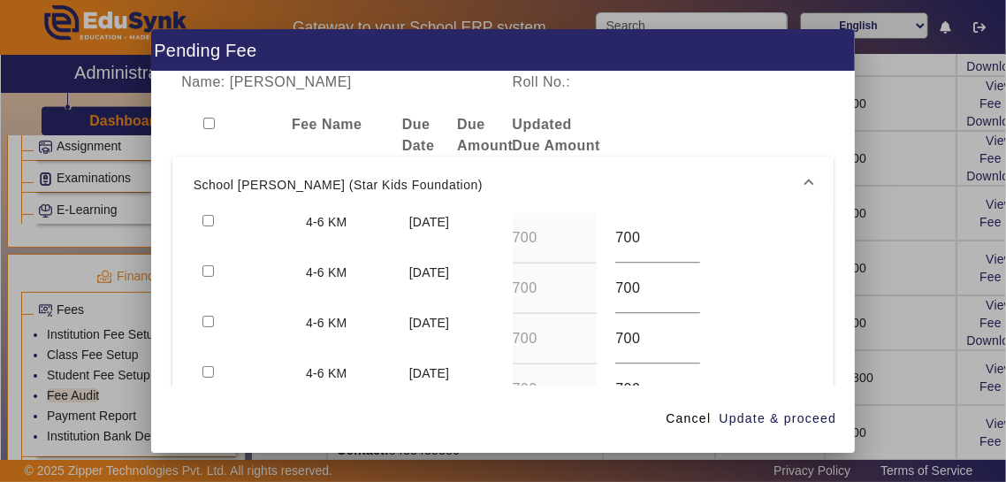
click at [195, 184] on mat-expansion-panel-header "School [PERSON_NAME] (Star Kids Foundation)" at bounding box center [503, 185] width 662 height 57
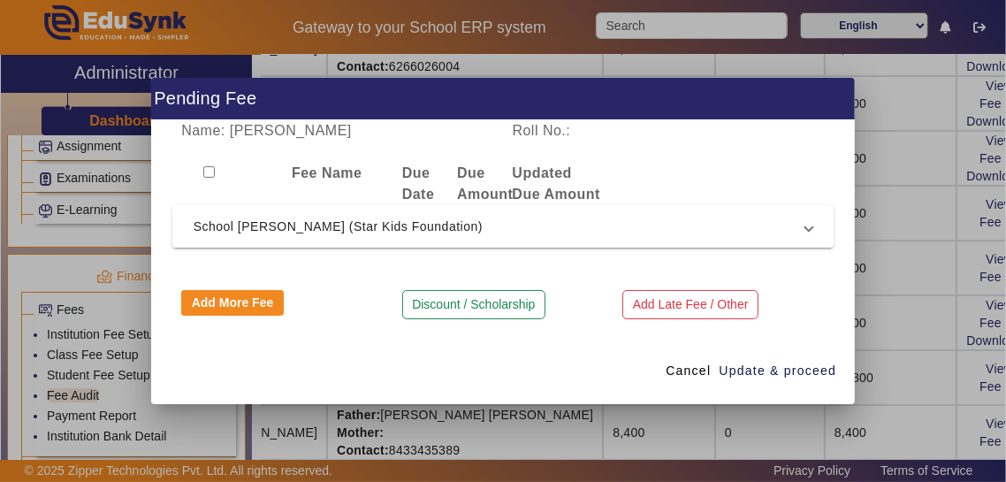
click at [629, 231] on span "School [PERSON_NAME] (Star Kids Foundation)" at bounding box center [500, 226] width 613 height 21
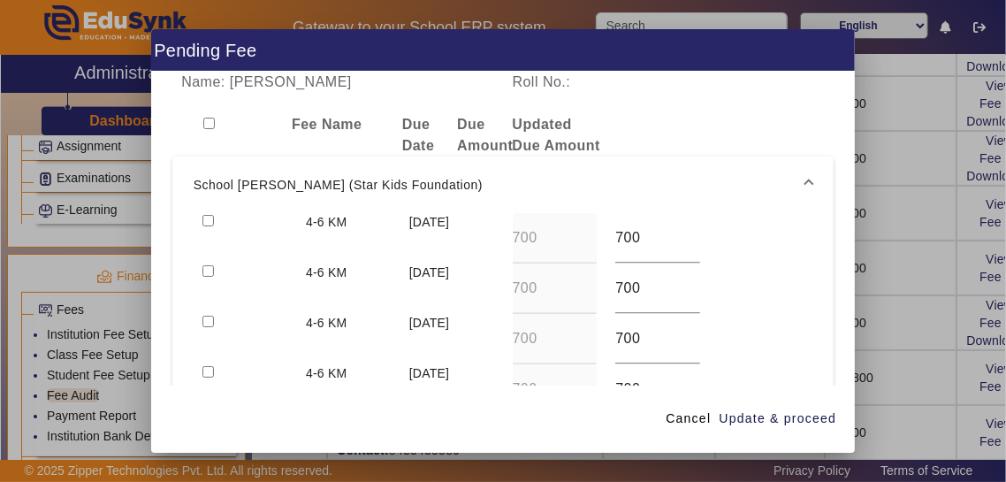
click at [205, 215] on input "checkbox" at bounding box center [208, 220] width 11 height 11
checkbox input "true"
click at [204, 265] on input "checkbox" at bounding box center [208, 270] width 11 height 11
checkbox input "true"
click at [629, 428] on span "Update & proceed" at bounding box center [778, 418] width 118 height 19
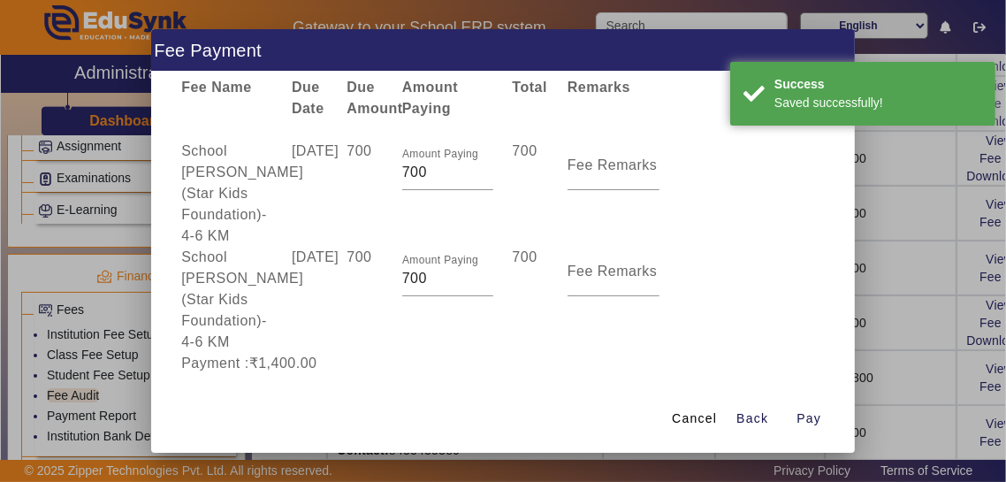
scroll to position [110, 0]
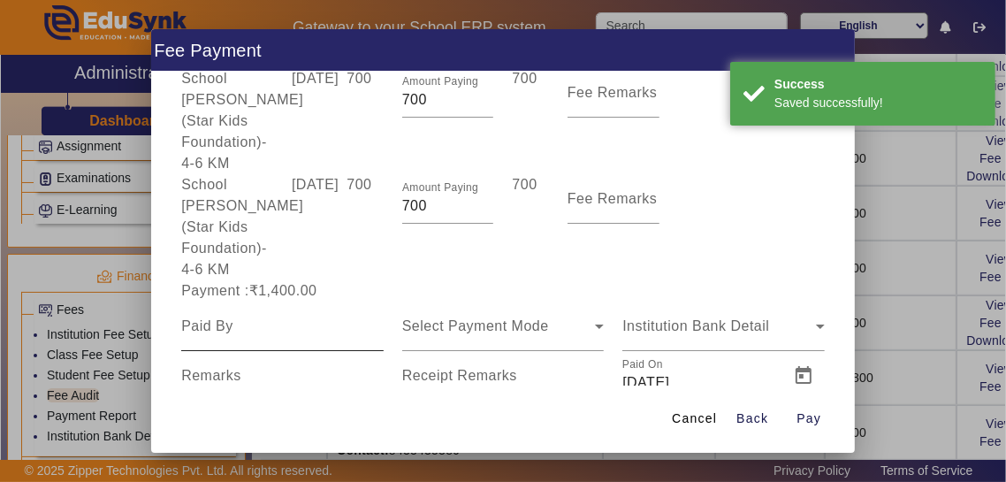
click at [213, 316] on input at bounding box center [282, 326] width 203 height 21
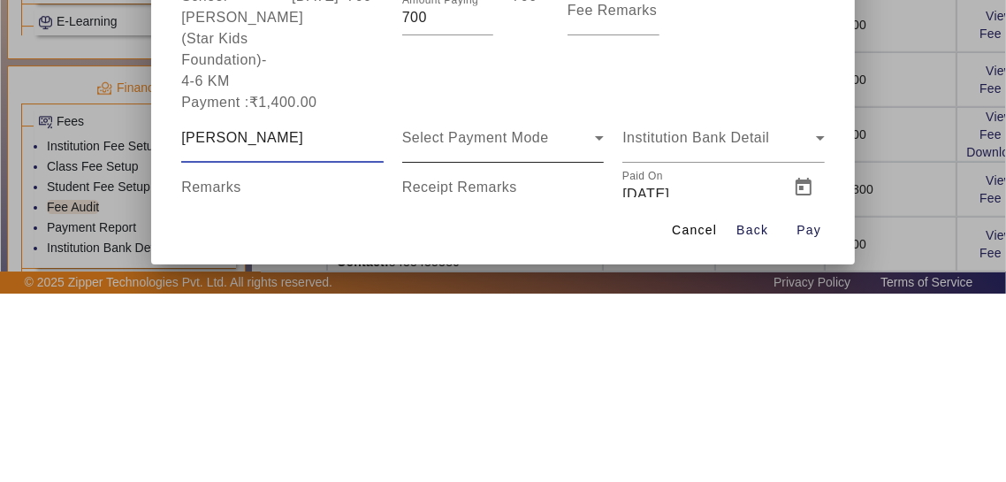
type input "[PERSON_NAME]"
click at [564, 316] on div "Select Payment Mode" at bounding box center [499, 326] width 194 height 21
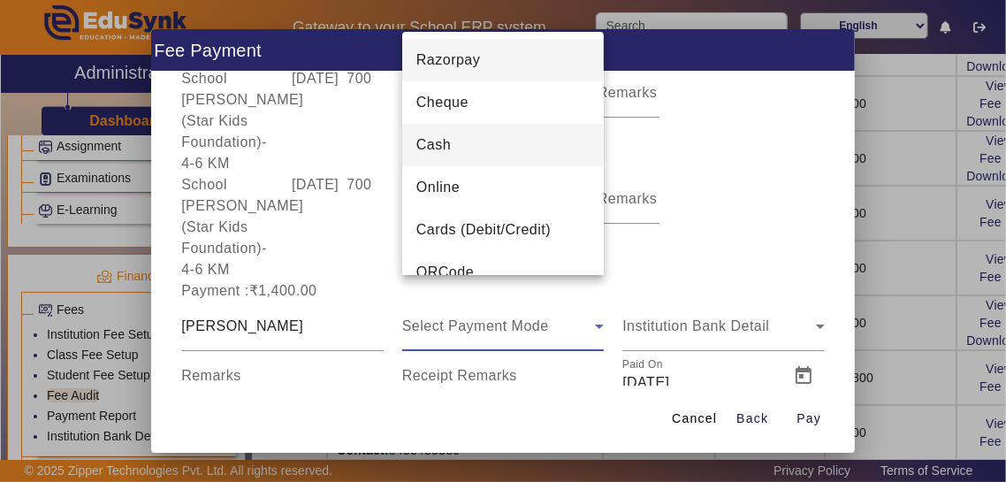
click at [547, 155] on mat-option "Cash" at bounding box center [503, 145] width 203 height 42
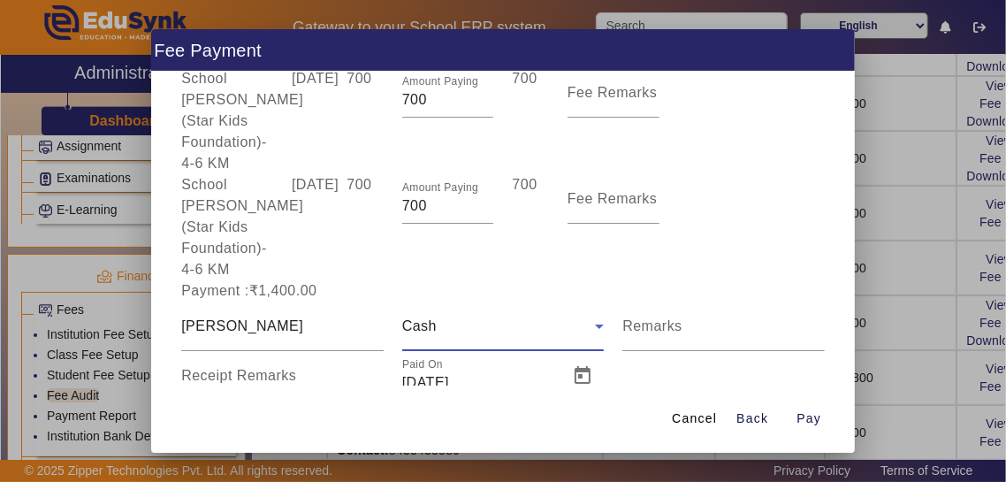
click at [195, 368] on mat-label "Receipt Remarks" at bounding box center [238, 375] width 115 height 15
click at [195, 372] on input "Receipt Remarks" at bounding box center [282, 382] width 203 height 21
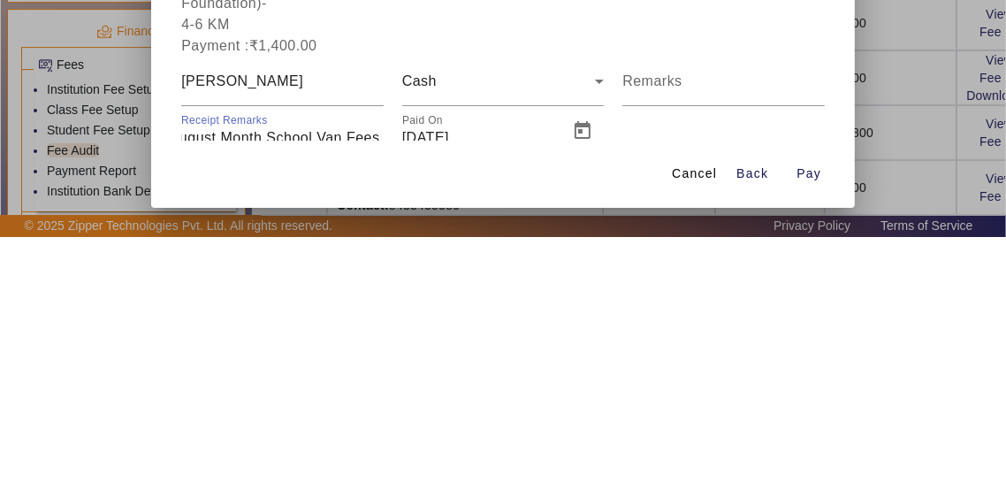
scroll to position [0, 76]
type input "July August Month School Van Fees Paid"
click at [580, 355] on span "Open calendar" at bounding box center [583, 376] width 42 height 42
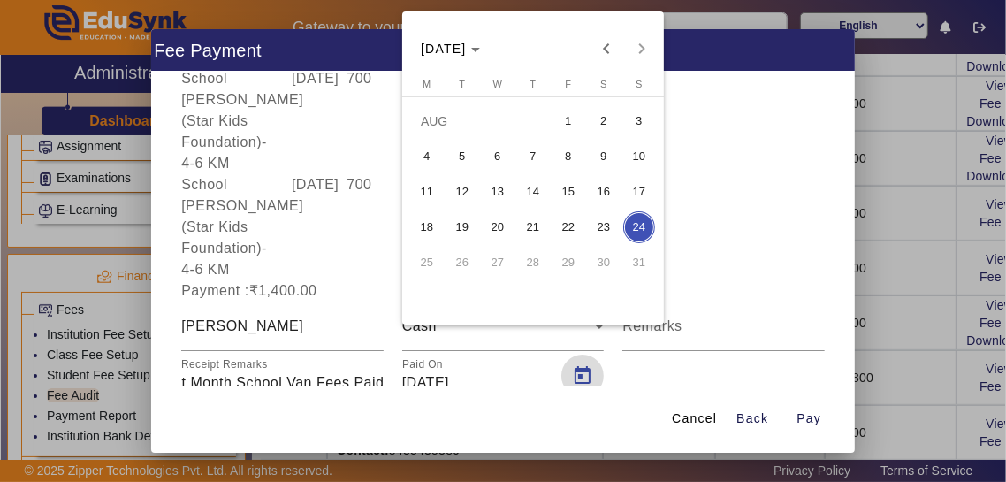
scroll to position [0, 0]
click at [570, 159] on span "8" at bounding box center [569, 157] width 32 height 32
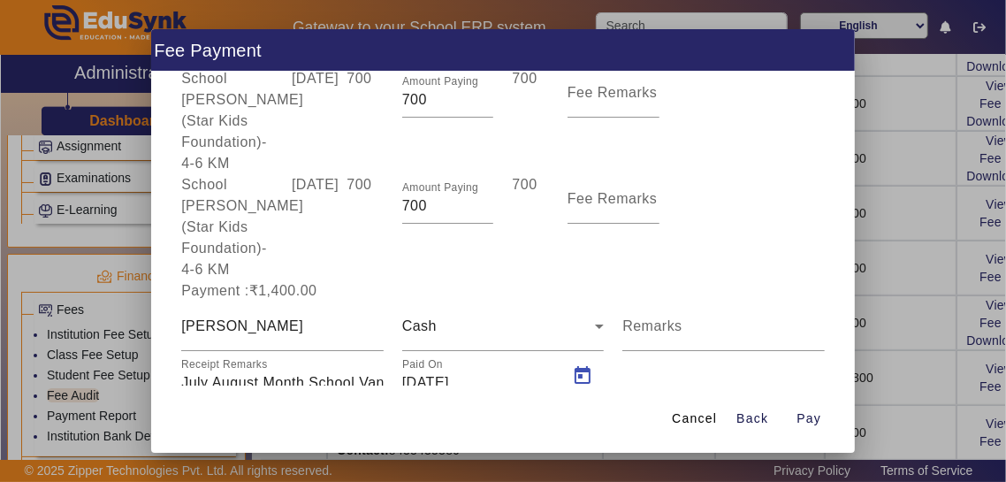
type input "[DATE]"
click at [629, 428] on span "Pay" at bounding box center [809, 418] width 25 height 19
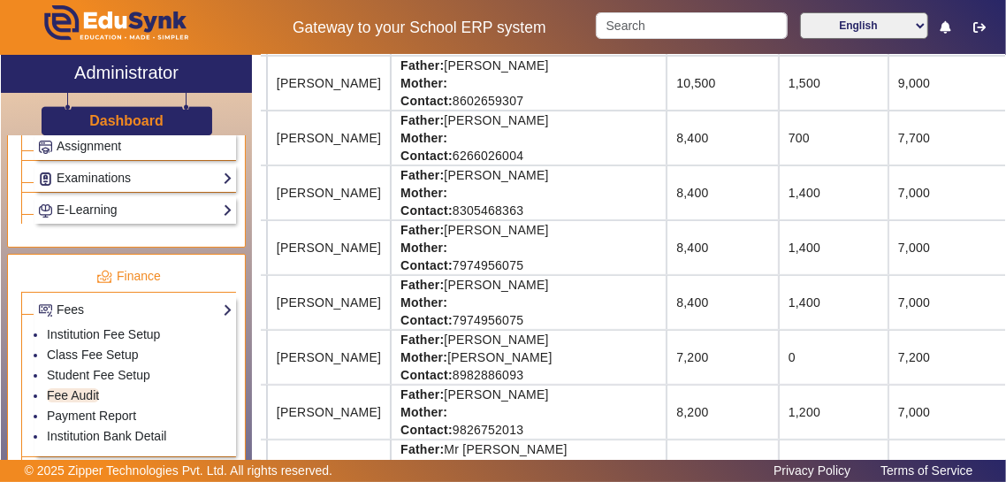
scroll to position [279, 160]
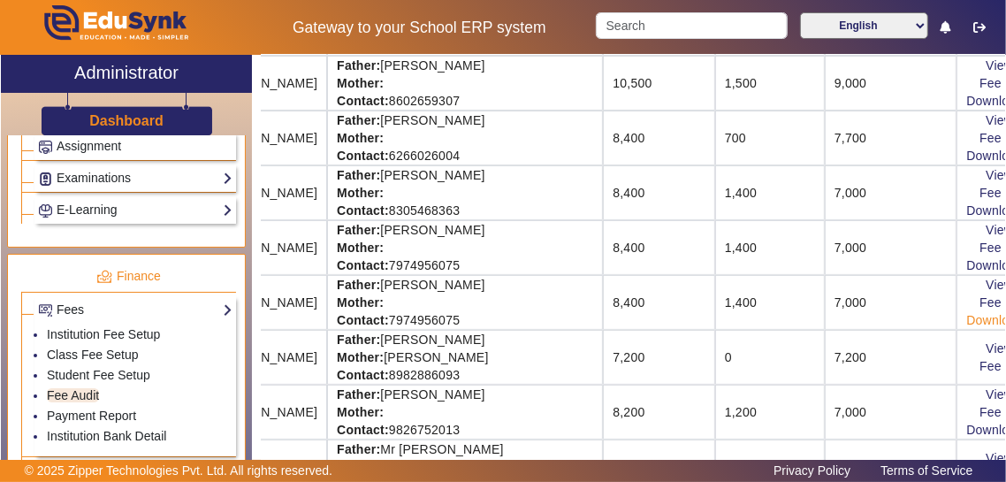
click at [629, 323] on link "Download Receipt" at bounding box center [1019, 320] width 104 height 14
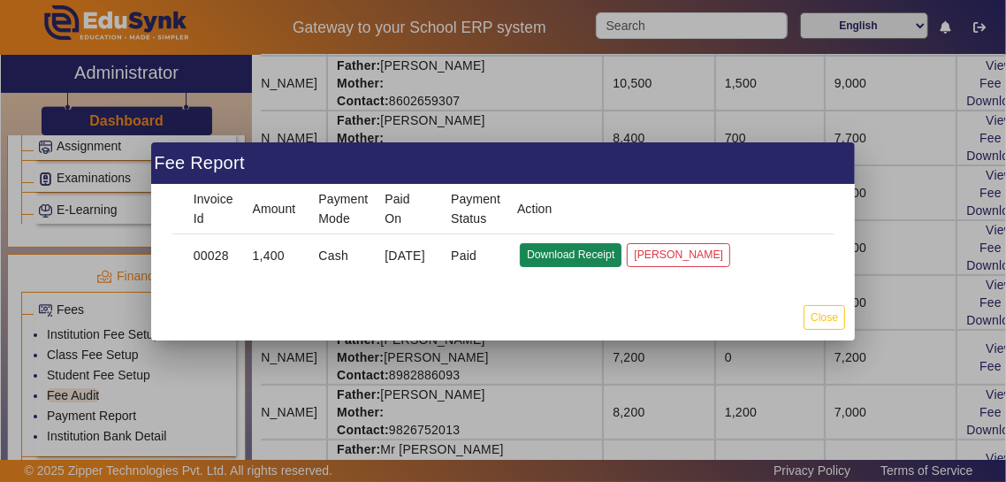
click at [583, 260] on button "Download Receipt" at bounding box center [571, 255] width 102 height 24
click at [629, 319] on button "Close" at bounding box center [825, 317] width 42 height 24
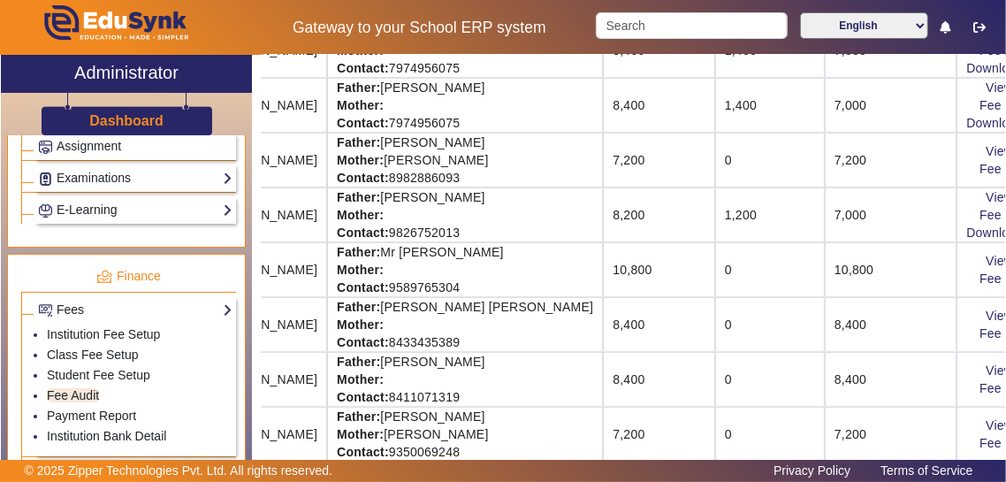
scroll to position [478, 160]
click at [629, 257] on link "View & Pay" at bounding box center [1018, 260] width 65 height 14
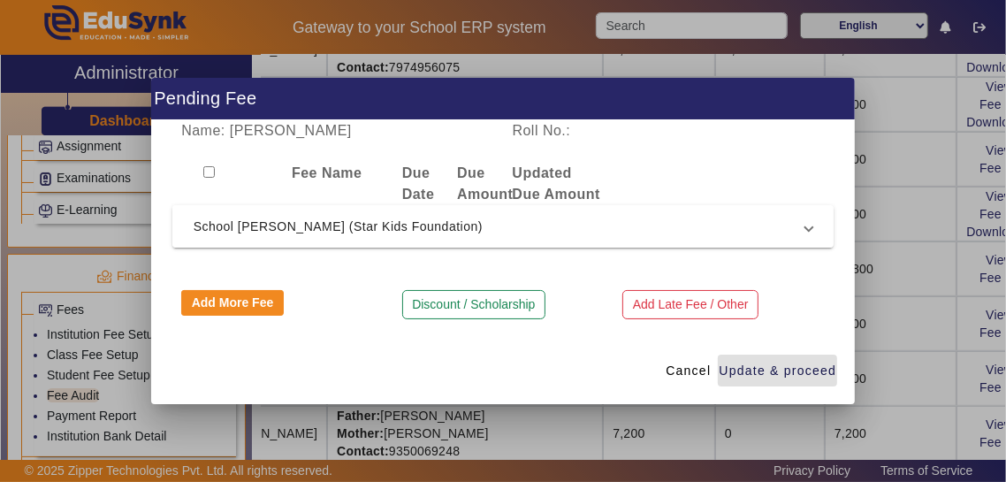
click at [629, 225] on span "School [PERSON_NAME] (Star Kids Foundation)" at bounding box center [500, 226] width 613 height 21
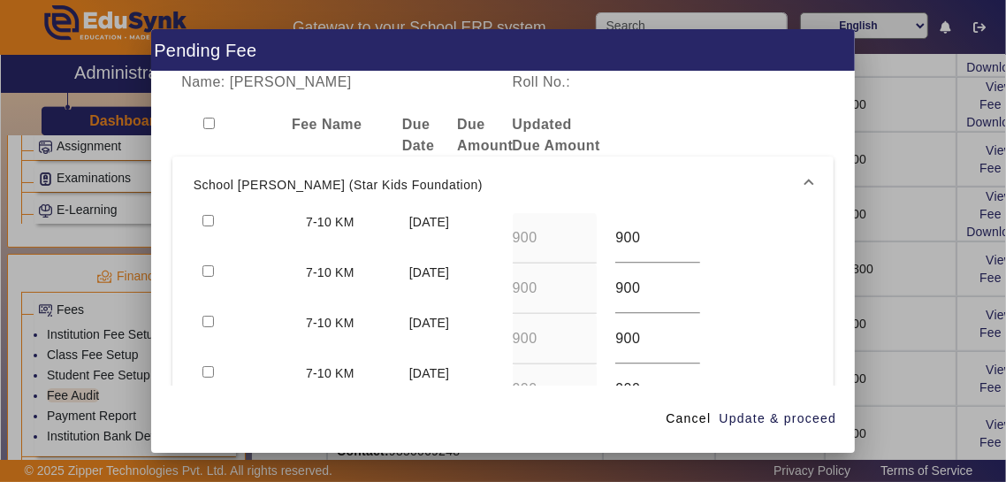
click at [203, 215] on input "checkbox" at bounding box center [208, 220] width 11 height 11
checkbox input "true"
click at [211, 265] on input "checkbox" at bounding box center [208, 270] width 11 height 11
checkbox input "true"
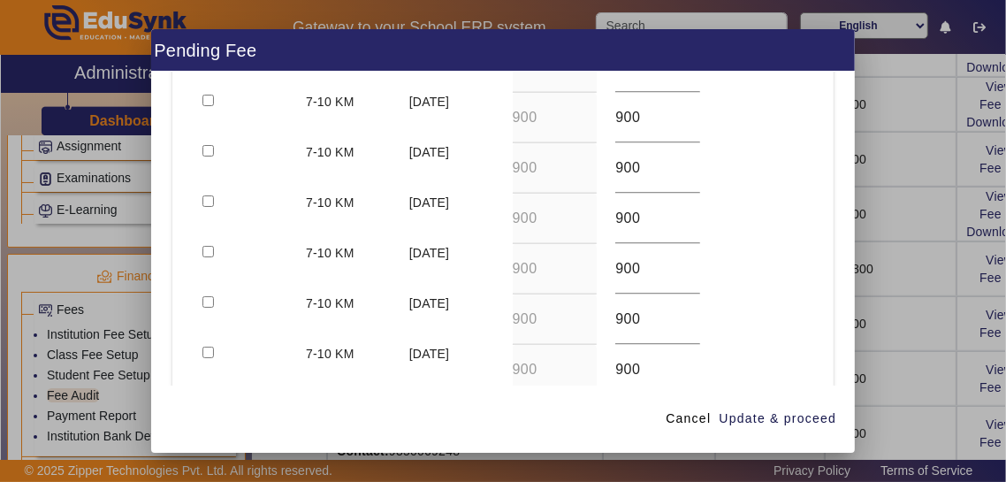
scroll to position [481, 0]
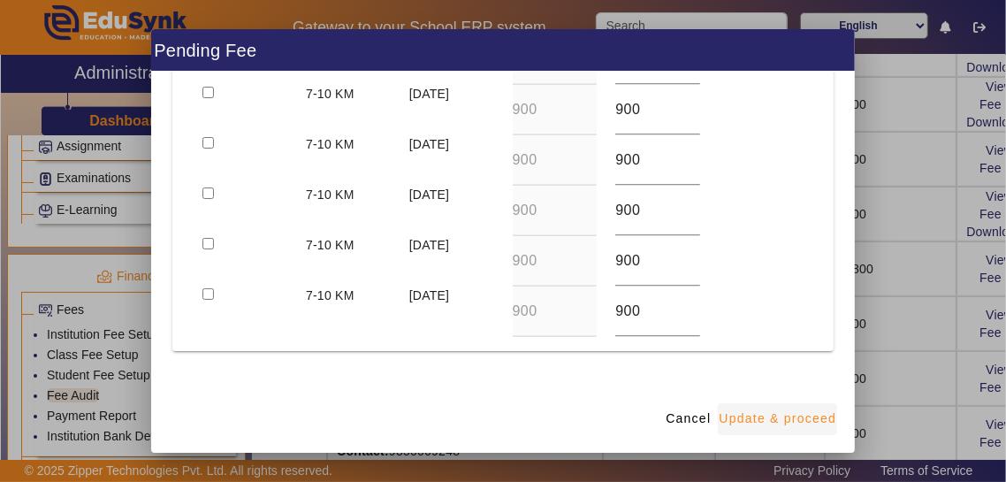
click at [629, 428] on span "Update & proceed" at bounding box center [778, 418] width 118 height 19
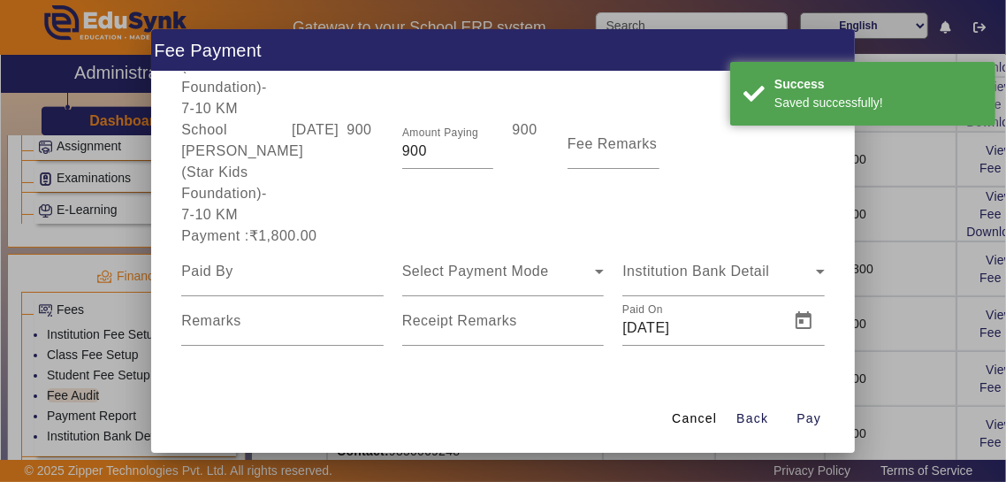
scroll to position [110, 0]
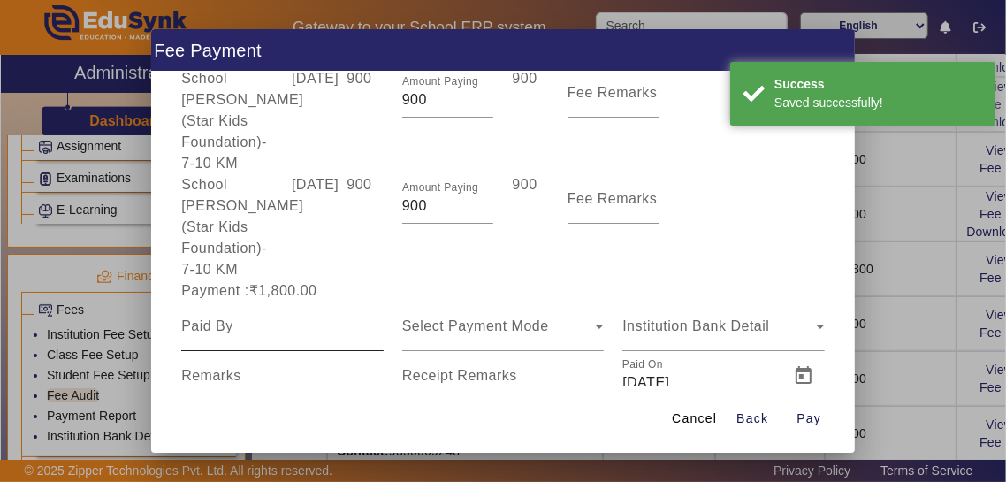
click at [218, 316] on input at bounding box center [282, 326] width 203 height 21
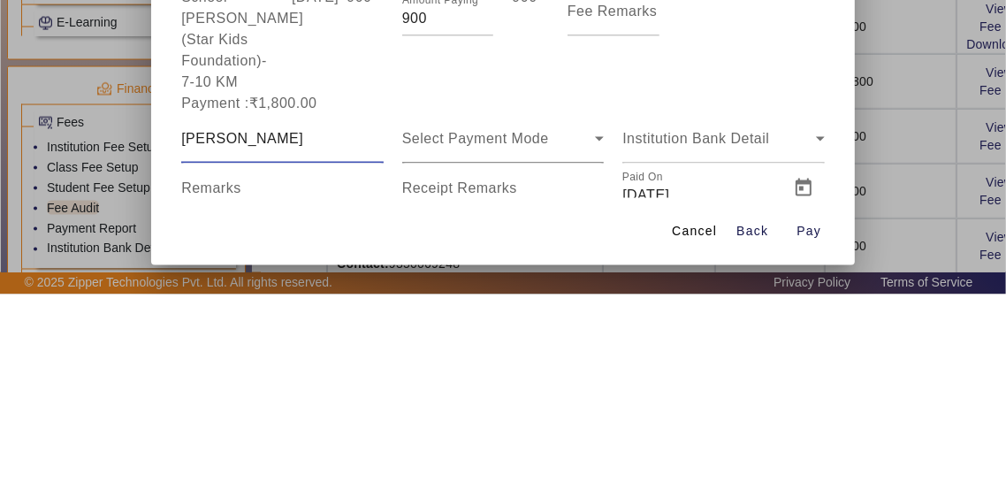
type input "[PERSON_NAME]"
click at [563, 316] on div "Select Payment Mode" at bounding box center [499, 326] width 194 height 21
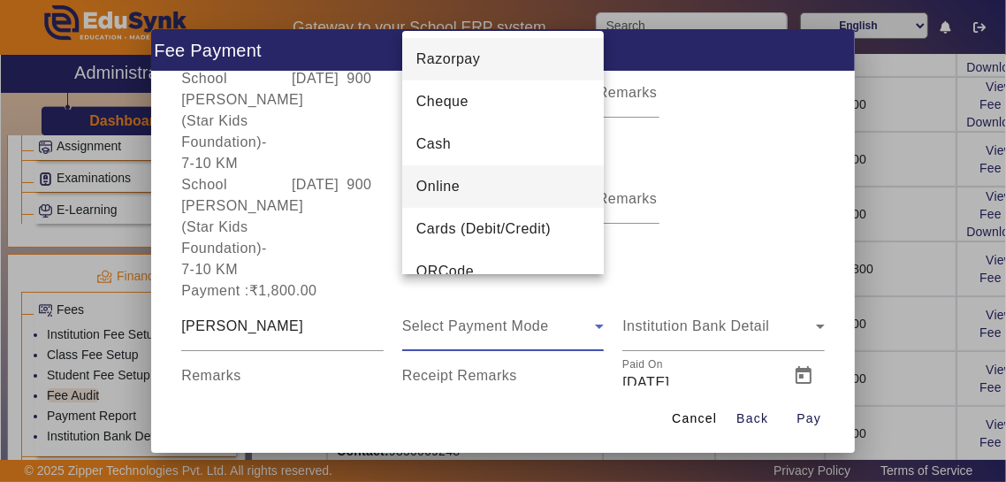
click at [541, 187] on mat-option "Online" at bounding box center [503, 186] width 203 height 42
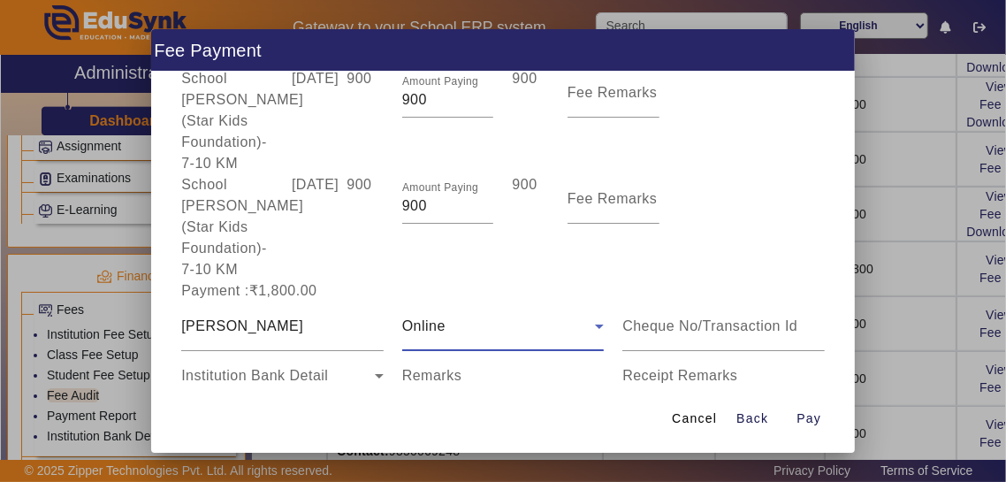
click at [550, 372] on input "Remarks" at bounding box center [503, 382] width 203 height 21
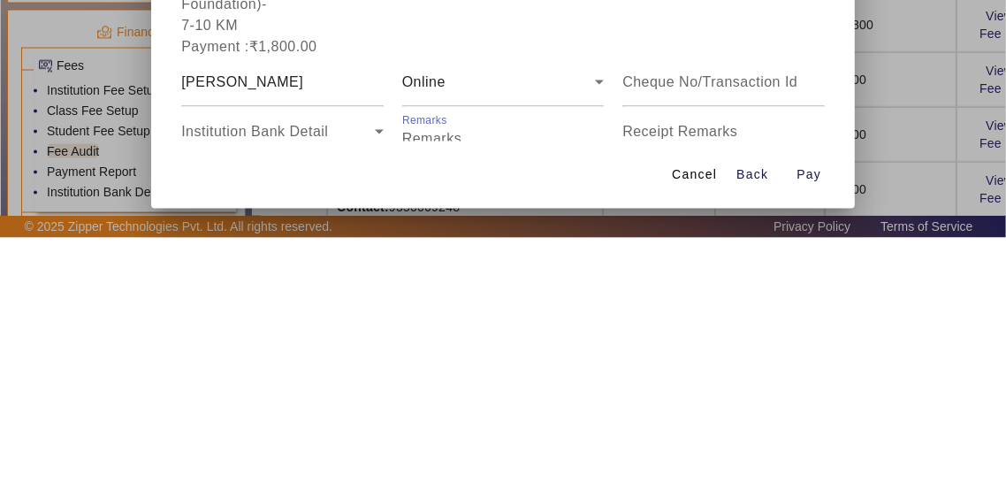
click at [629, 372] on input "Receipt Remarks" at bounding box center [724, 382] width 203 height 21
type input "Ju"
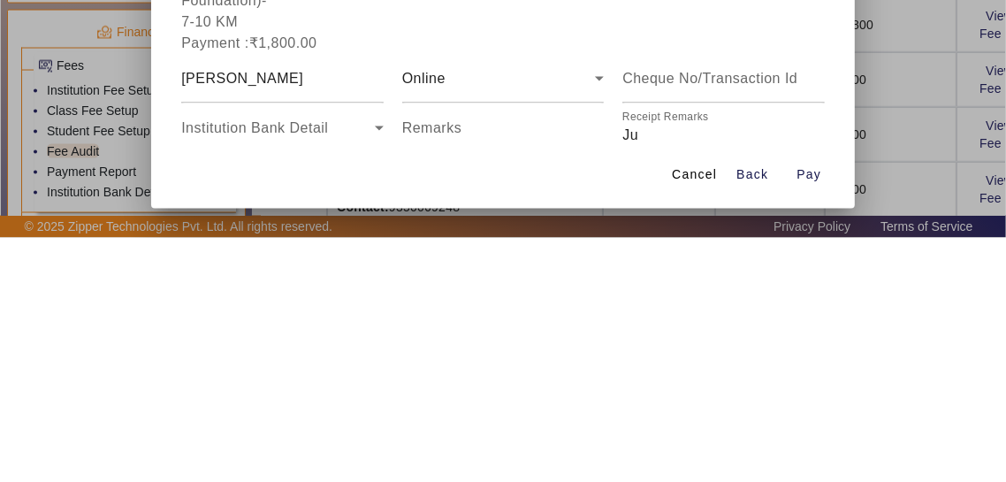
type input "24/08/202"
click at [629, 369] on input "Receipt Remarks" at bounding box center [724, 379] width 203 height 21
type input "July August Month School Van Fees Paid"
click at [356, 401] on span "Open calendar" at bounding box center [362, 422] width 42 height 42
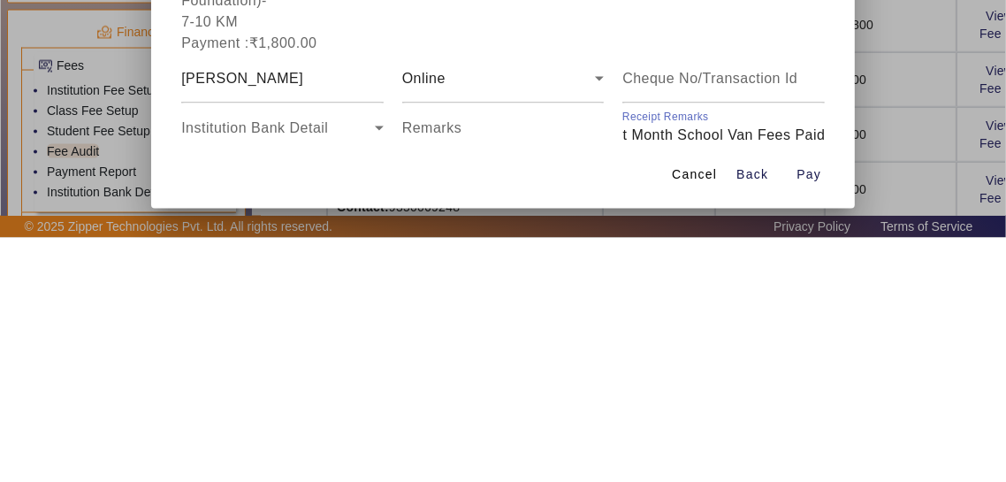
scroll to position [0, 0]
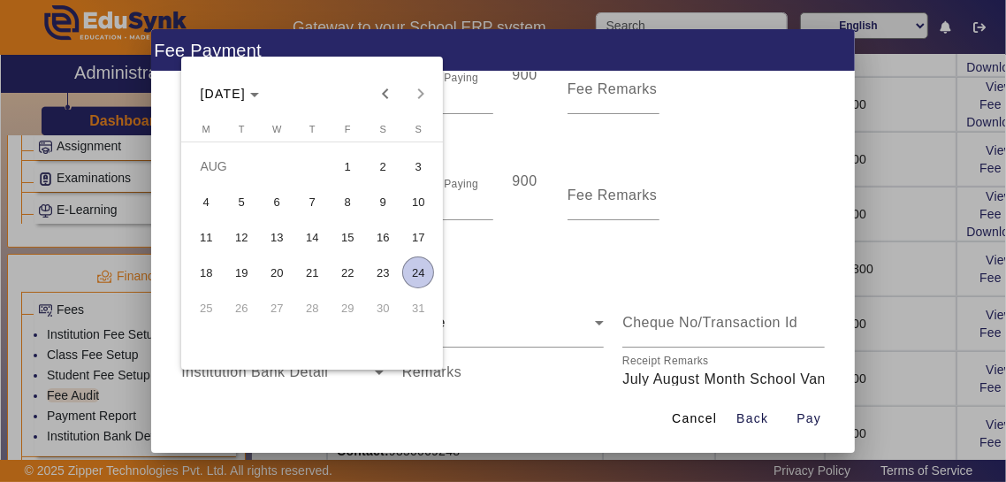
click at [337, 200] on span "8" at bounding box center [348, 202] width 32 height 32
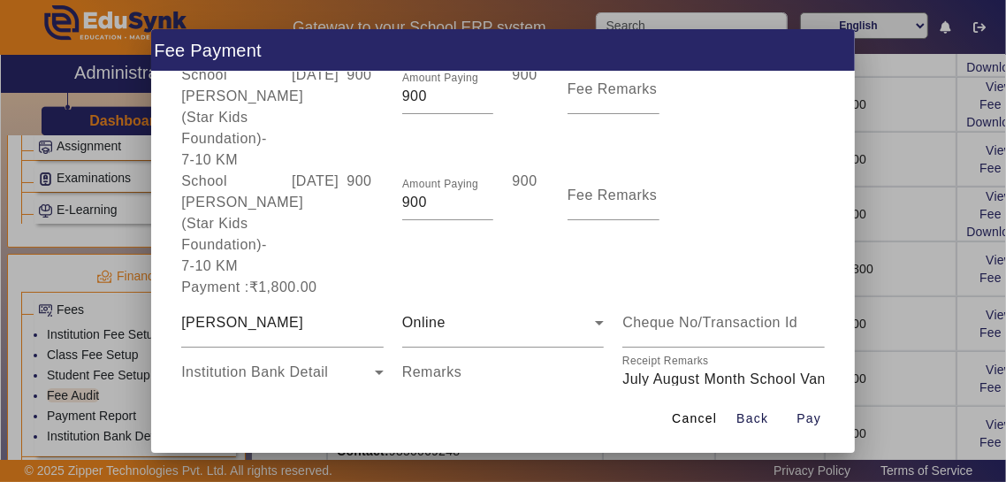
type input "[DATE]"
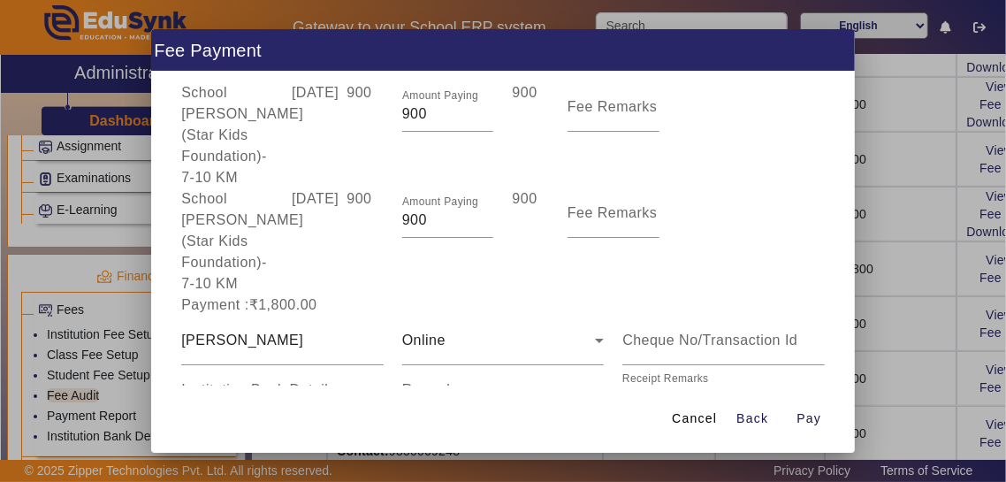
scroll to position [159, 0]
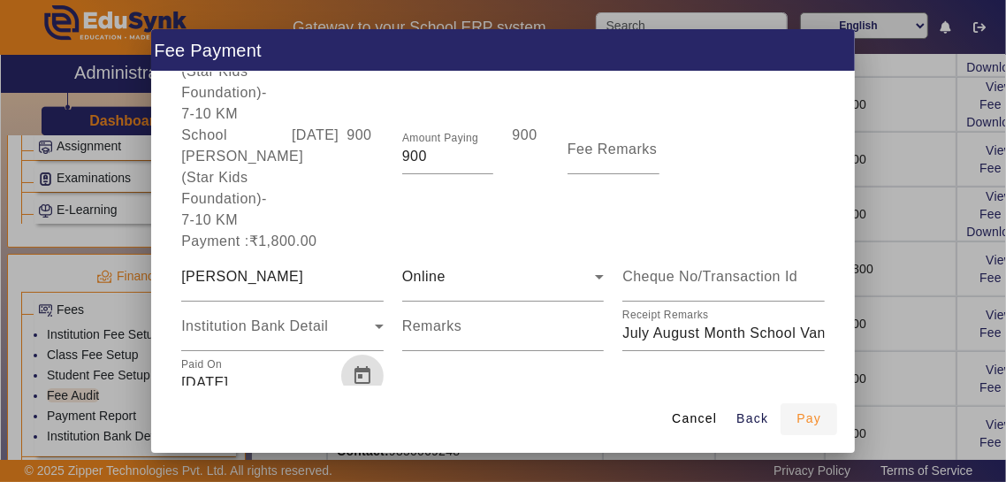
click at [629, 428] on span "Pay" at bounding box center [809, 418] width 25 height 19
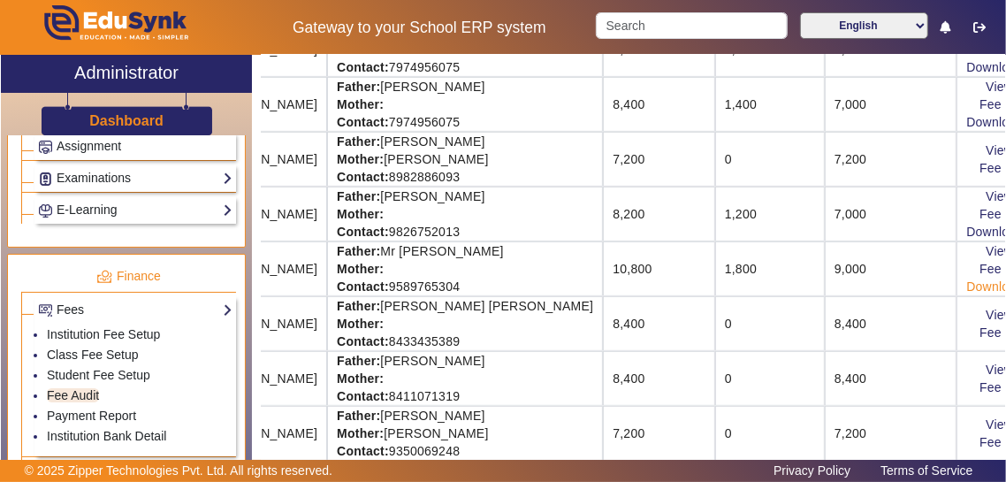
click at [629, 286] on link "Download Receipt" at bounding box center [1019, 286] width 104 height 14
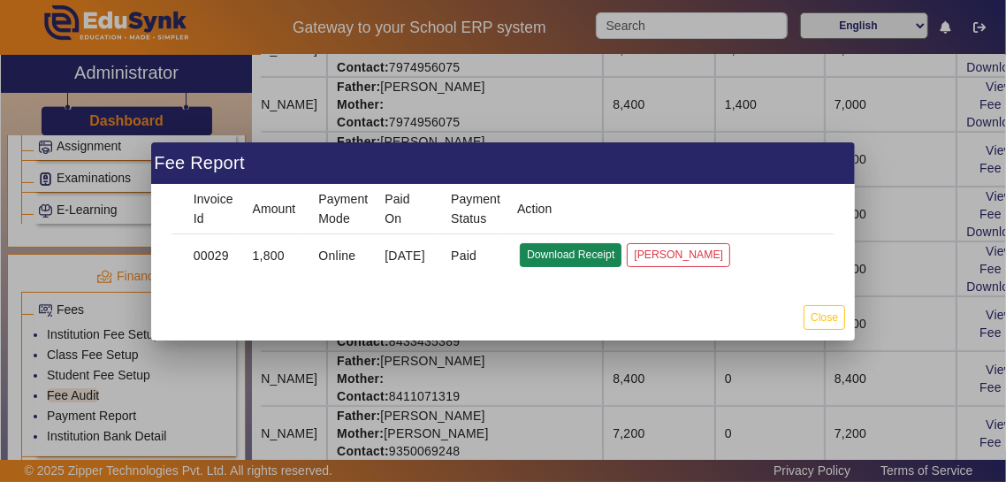
click at [580, 258] on button "Download Receipt" at bounding box center [571, 255] width 102 height 24
click at [629, 319] on button "Close" at bounding box center [825, 317] width 42 height 24
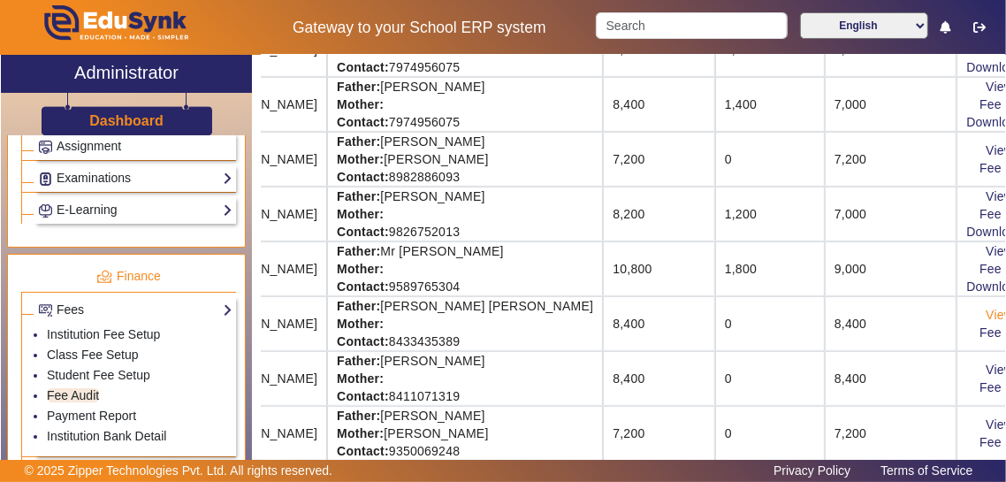
click at [629, 311] on link "View & Pay" at bounding box center [1018, 315] width 65 height 14
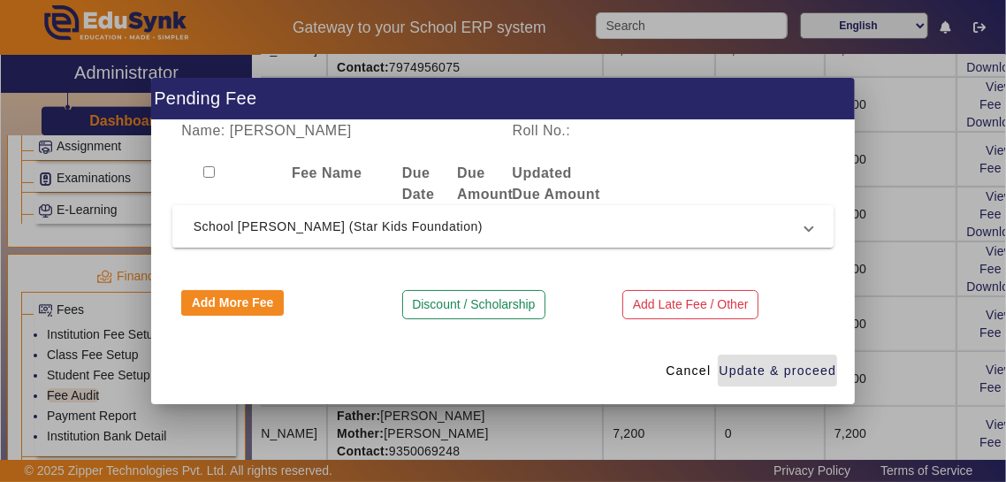
click at [629, 231] on span "School [PERSON_NAME] (Star Kids Foundation)" at bounding box center [500, 226] width 613 height 21
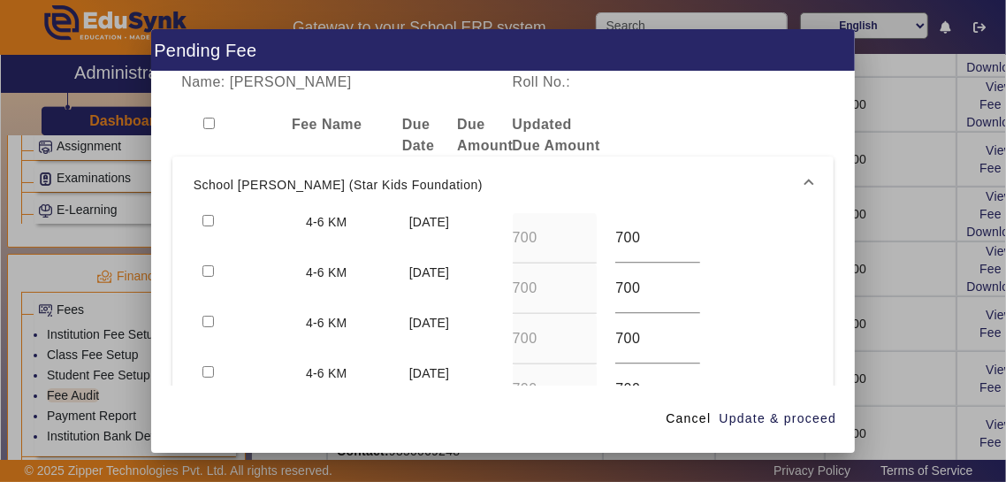
click at [207, 215] on input "checkbox" at bounding box center [208, 220] width 11 height 11
checkbox input "true"
click at [207, 265] on input "checkbox" at bounding box center [208, 270] width 11 height 11
checkbox input "true"
click at [629, 428] on span "Update & proceed" at bounding box center [778, 418] width 118 height 19
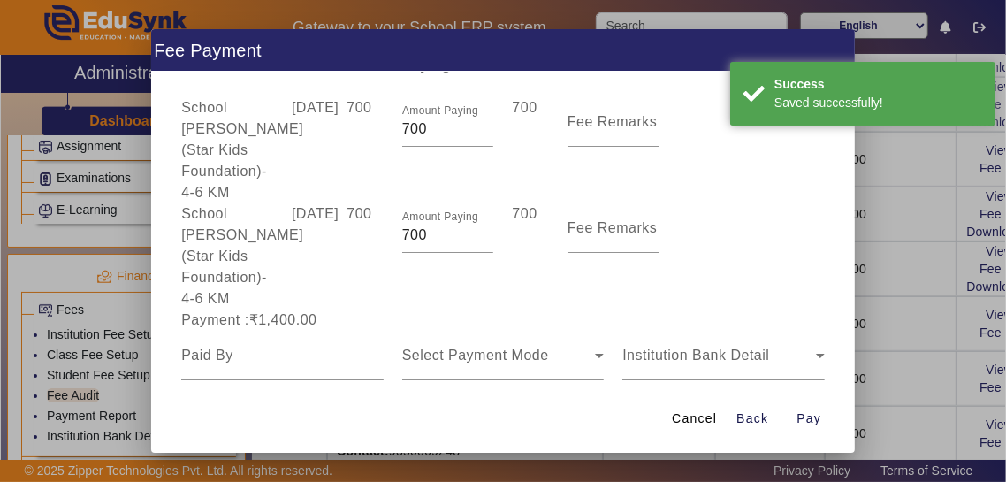
scroll to position [110, 0]
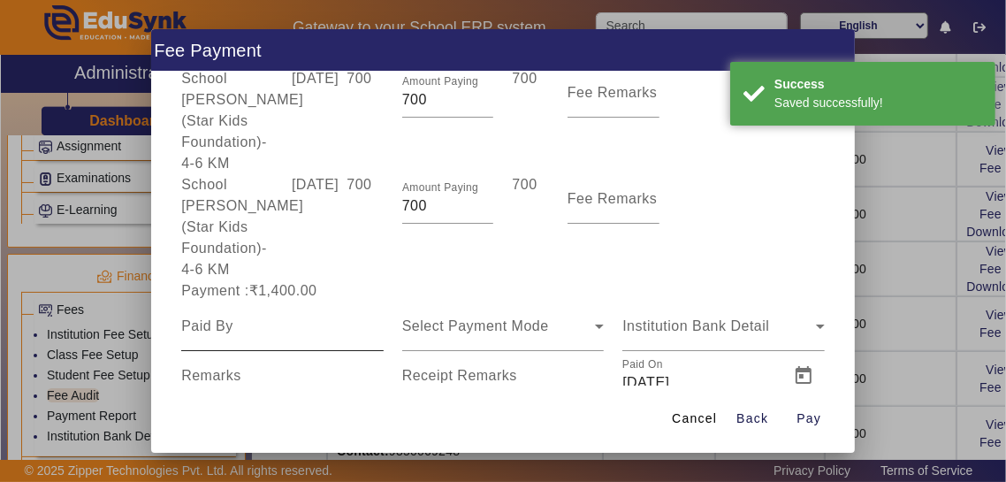
click at [221, 316] on input at bounding box center [282, 326] width 203 height 21
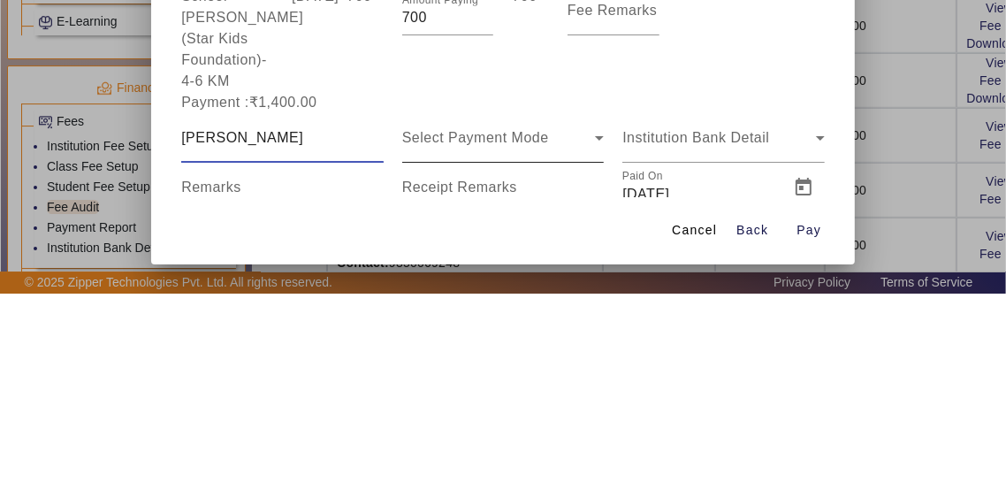
type input "[PERSON_NAME]"
click at [572, 316] on div "Select Payment Mode" at bounding box center [499, 326] width 194 height 21
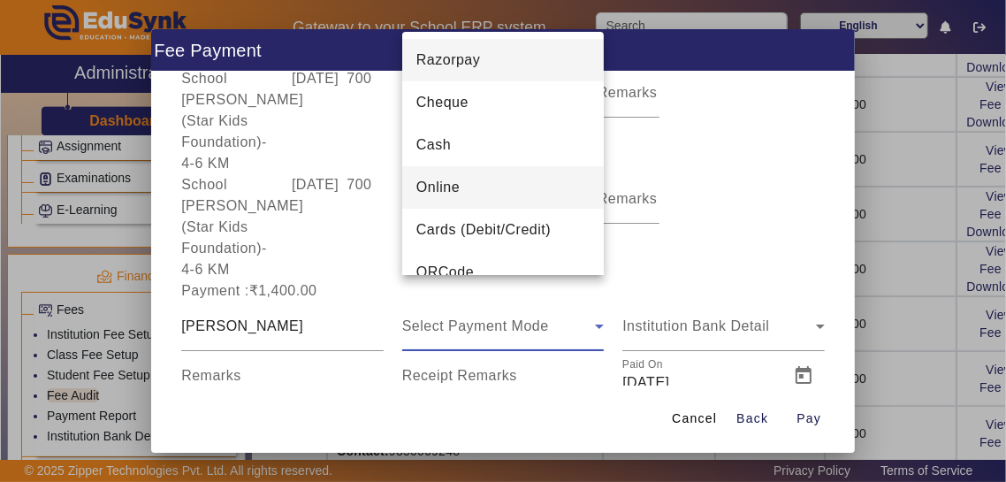
click at [552, 191] on mat-option "Online" at bounding box center [503, 187] width 203 height 42
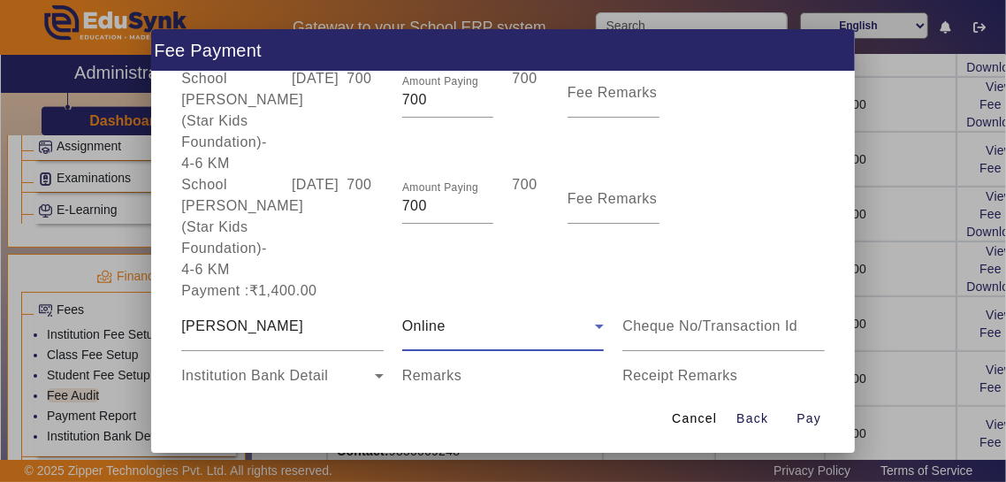
click at [629, 372] on input "Receipt Remarks" at bounding box center [724, 382] width 203 height 21
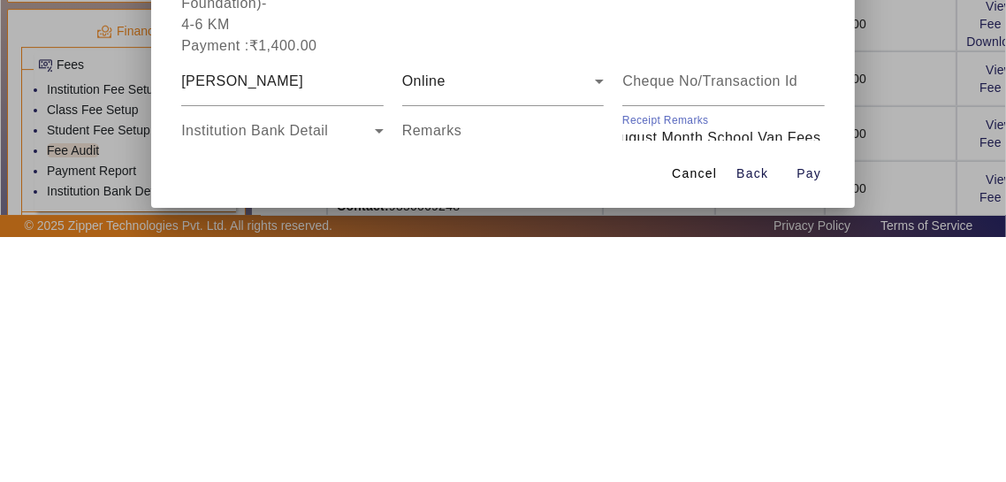
scroll to position [0, 76]
type input "July August Month School Van Fees Paid"
click at [357, 404] on span "Open calendar" at bounding box center [362, 425] width 42 height 42
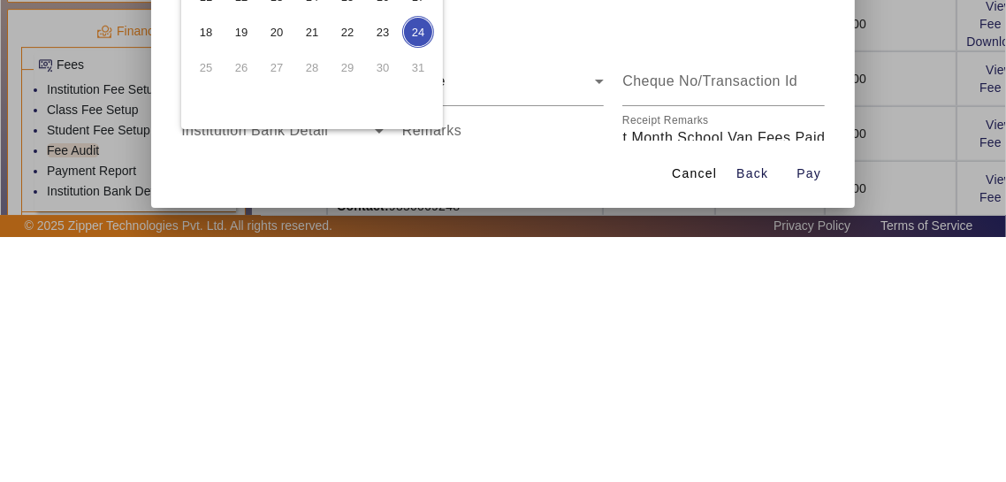
scroll to position [0, 0]
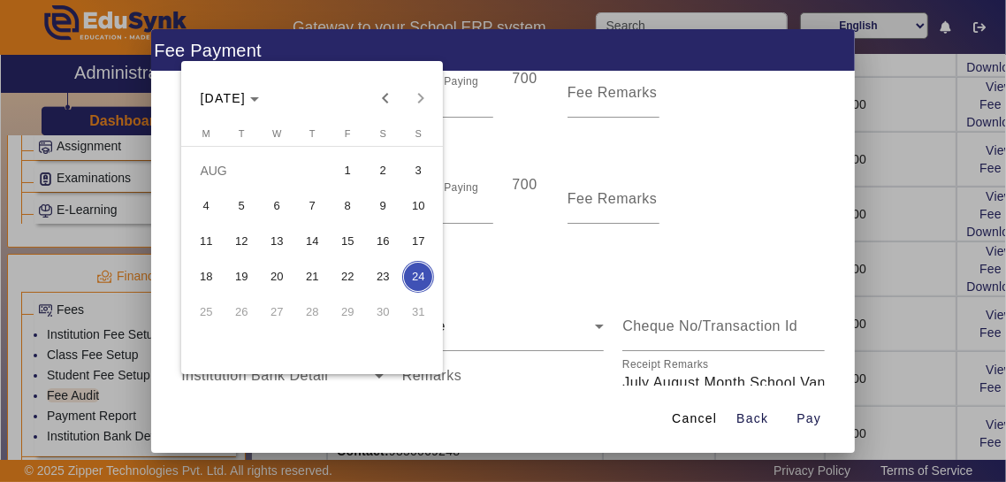
click at [342, 201] on span "8" at bounding box center [348, 206] width 32 height 32
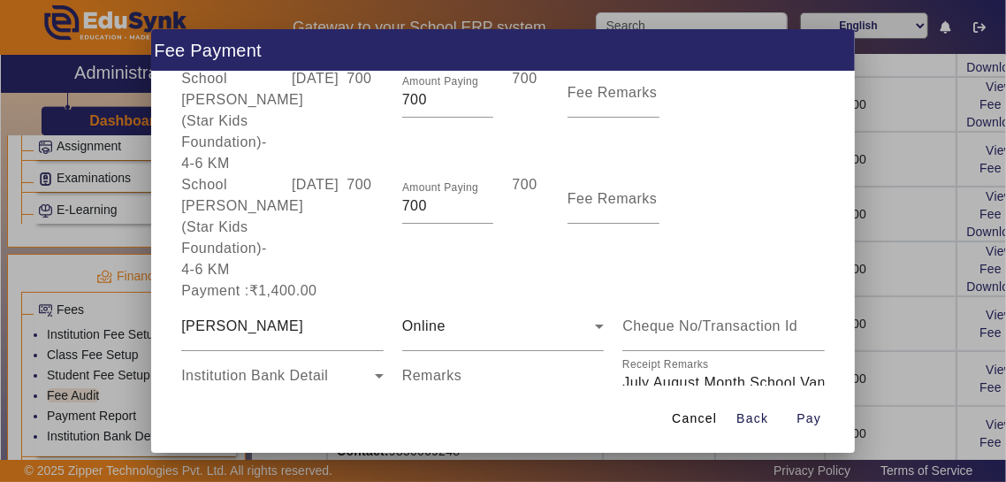
type input "[DATE]"
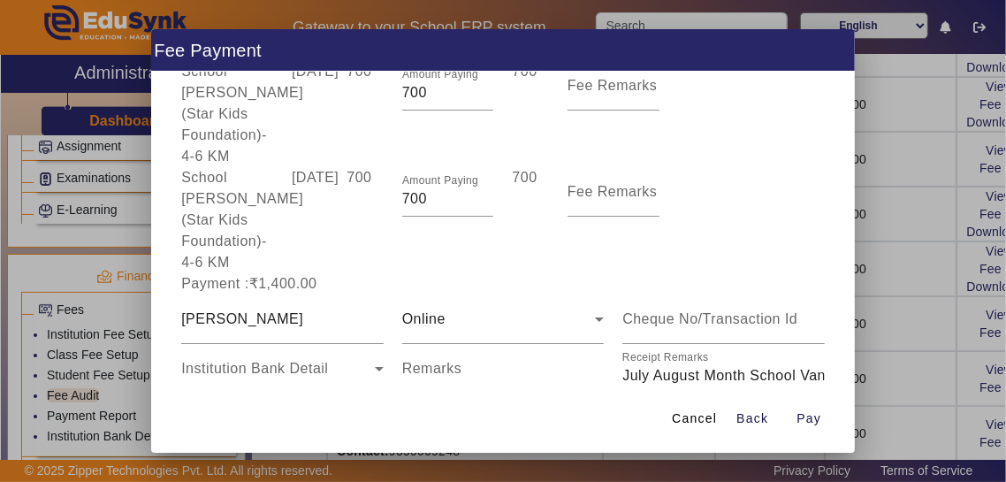
scroll to position [159, 0]
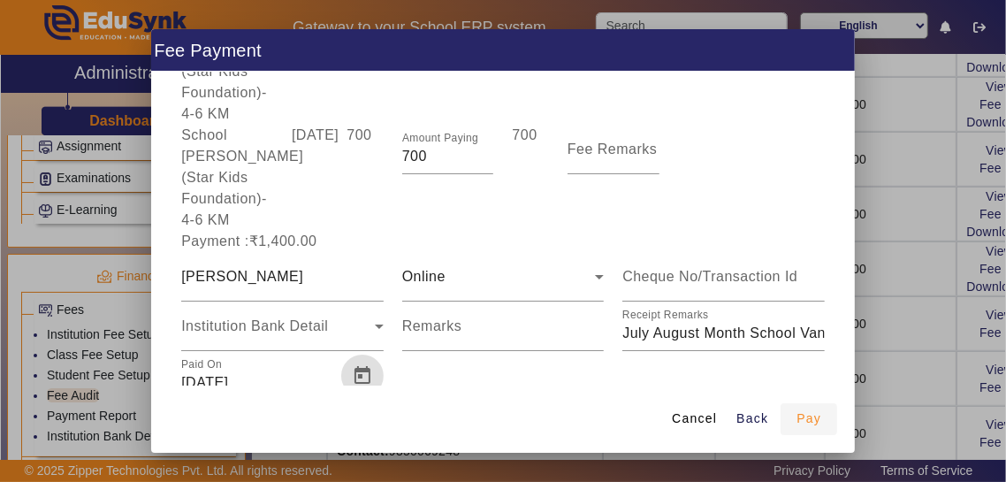
click at [629, 428] on span "Pay" at bounding box center [809, 418] width 25 height 19
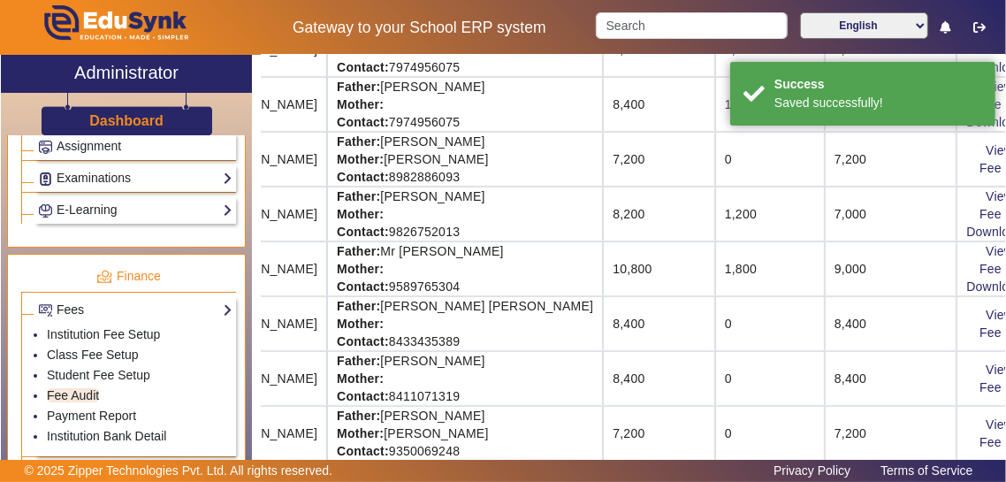
scroll to position [0, 0]
click at [629, 342] on link "Download Receipt" at bounding box center [1019, 341] width 104 height 14
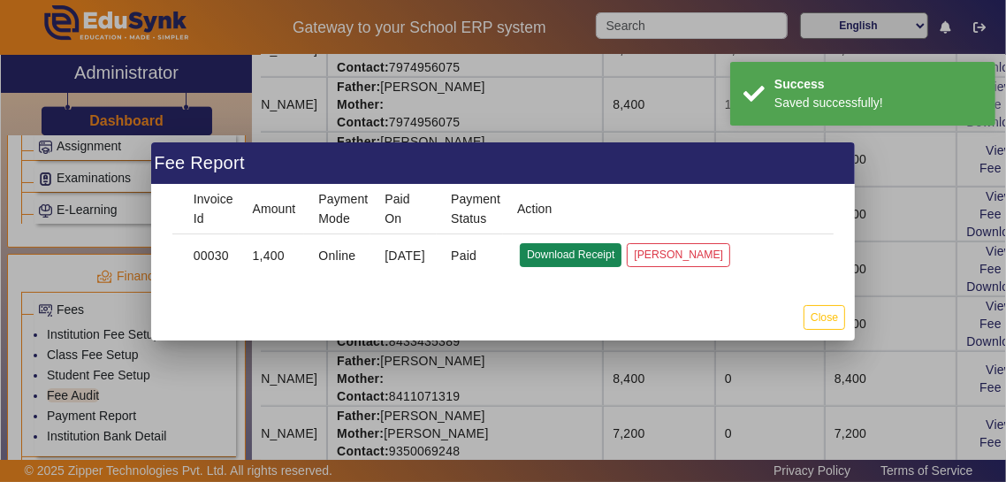
click at [570, 256] on button "Download Receipt" at bounding box center [571, 255] width 102 height 24
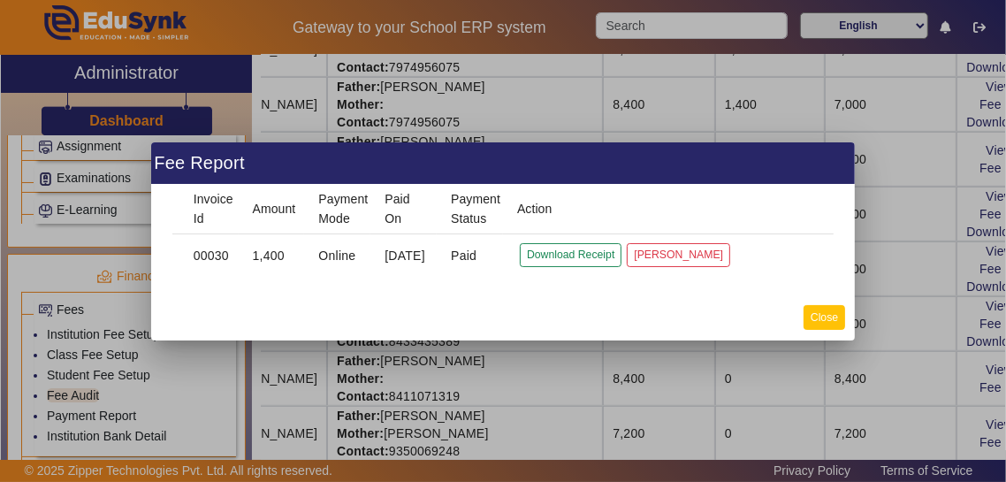
click at [629, 321] on button "Close" at bounding box center [825, 317] width 42 height 24
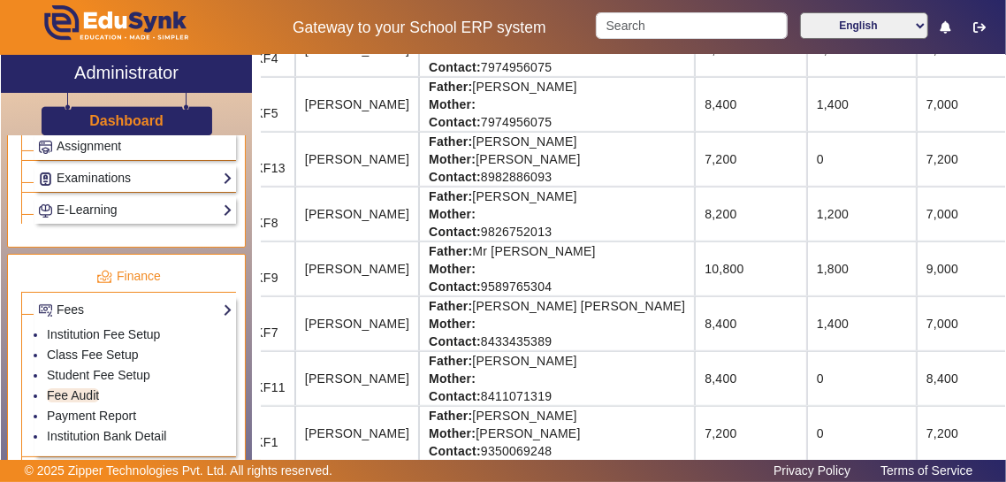
scroll to position [478, 160]
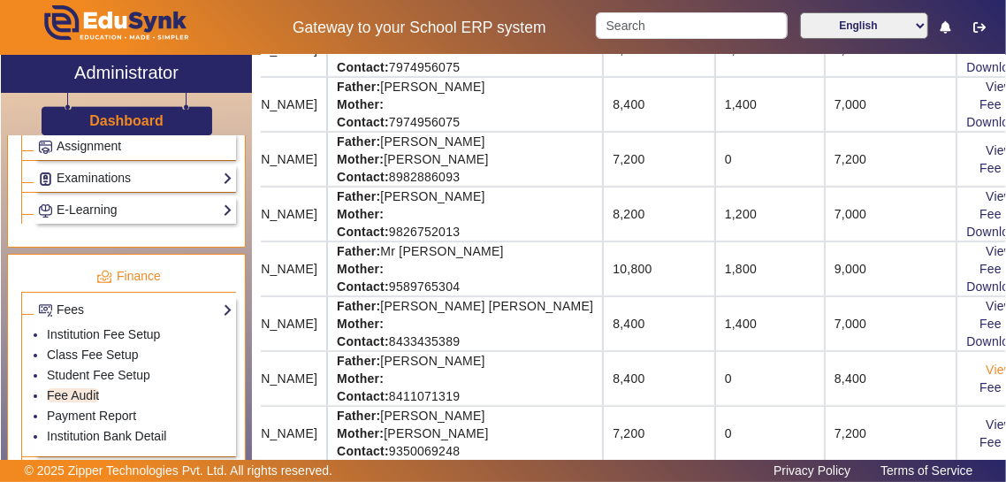
click at [629, 368] on link "View & Pay" at bounding box center [1018, 370] width 65 height 14
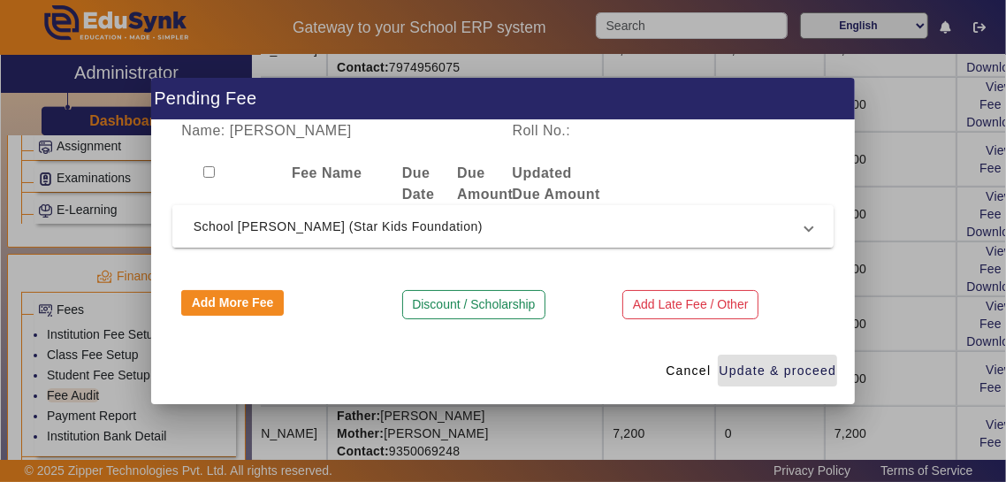
click at [629, 244] on mat-expansion-panel-header "School [PERSON_NAME] (Star Kids Foundation)" at bounding box center [503, 226] width 662 height 42
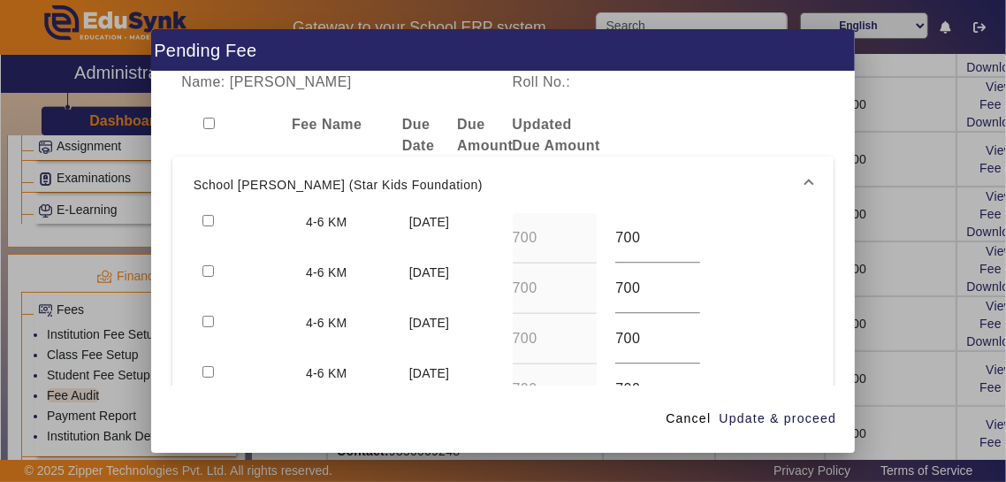
click at [213, 215] on input "checkbox" at bounding box center [208, 220] width 11 height 11
checkbox input "true"
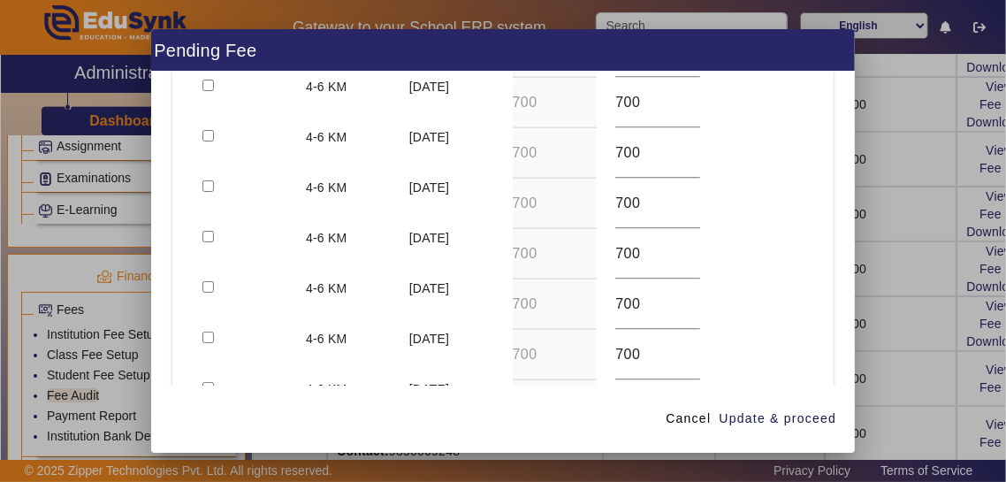
scroll to position [0, 0]
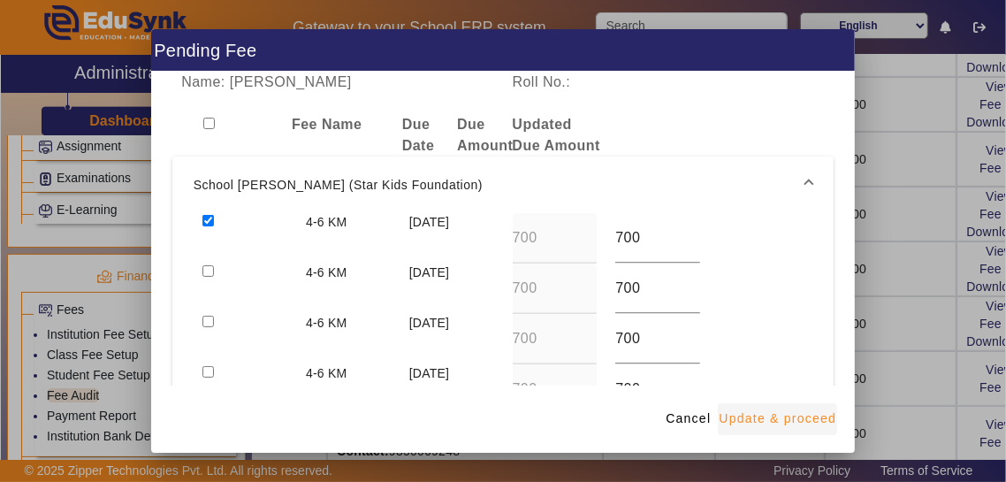
click at [629, 428] on span "Update & proceed" at bounding box center [778, 418] width 118 height 19
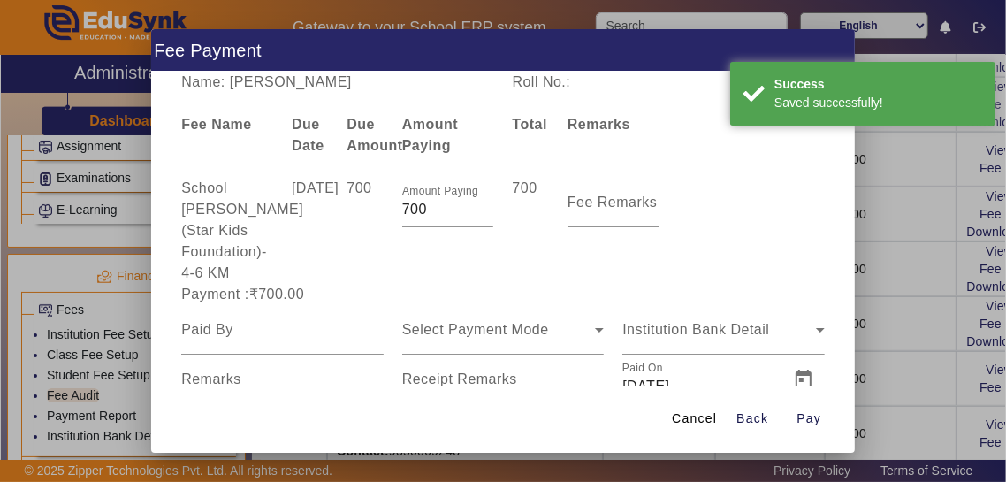
click at [205, 355] on div "Remarks" at bounding box center [282, 380] width 203 height 50
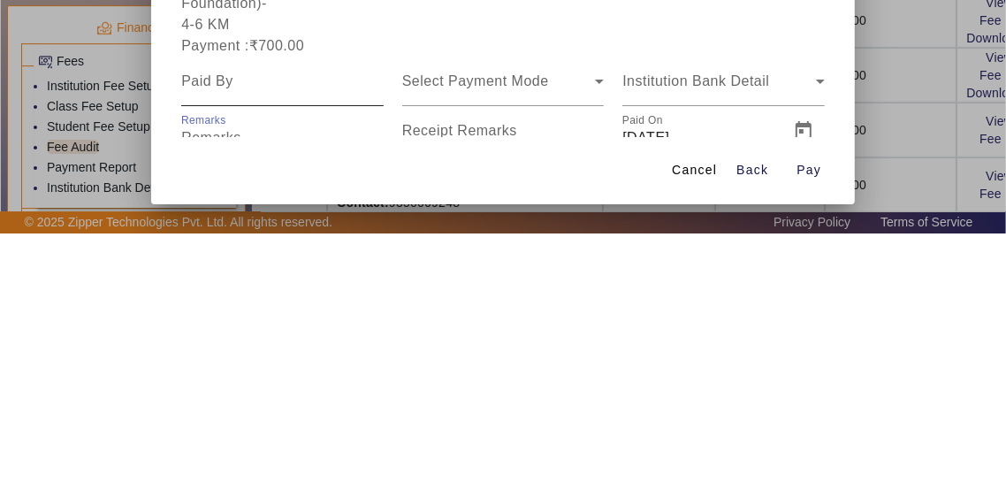
click at [203, 319] on input at bounding box center [282, 329] width 203 height 21
type input "[PERSON_NAME]"
click at [563, 319] on div "Select Payment Mode" at bounding box center [499, 329] width 194 height 21
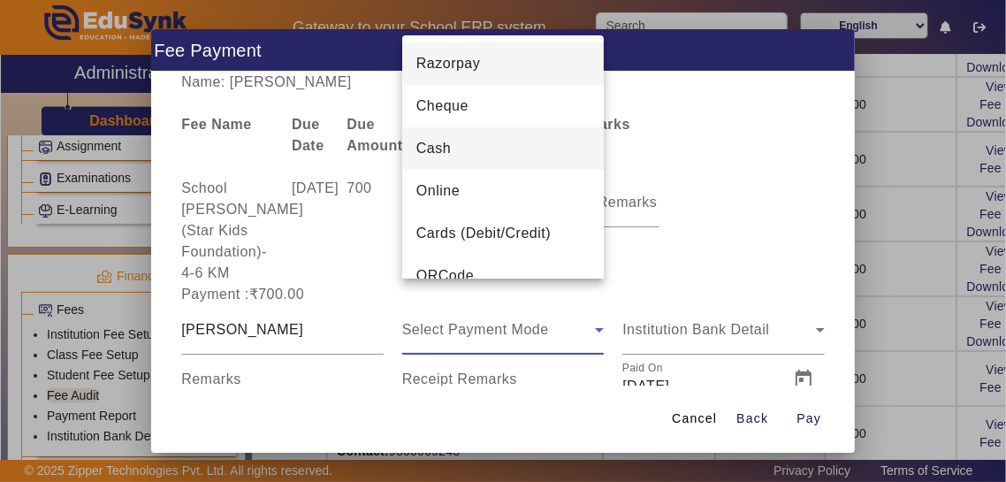
click at [516, 147] on mat-option "Cash" at bounding box center [503, 148] width 203 height 42
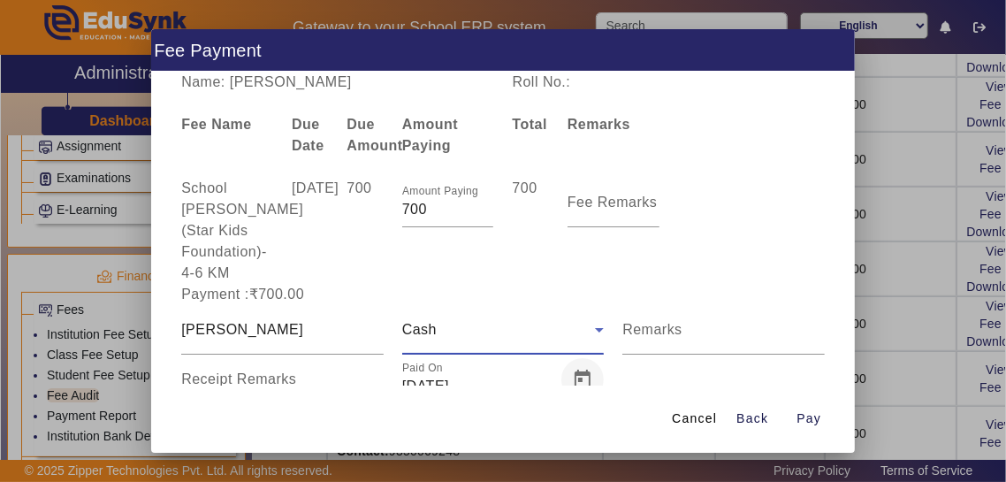
click at [588, 358] on span "Open calendar" at bounding box center [583, 379] width 42 height 42
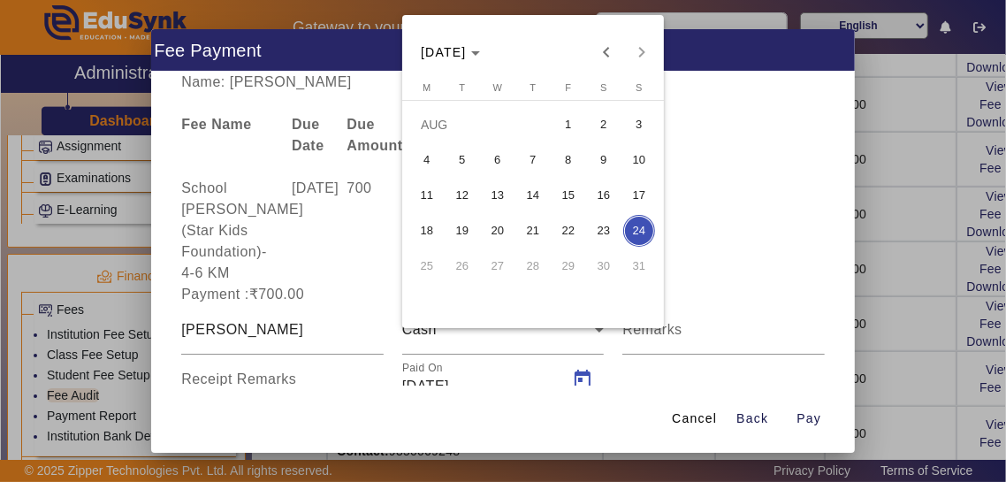
click at [501, 203] on span "13" at bounding box center [498, 196] width 32 height 32
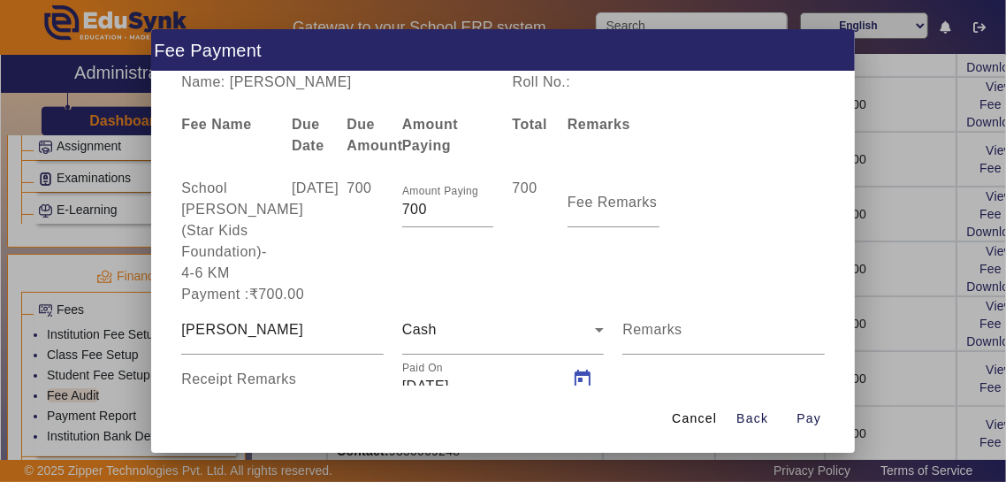
type input "[DATE]"
click at [239, 371] on mat-label "Receipt Remarks" at bounding box center [238, 378] width 115 height 15
click at [239, 376] on input "Receipt Remarks" at bounding box center [282, 386] width 203 height 21
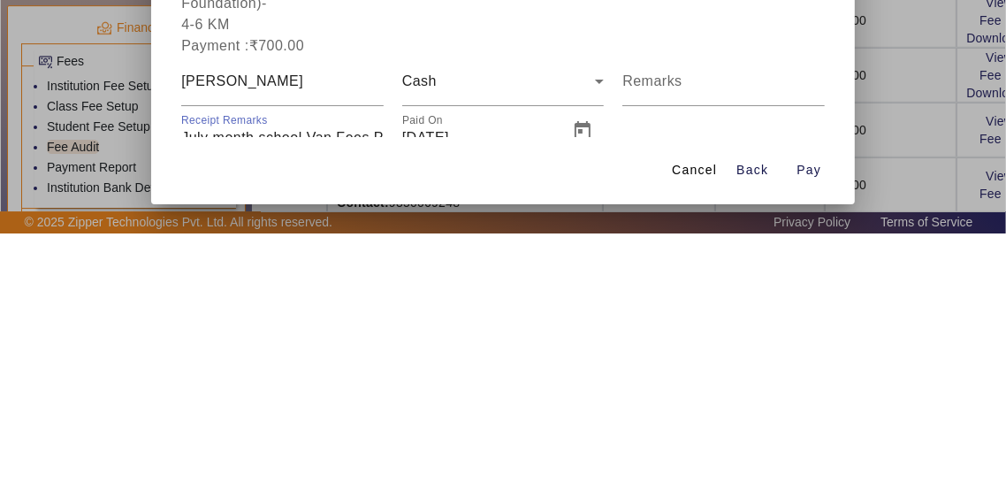
scroll to position [0, 24]
type input "July month school Van Fees Paid"
click at [629, 428] on span "Pay" at bounding box center [809, 418] width 25 height 19
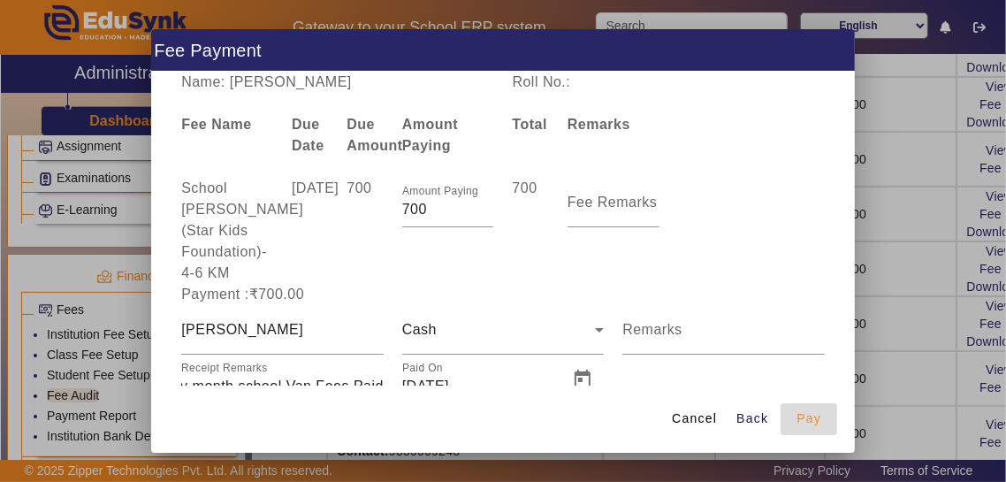
scroll to position [0, 0]
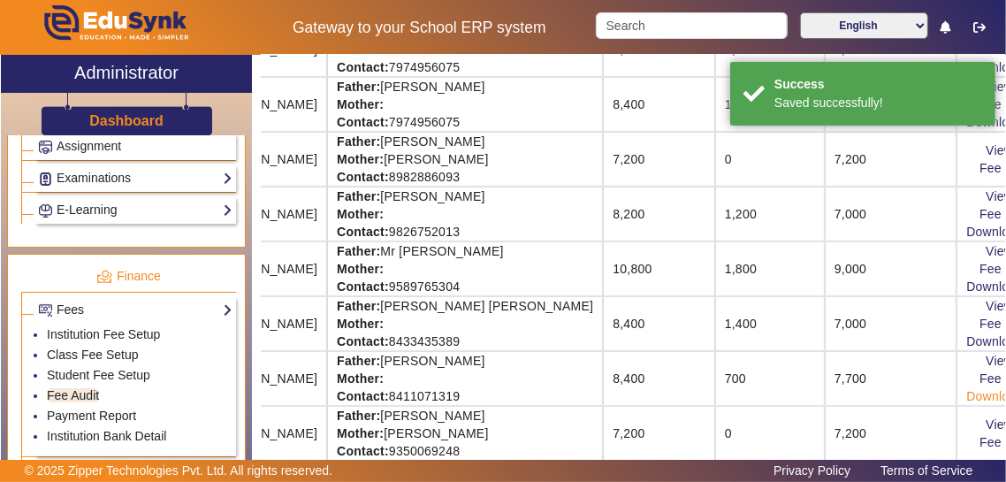
click at [629, 397] on link "Download Receipt" at bounding box center [1019, 396] width 104 height 14
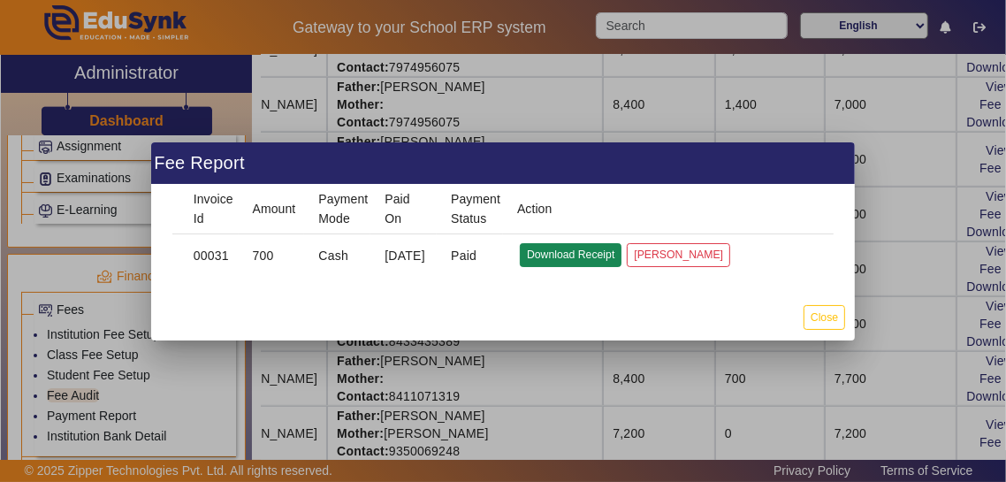
click at [573, 258] on button "Download Receipt" at bounding box center [571, 255] width 102 height 24
click at [629, 328] on button "Close" at bounding box center [825, 317] width 42 height 24
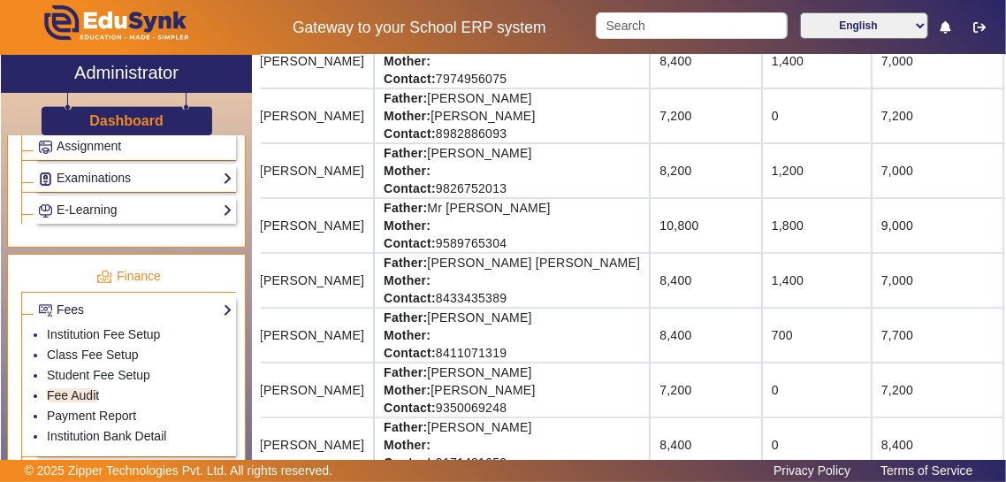
scroll to position [521, 160]
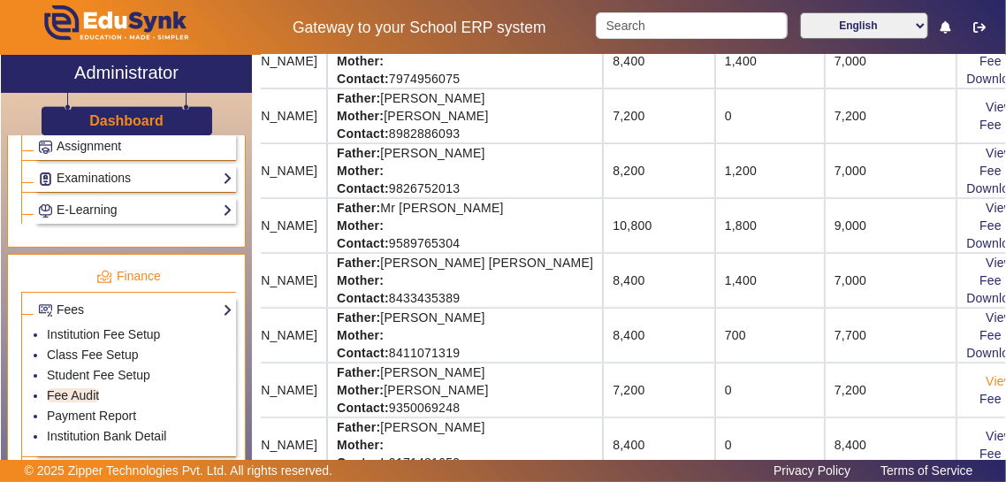
click at [629, 383] on link "View & Pay" at bounding box center [1018, 381] width 65 height 14
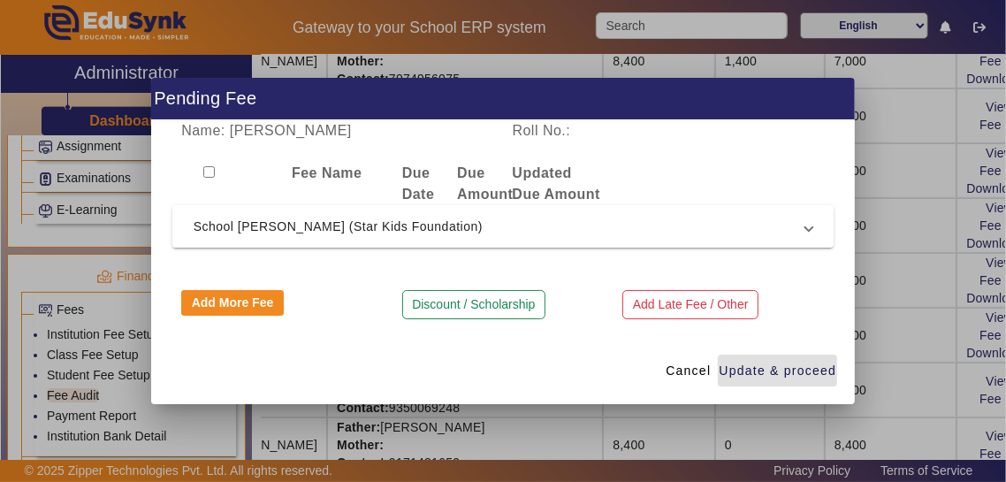
click at [629, 222] on span "School [PERSON_NAME] (Star Kids Foundation)" at bounding box center [500, 226] width 613 height 21
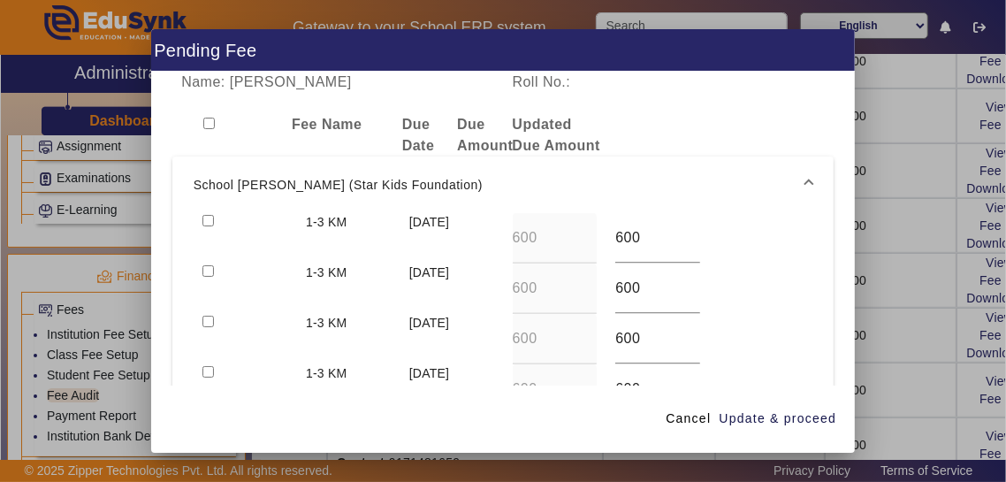
click at [211, 215] on input "checkbox" at bounding box center [208, 220] width 11 height 11
checkbox input "true"
click at [205, 265] on input "checkbox" at bounding box center [208, 270] width 11 height 11
checkbox input "true"
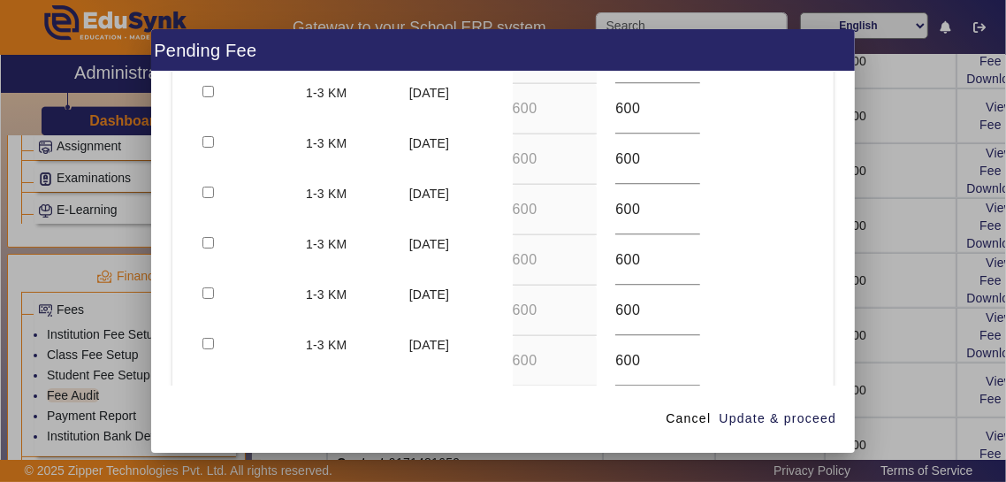
scroll to position [481, 0]
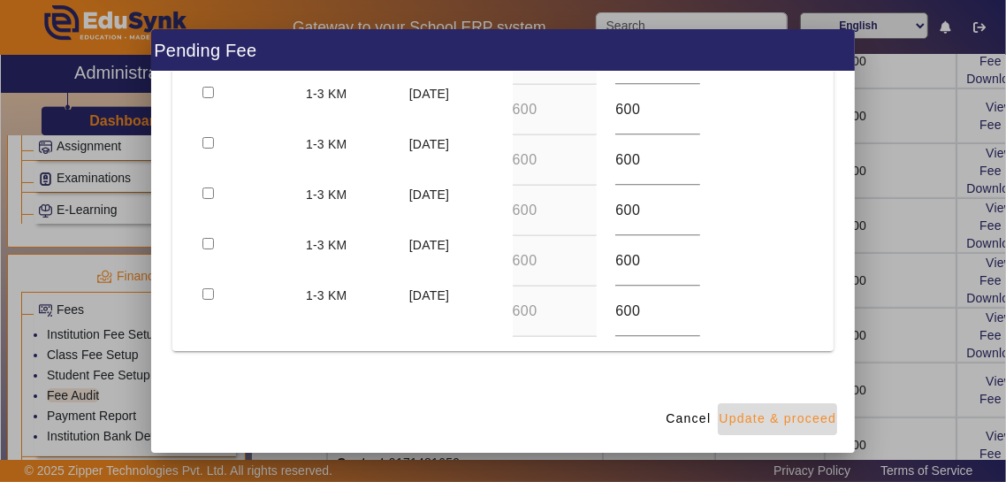
click at [629, 428] on span "Update & proceed" at bounding box center [778, 418] width 118 height 19
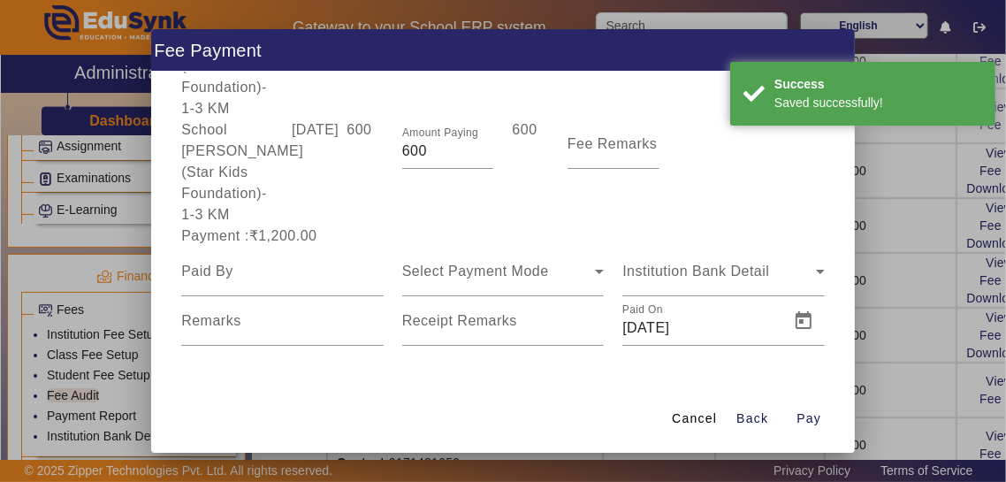
scroll to position [110, 0]
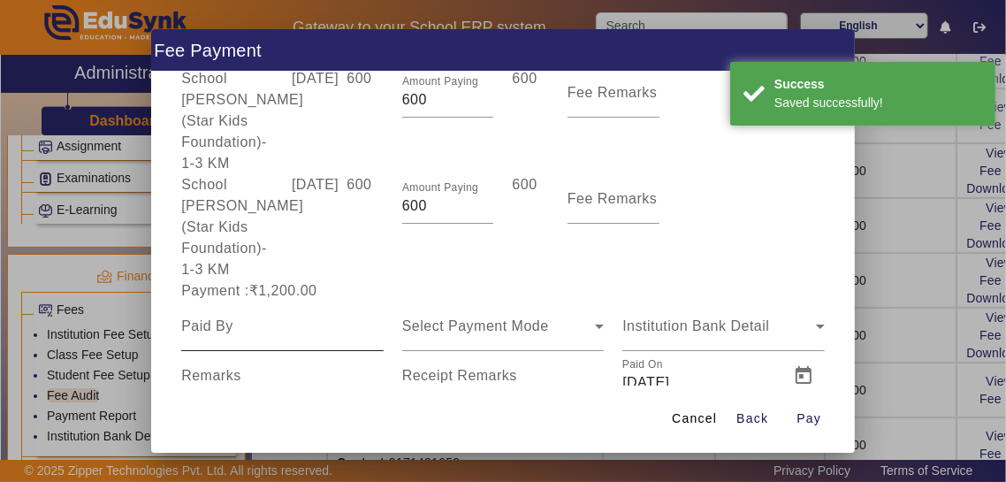
click at [197, 316] on input at bounding box center [282, 326] width 203 height 21
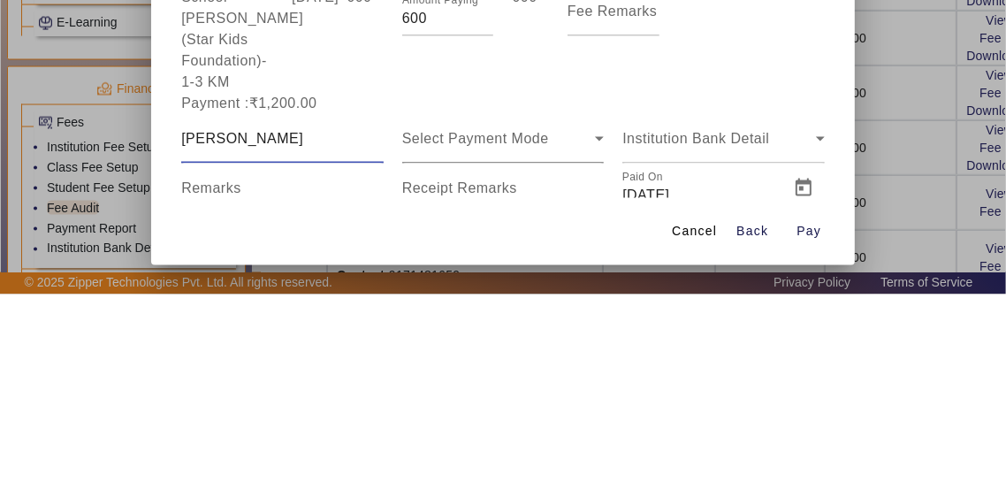
type input "[PERSON_NAME]"
click at [555, 316] on div "Select Payment Mode" at bounding box center [499, 326] width 194 height 21
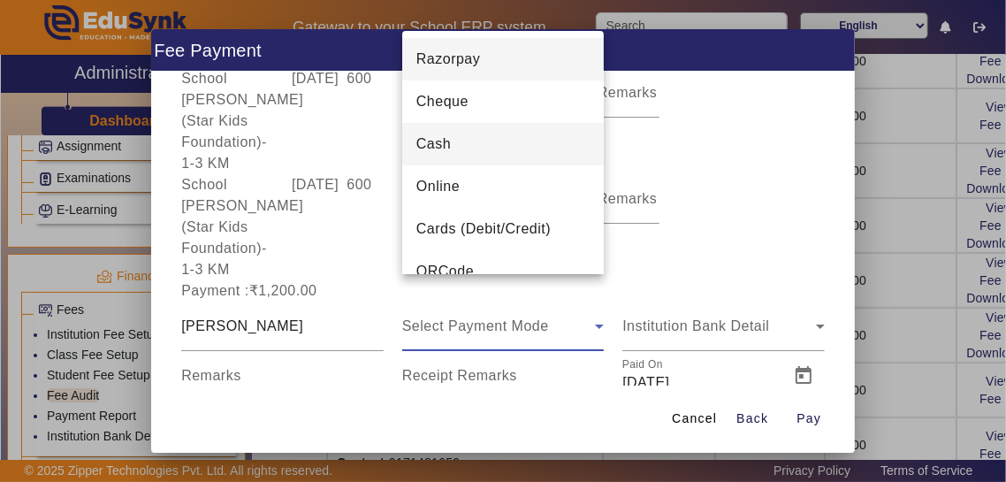
click at [541, 157] on mat-option "Cash" at bounding box center [503, 144] width 203 height 42
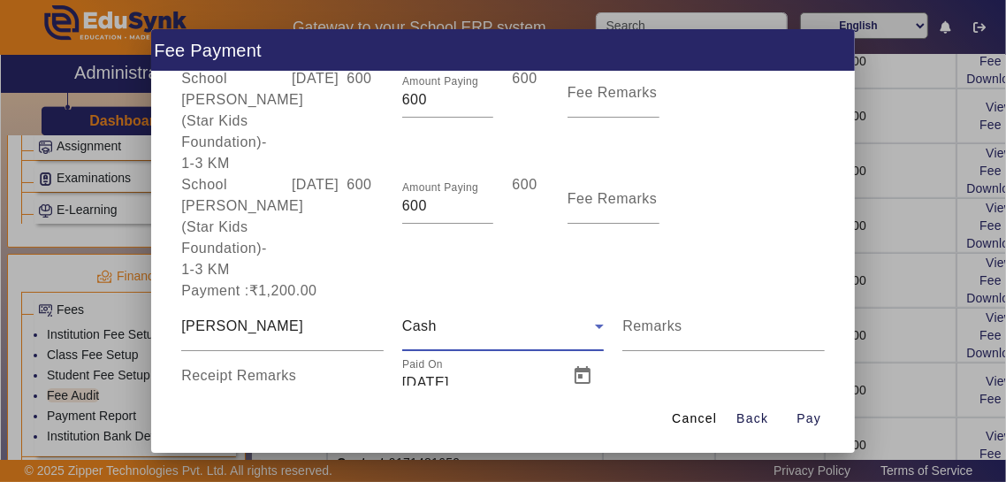
click at [206, 372] on input "Receipt Remarks" at bounding box center [282, 382] width 203 height 21
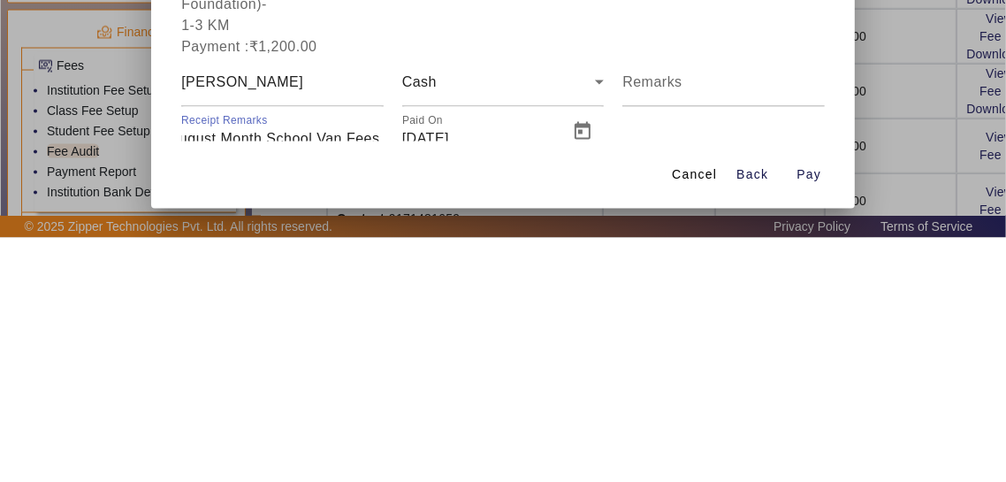
scroll to position [0, 76]
type input "July August Month School Van Fees Paid"
click at [586, 355] on span "Open calendar" at bounding box center [583, 376] width 42 height 42
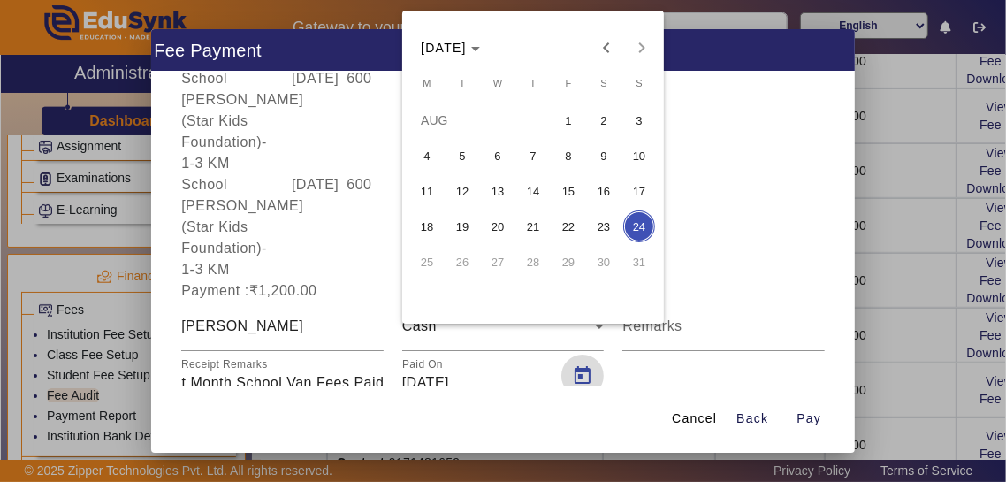
scroll to position [0, 0]
click at [441, 203] on button "11" at bounding box center [426, 190] width 35 height 35
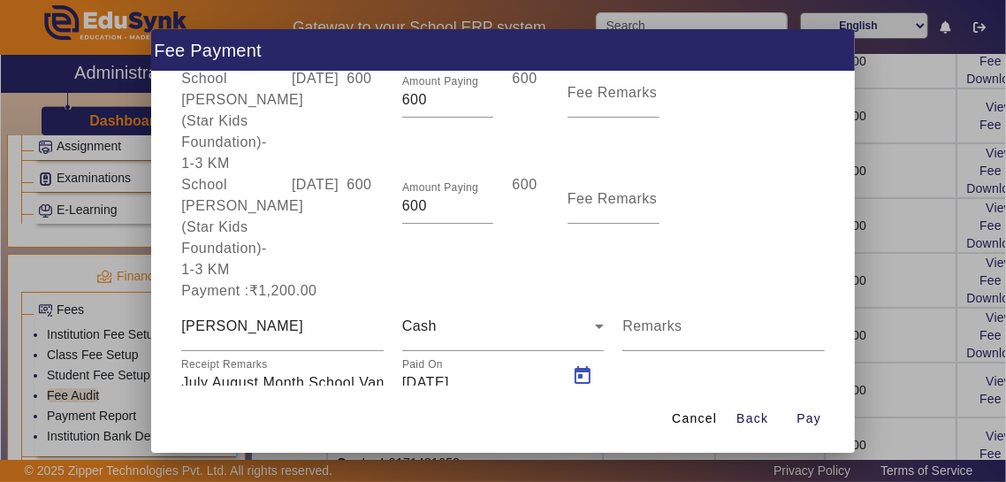
type input "[DATE]"
click at [629, 428] on span "Pay" at bounding box center [809, 418] width 25 height 19
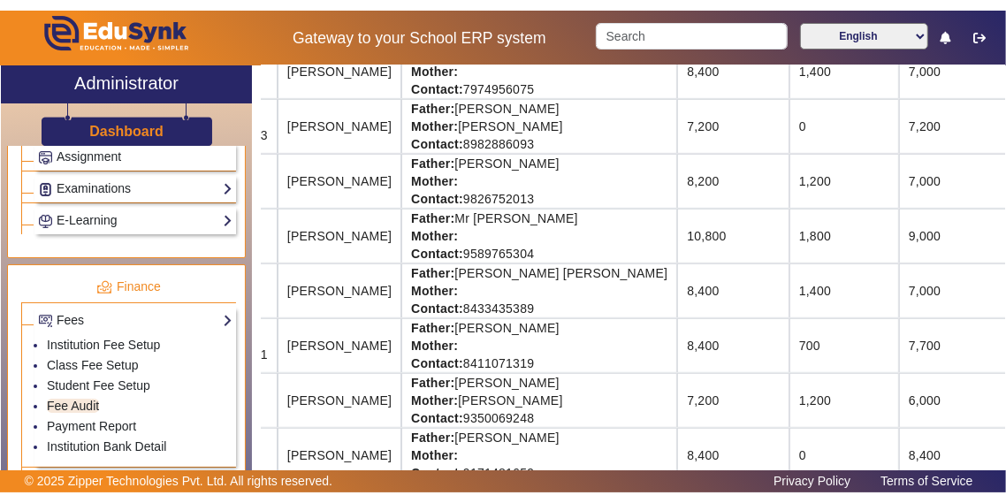
scroll to position [521, 160]
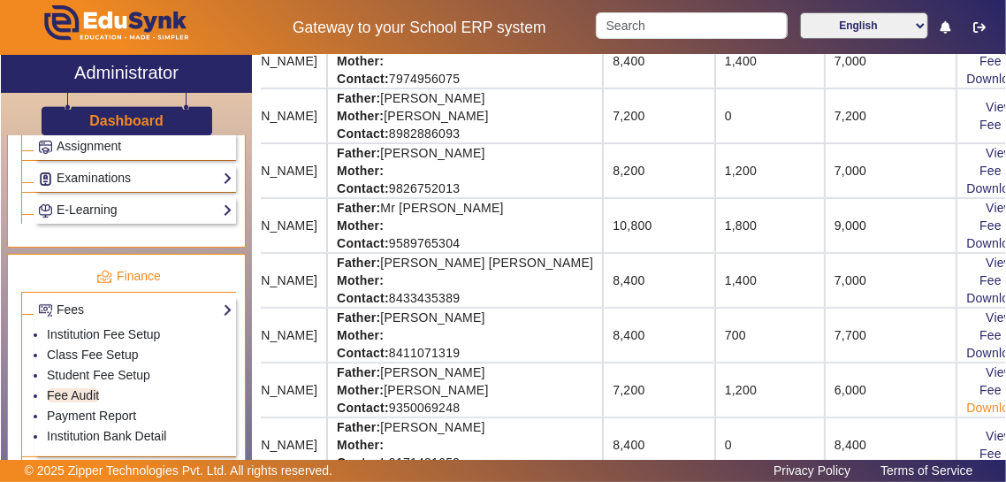
click at [629, 407] on link "Download Receipt" at bounding box center [1019, 408] width 104 height 14
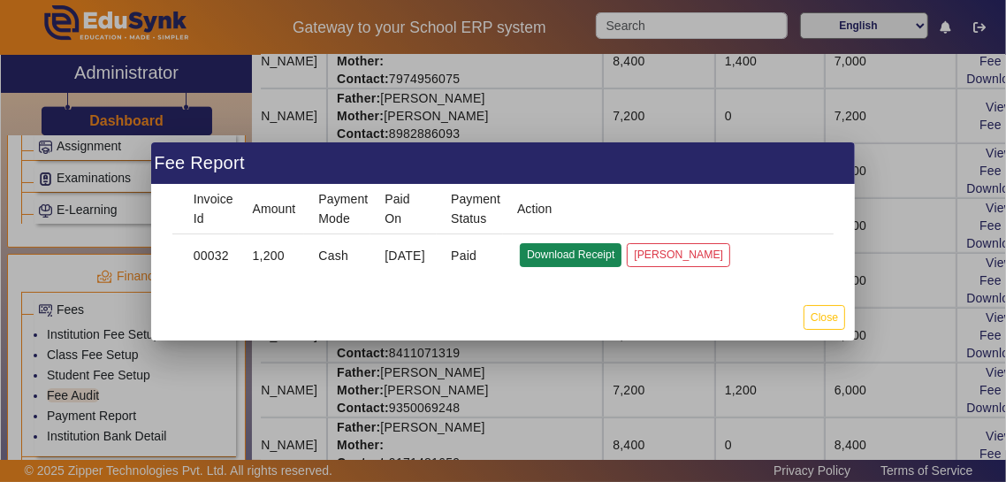
click at [584, 258] on button "Download Receipt" at bounding box center [571, 255] width 102 height 24
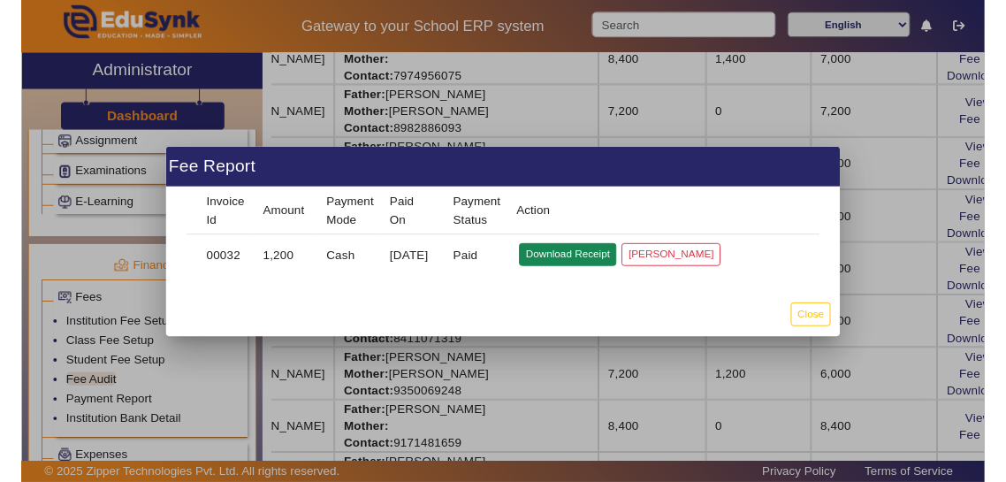
scroll to position [503, 160]
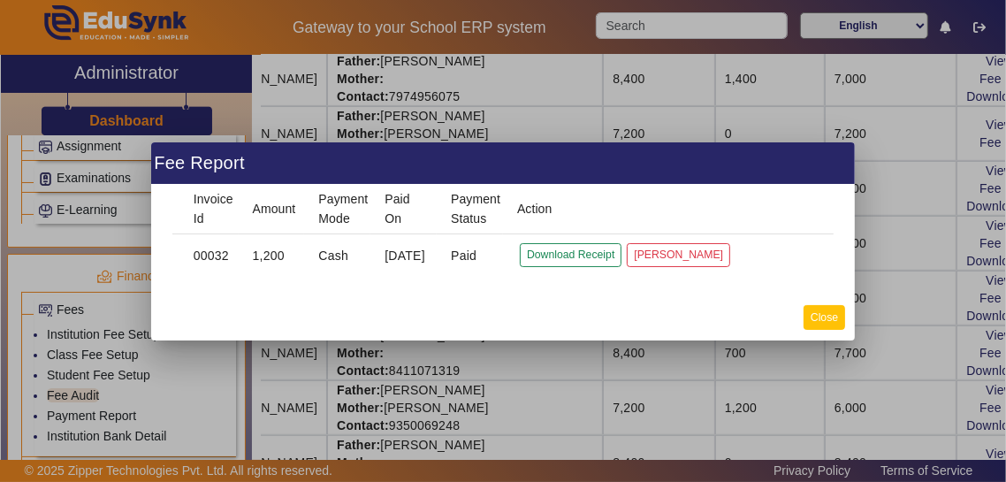
click at [629, 321] on button "Close" at bounding box center [825, 317] width 42 height 24
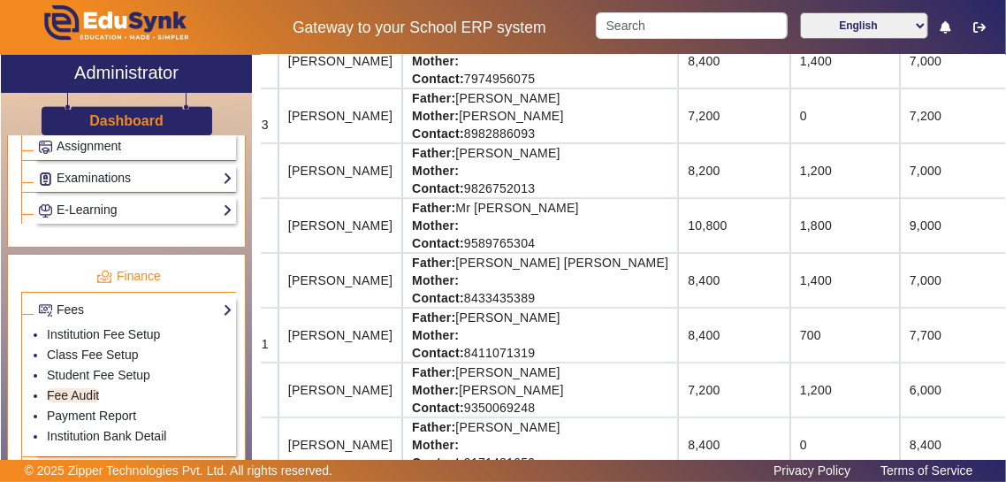
scroll to position [521, 160]
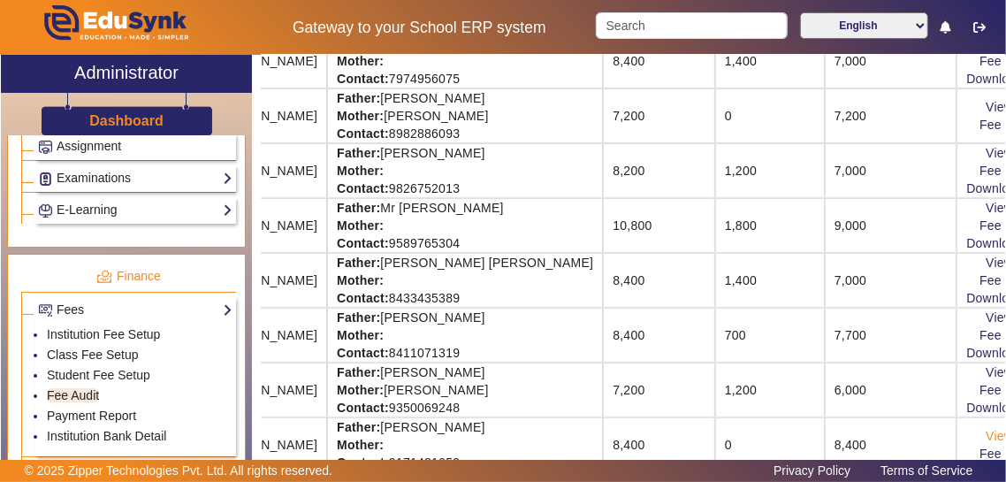
click at [629, 435] on link "View & Pay" at bounding box center [1018, 436] width 65 height 14
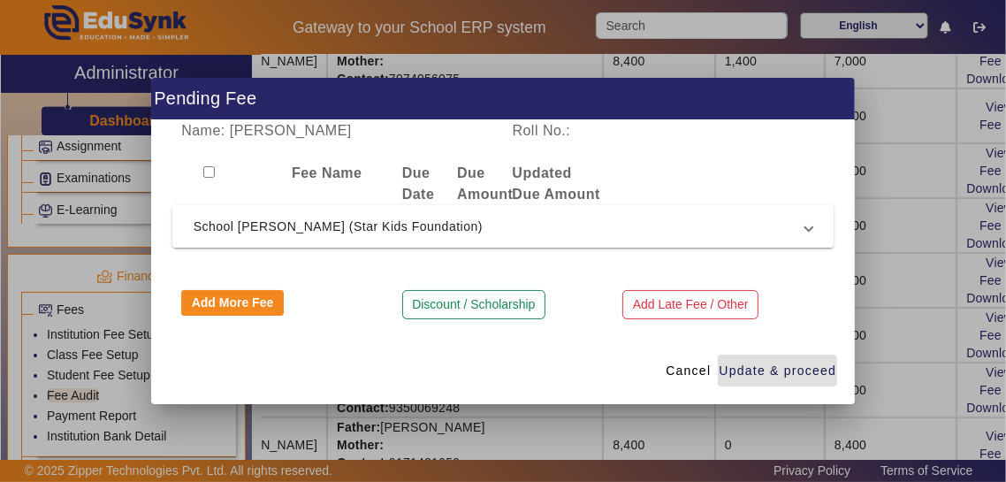
click at [629, 225] on span "School [PERSON_NAME] (Star Kids Foundation)" at bounding box center [500, 226] width 613 height 21
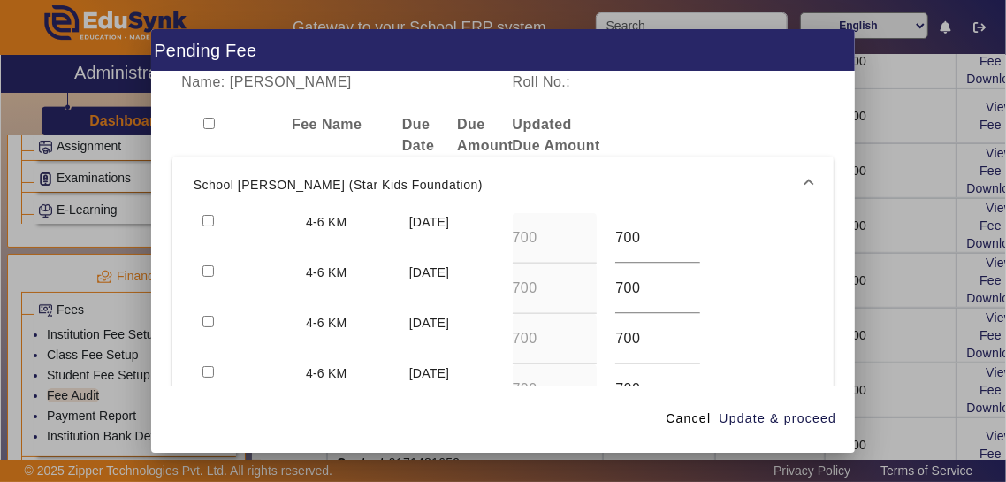
click at [206, 215] on input "checkbox" at bounding box center [208, 220] width 11 height 11
checkbox input "true"
click at [209, 265] on input "checkbox" at bounding box center [208, 270] width 11 height 11
checkbox input "true"
click at [629, 436] on span "button" at bounding box center [777, 419] width 119 height 42
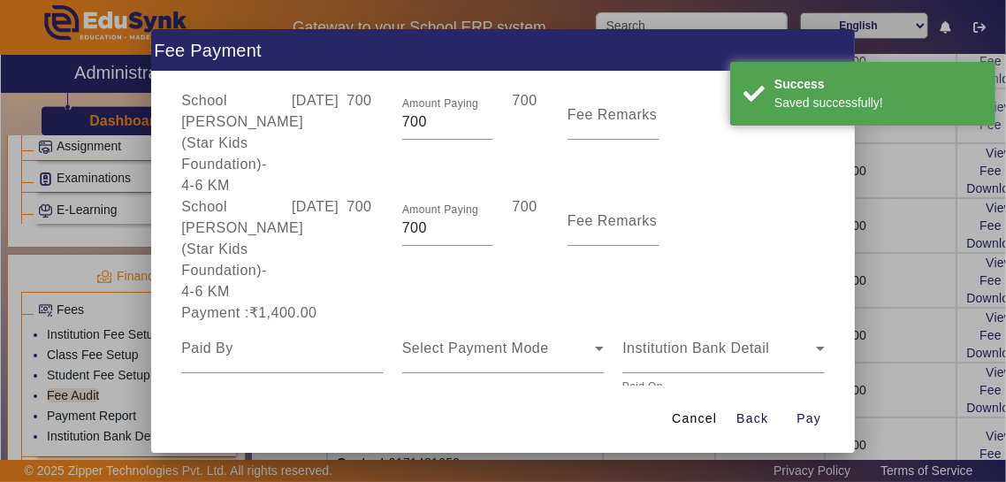
scroll to position [110, 0]
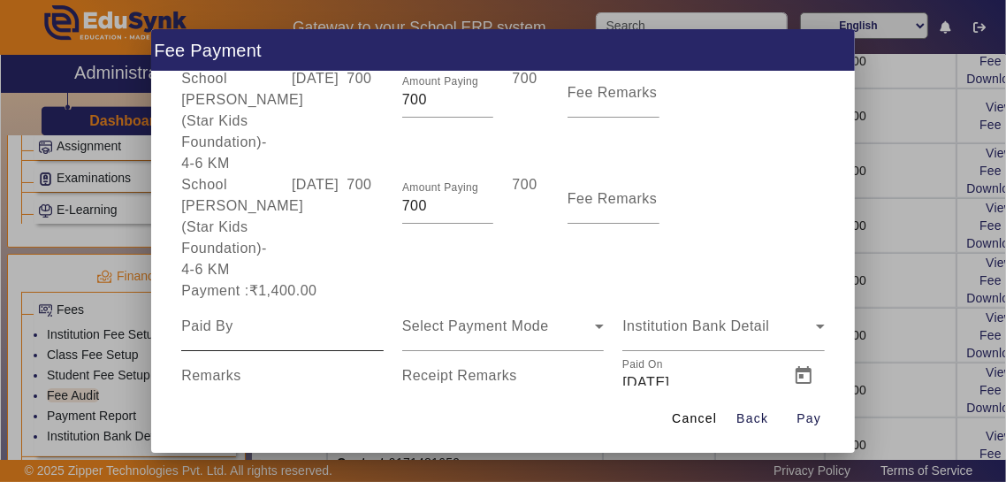
click at [197, 316] on input at bounding box center [282, 326] width 203 height 21
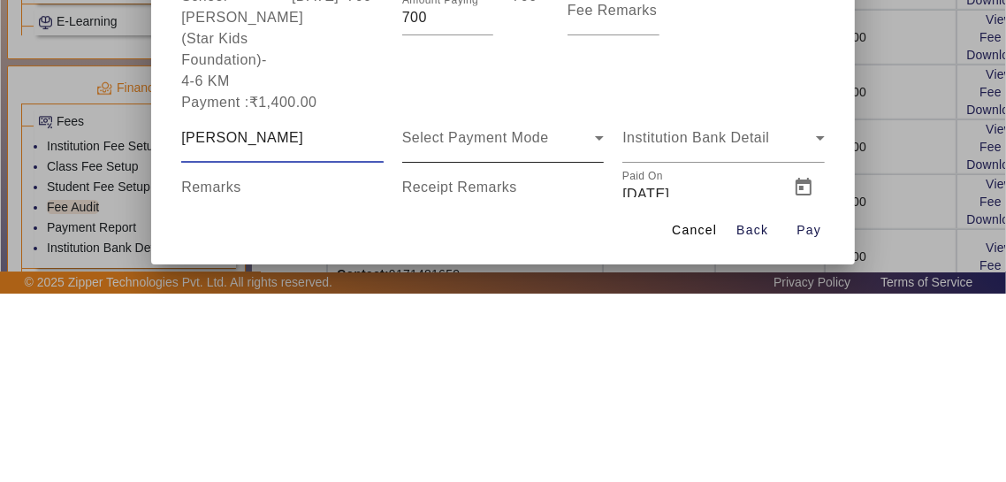
type input "[PERSON_NAME]"
click at [543, 318] on span "Select Payment Mode" at bounding box center [475, 325] width 147 height 15
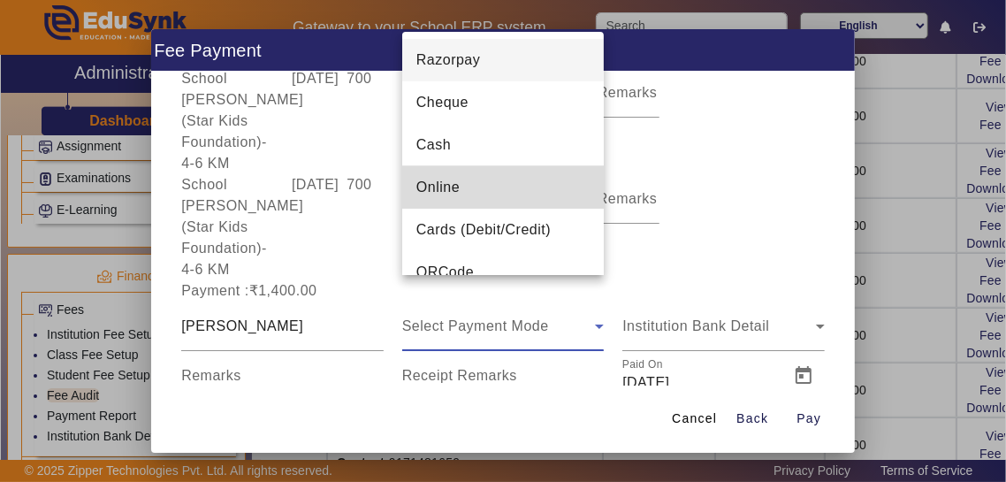
click at [540, 178] on mat-option "Online" at bounding box center [503, 187] width 203 height 42
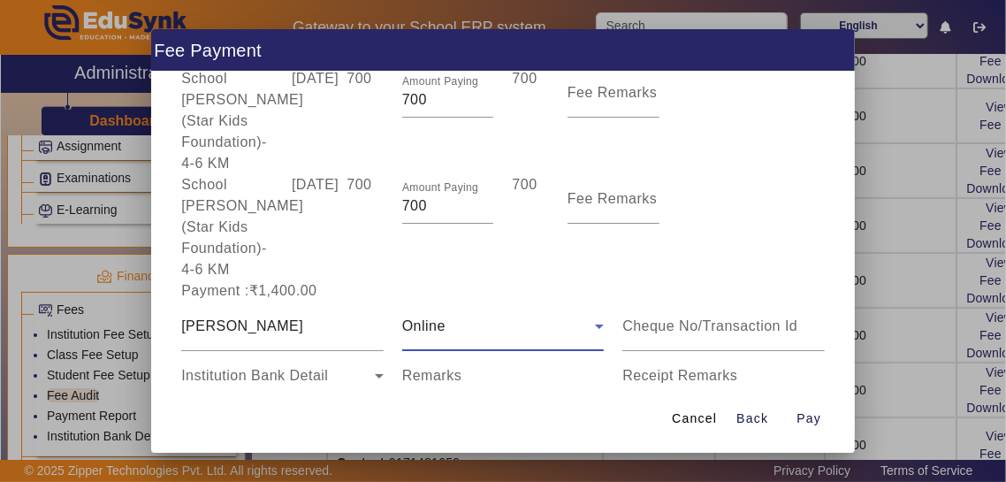
click at [629, 372] on input "Receipt Remarks" at bounding box center [724, 382] width 203 height 21
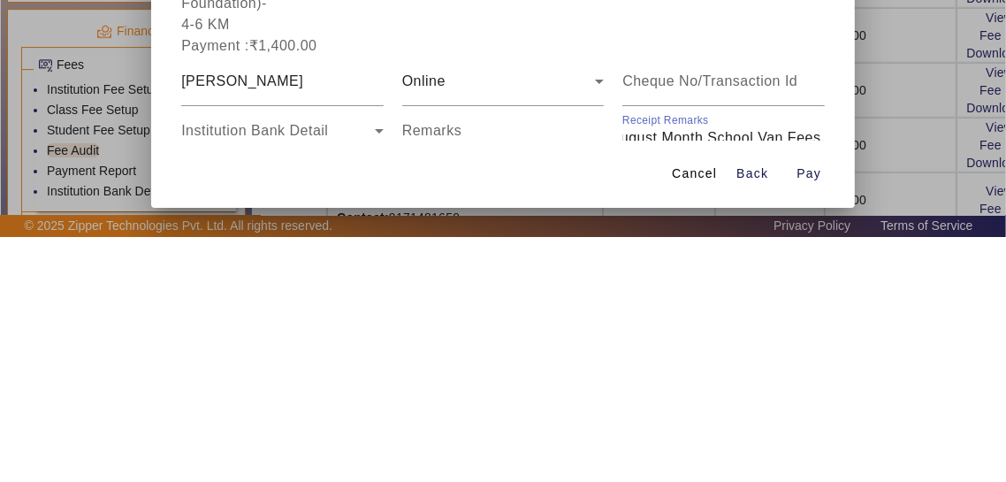
scroll to position [0, 76]
type input "July August Month School Van Fees Paid"
click at [351, 404] on span "Open calendar" at bounding box center [362, 425] width 42 height 42
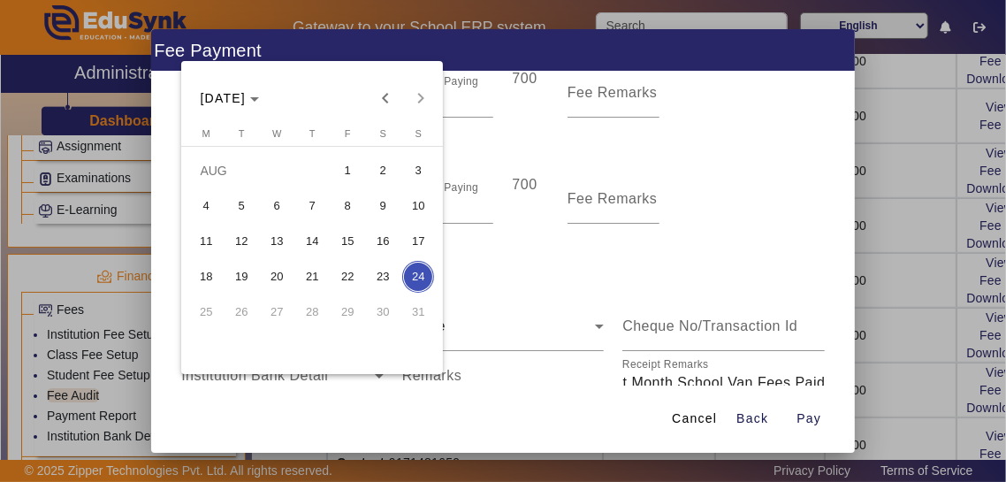
scroll to position [0, 0]
click at [339, 196] on span "8" at bounding box center [348, 206] width 32 height 32
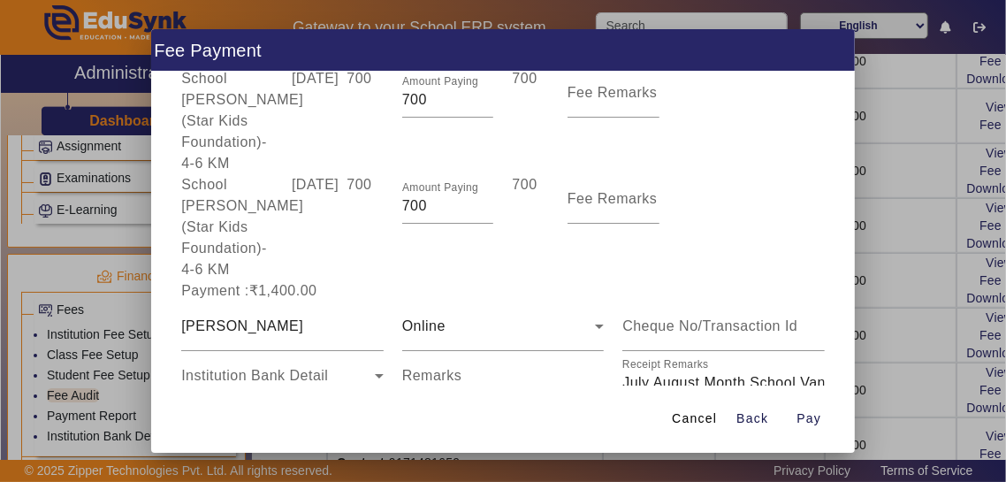
type input "[DATE]"
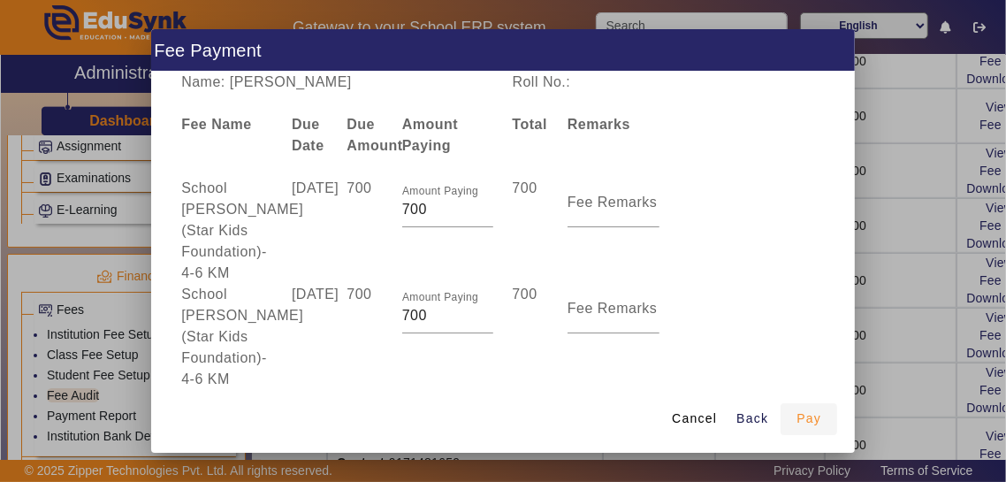
click at [629, 428] on span "Pay" at bounding box center [809, 418] width 25 height 19
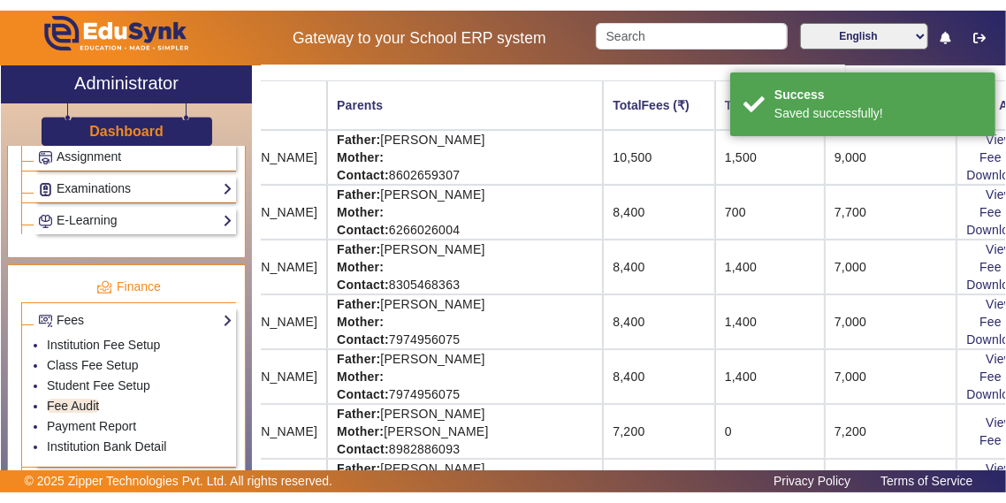
scroll to position [521, 160]
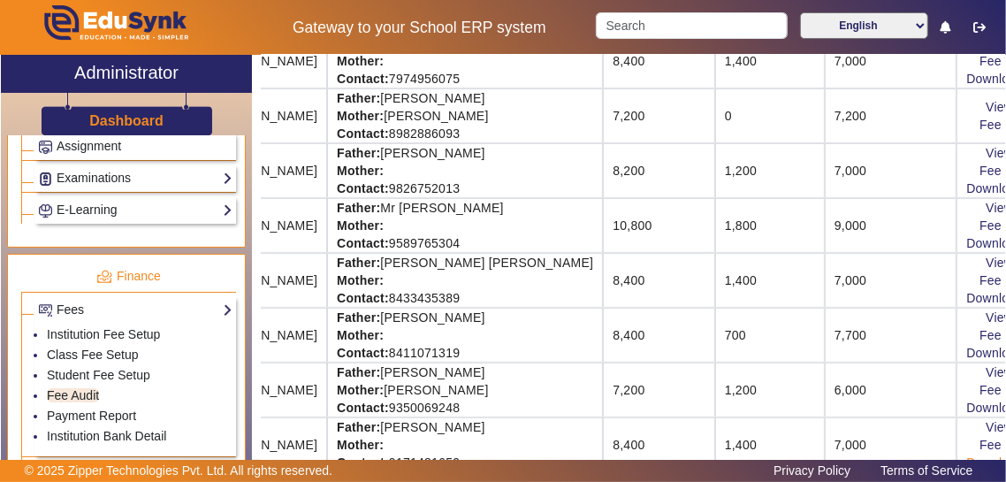
click at [629, 458] on link "Download Receipt" at bounding box center [1019, 462] width 104 height 14
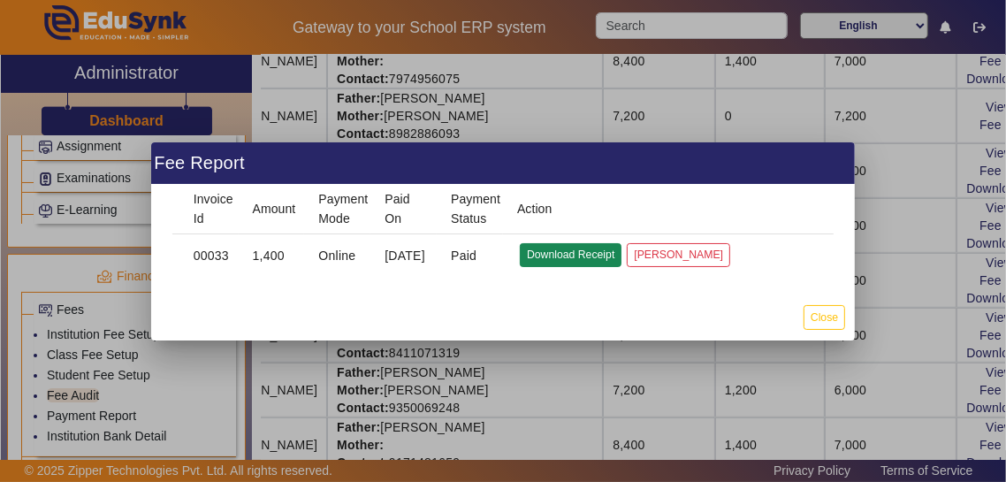
click at [586, 261] on button "Download Receipt" at bounding box center [571, 255] width 102 height 24
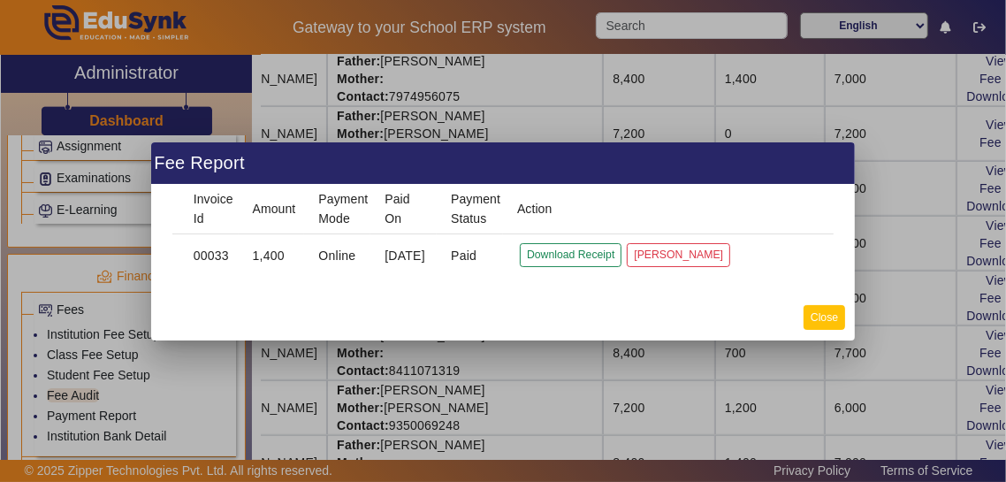
click at [629, 311] on button "Close" at bounding box center [825, 317] width 42 height 24
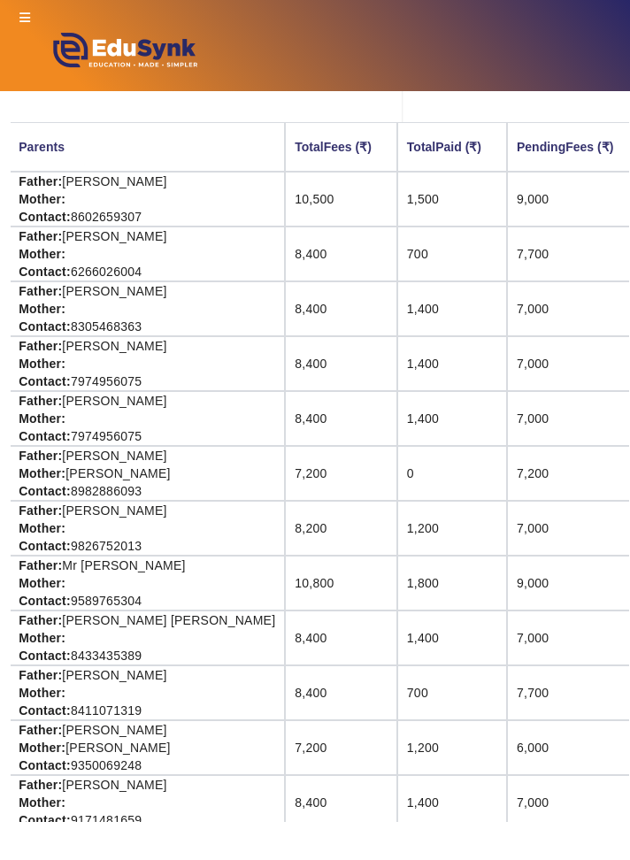
scroll to position [252, 287]
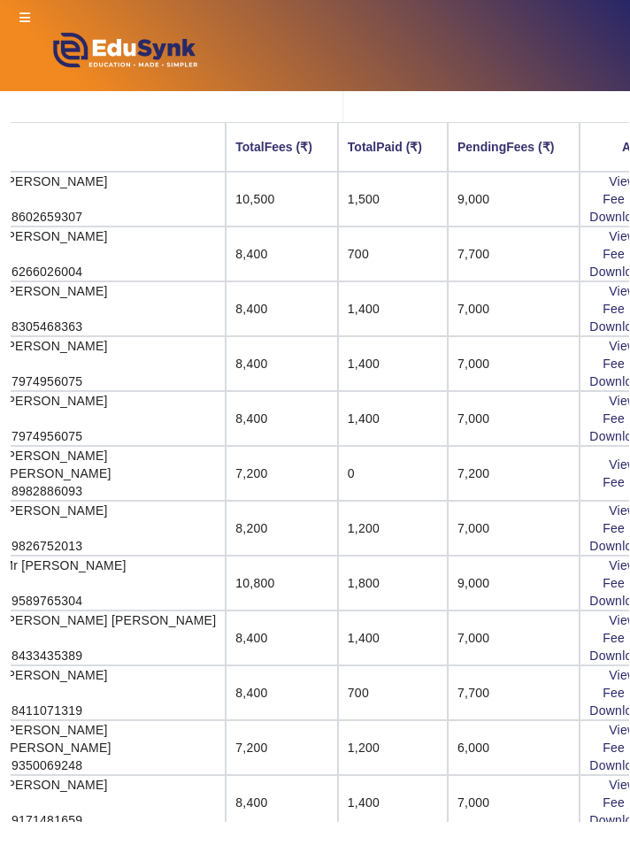
click at [608, 841] on link "View & Pay" at bounding box center [640, 848] width 65 height 14
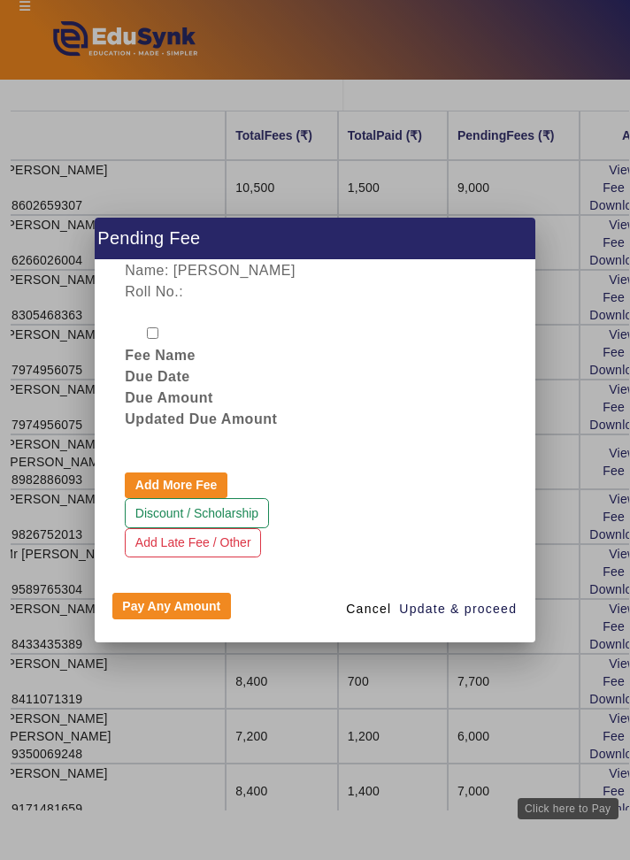
scroll to position [0, 0]
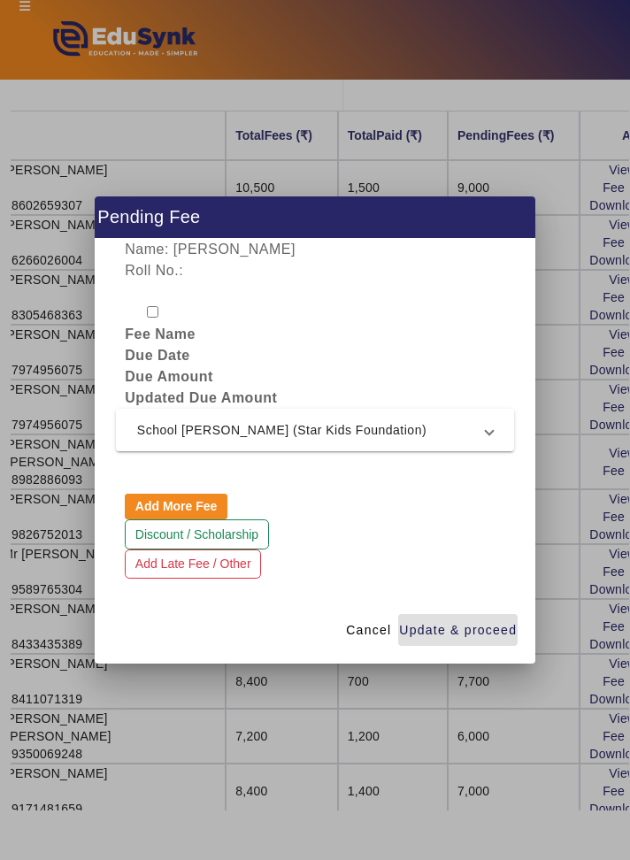
click at [488, 437] on span at bounding box center [489, 429] width 7 height 21
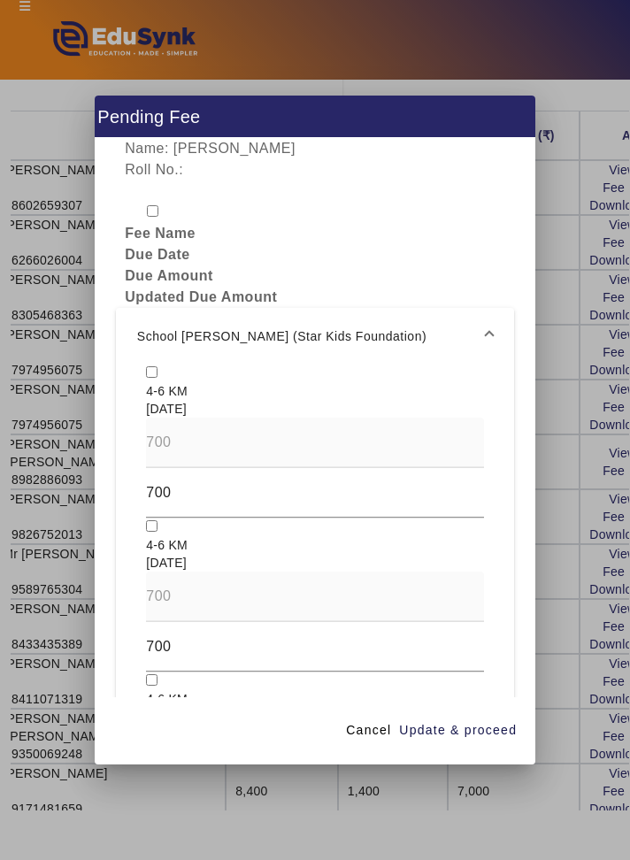
click at [139, 334] on mat-expansion-panel-header "School [PERSON_NAME] (Star Kids Foundation)" at bounding box center [315, 336] width 398 height 57
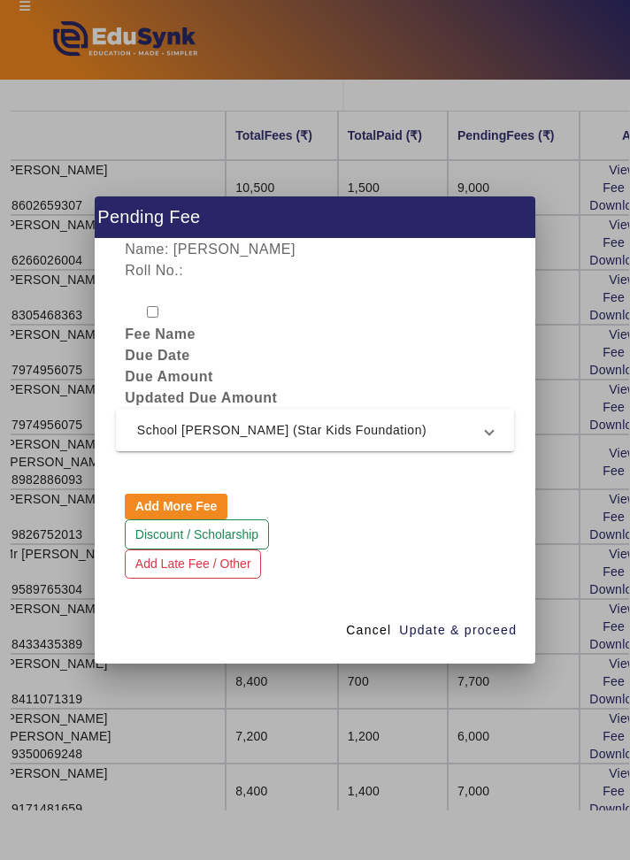
click at [485, 445] on mat-expansion-panel-header "School [PERSON_NAME] (Star Kids Foundation)" at bounding box center [315, 430] width 398 height 42
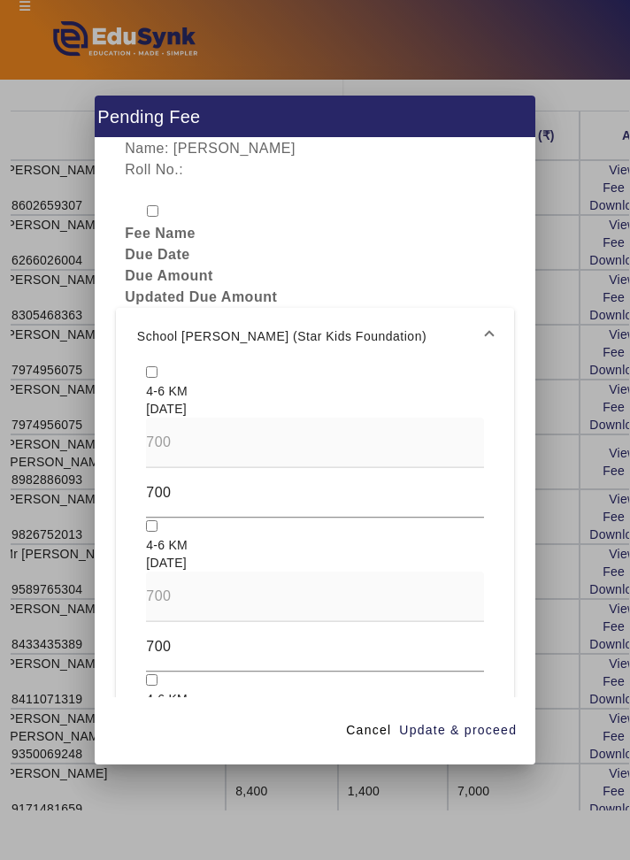
click at [149, 333] on mat-expansion-panel-header "School [PERSON_NAME] (Star Kids Foundation)" at bounding box center [315, 336] width 398 height 57
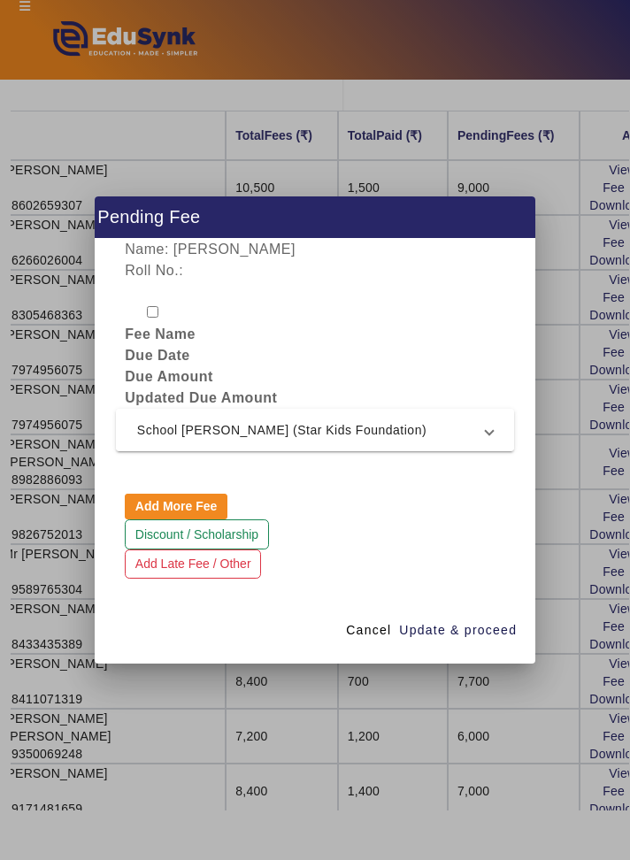
click at [490, 440] on span at bounding box center [489, 429] width 7 height 21
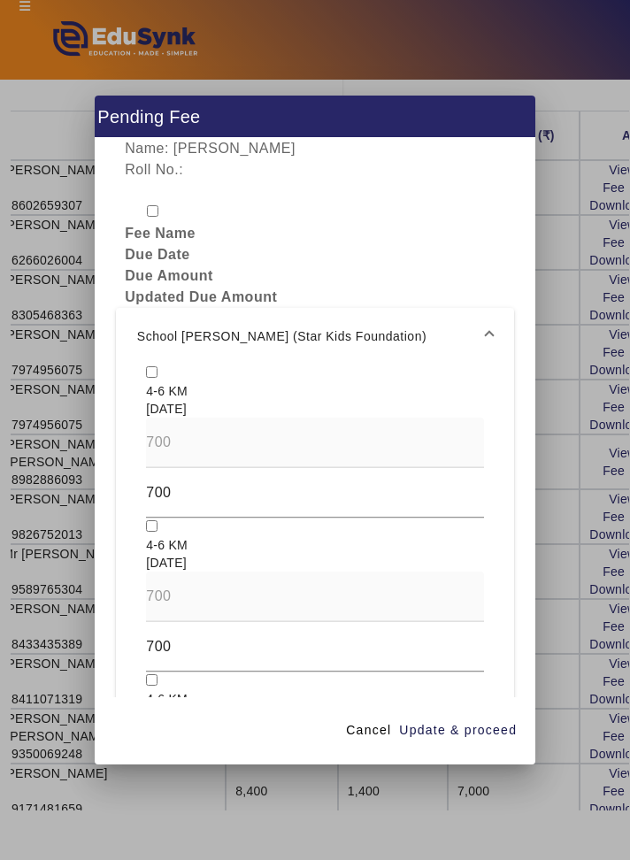
click at [157, 366] on input "checkbox" at bounding box center [151, 371] width 11 height 11
checkbox input "true"
click at [443, 752] on span "button" at bounding box center [457, 730] width 119 height 42
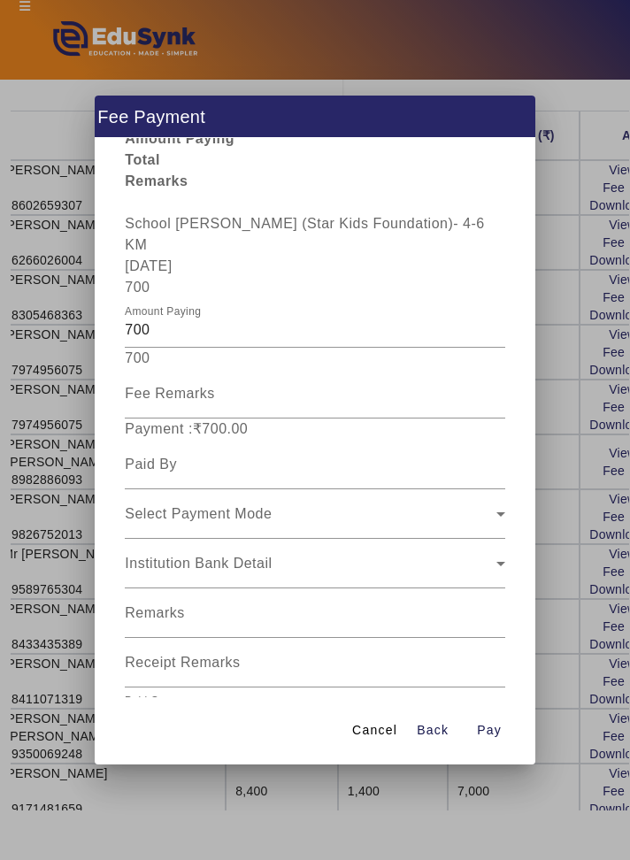
scroll to position [140, 0]
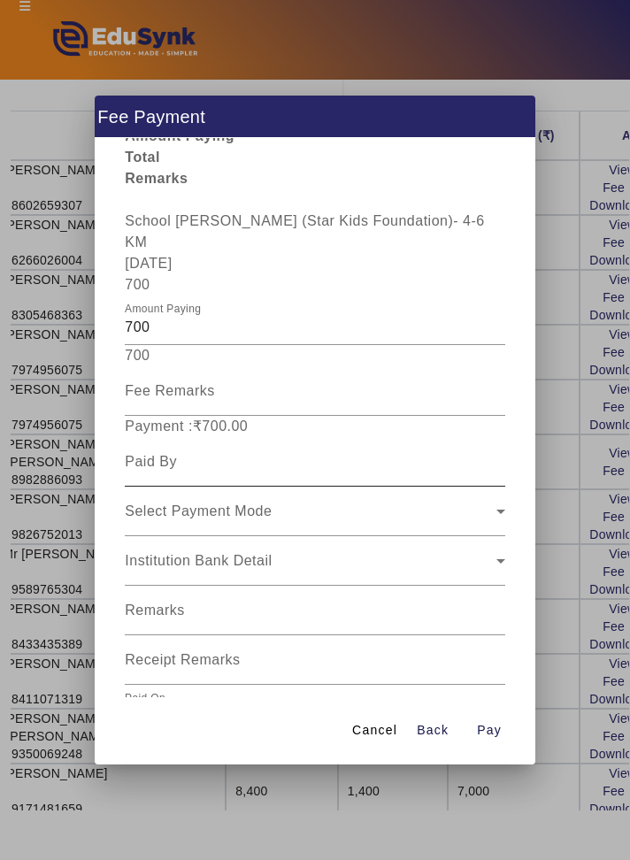
click at [157, 451] on input at bounding box center [314, 461] width 379 height 21
type input "[PERSON_NAME]"
click at [144, 503] on span "Select Payment Mode" at bounding box center [198, 510] width 147 height 15
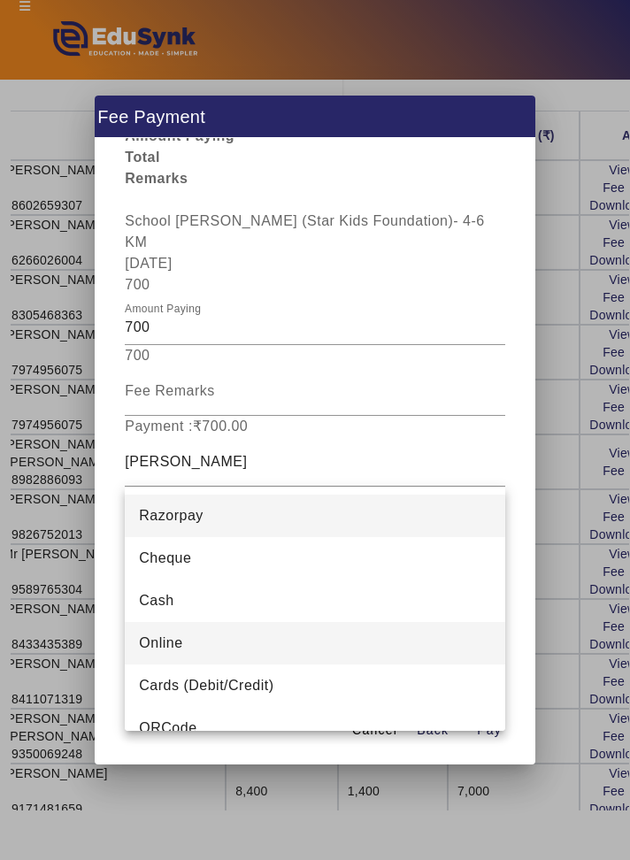
click at [437, 633] on mat-option "Online" at bounding box center [314, 643] width 379 height 42
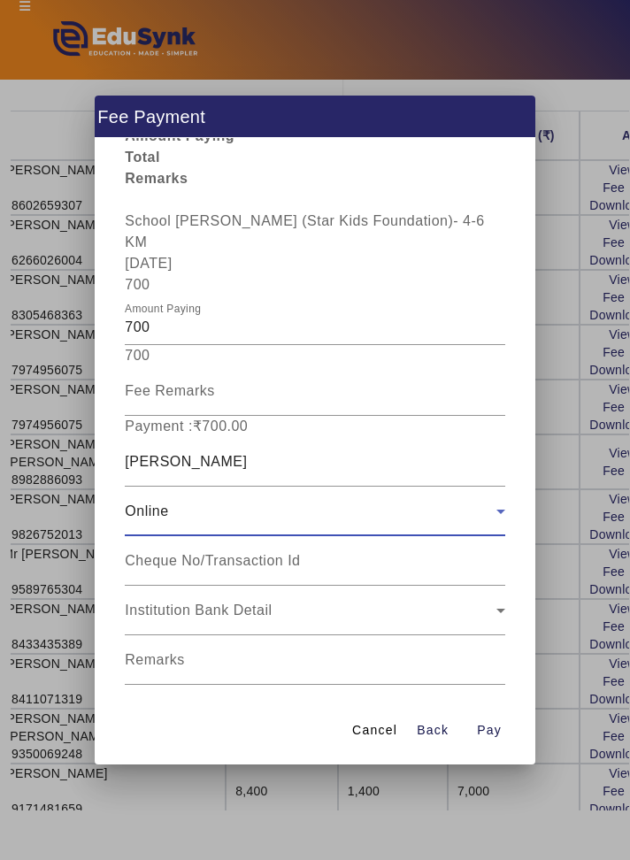
click at [408, 706] on input "Receipt Remarks" at bounding box center [314, 716] width 379 height 21
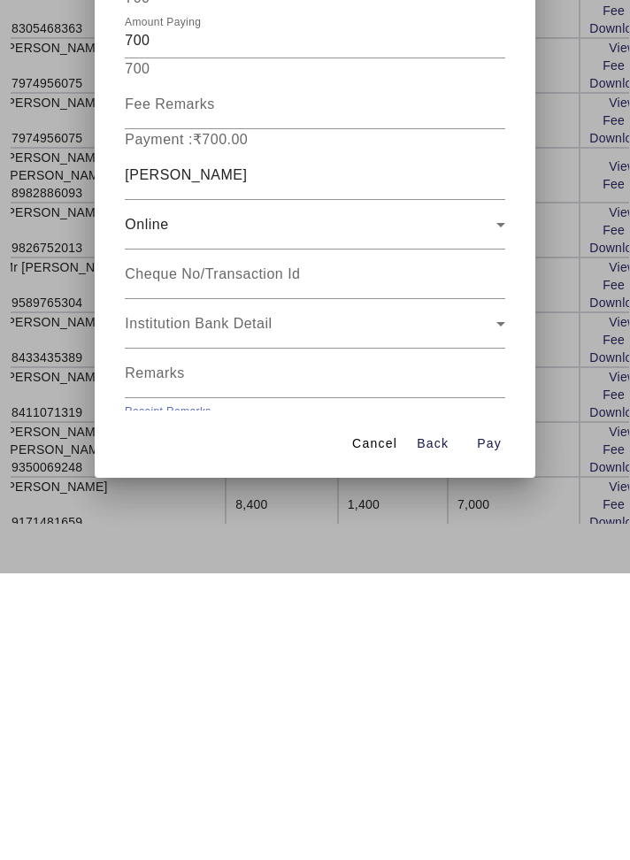
type input "July School Van Fees Paid"
click at [147, 755] on input "[DATE]" at bounding box center [291, 765] width 333 height 21
click at [488, 736] on span "Open calendar" at bounding box center [484, 757] width 42 height 42
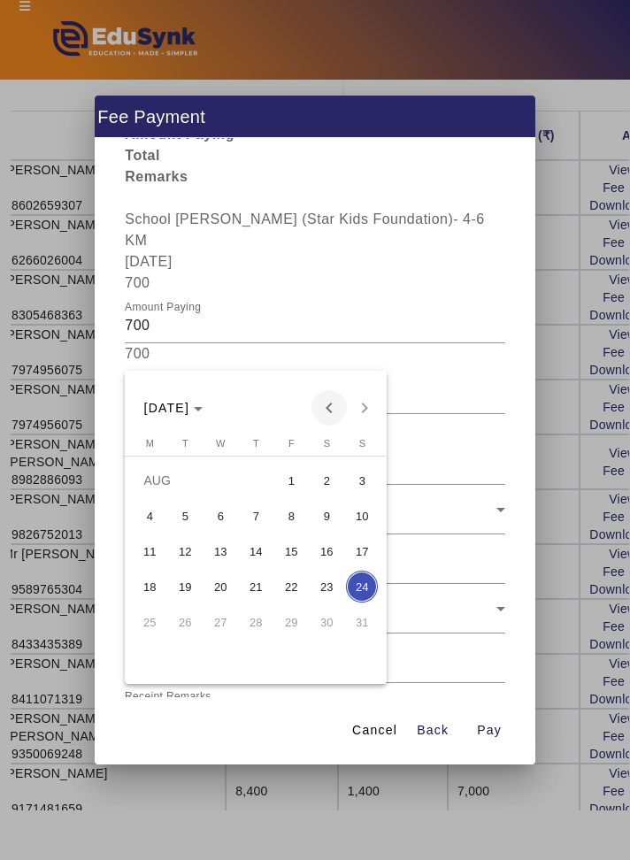
click at [332, 402] on span "Previous month" at bounding box center [328, 407] width 35 height 35
click at [183, 590] on span "15" at bounding box center [185, 586] width 32 height 32
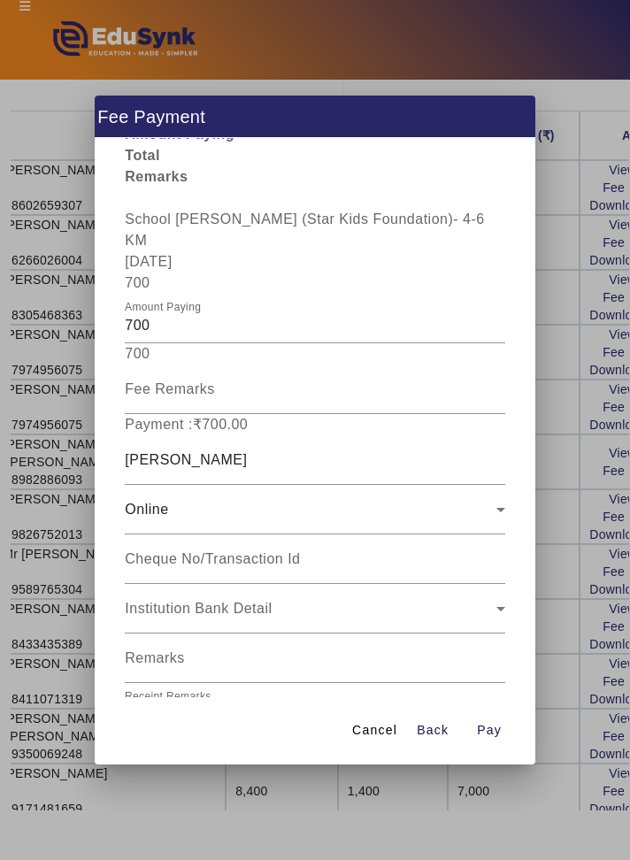
type input "[DATE]"
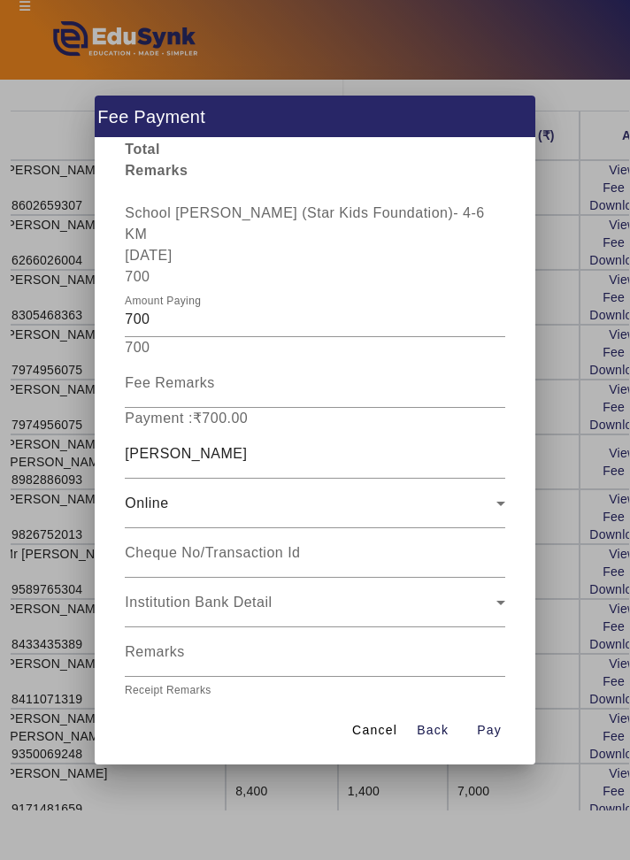
scroll to position [189, 0]
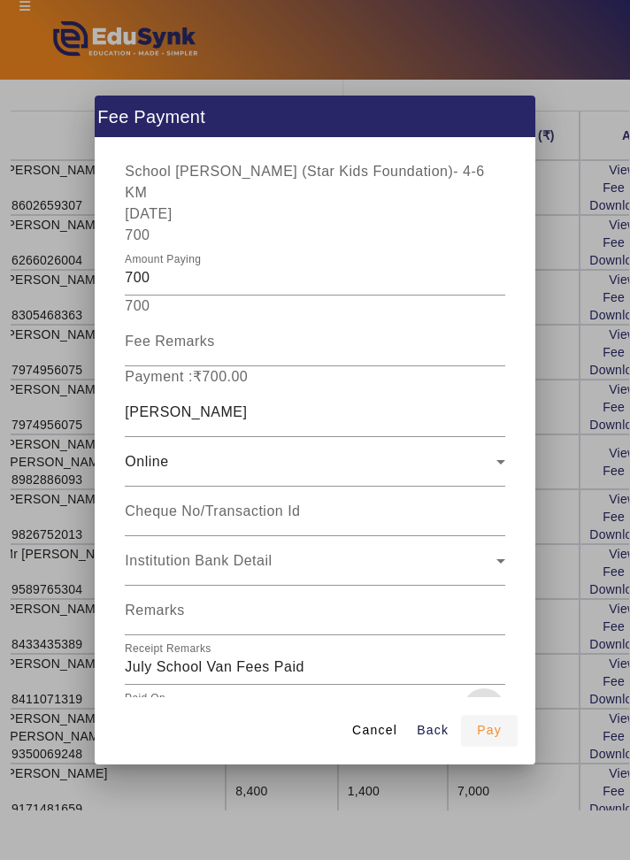
click at [487, 752] on span "button" at bounding box center [489, 730] width 57 height 42
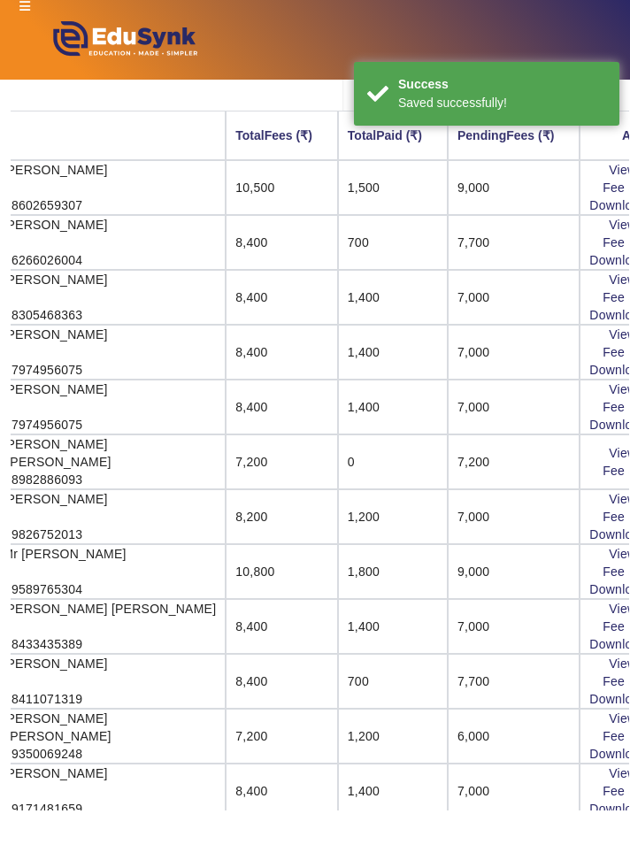
scroll to position [11, 0]
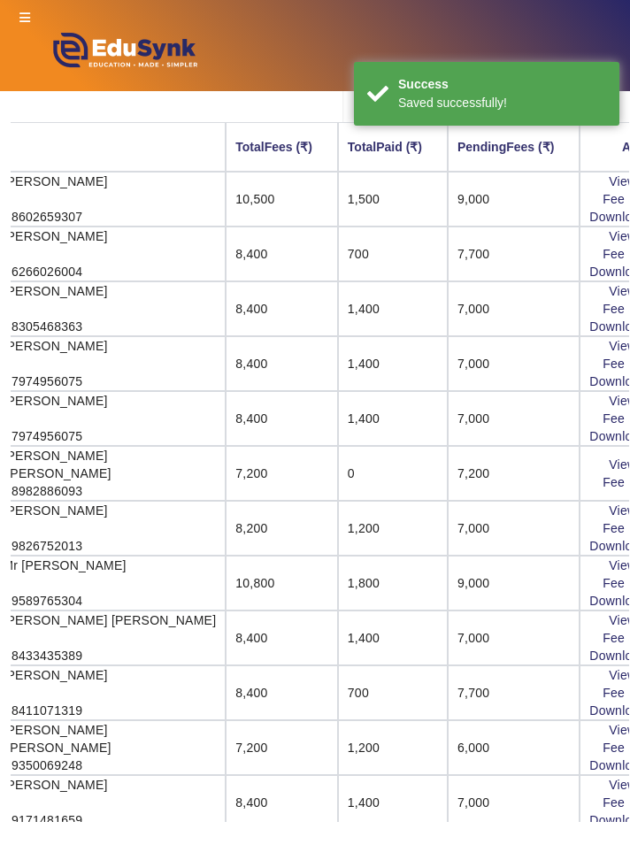
click at [608, 832] on link "View & Pay" at bounding box center [640, 839] width 65 height 14
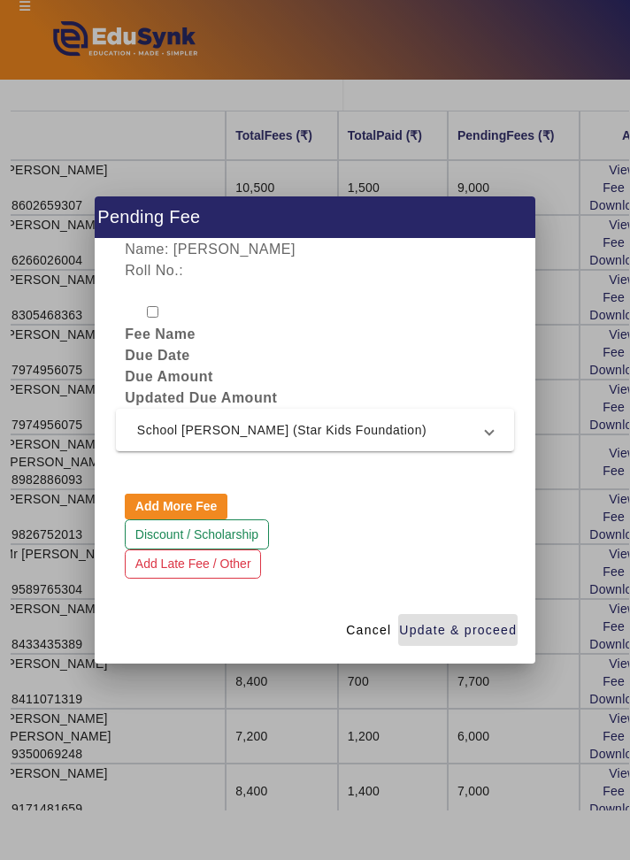
click at [463, 768] on div at bounding box center [315, 430] width 630 height 860
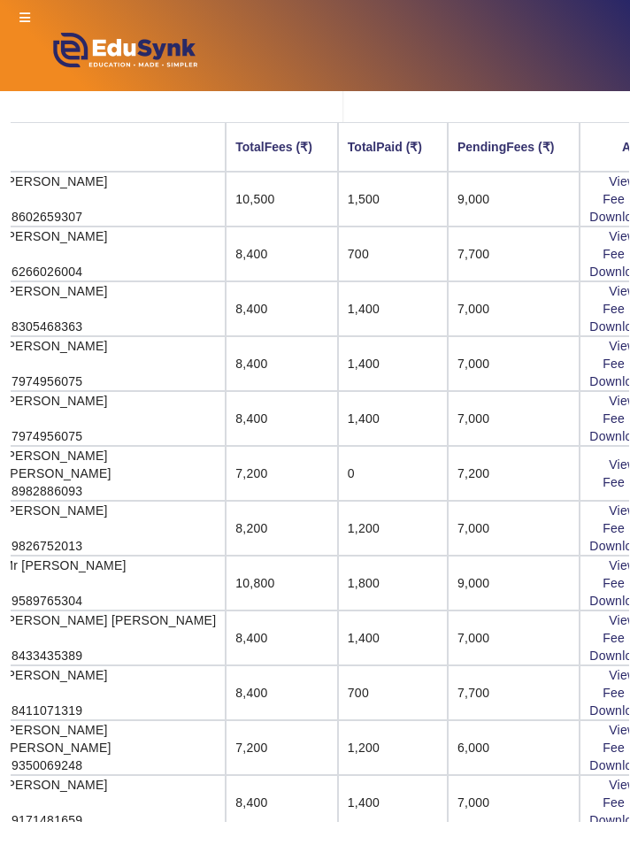
scroll to position [11, 0]
click at [593, 859] on link "Download Receipt" at bounding box center [641, 875] width 104 height 14
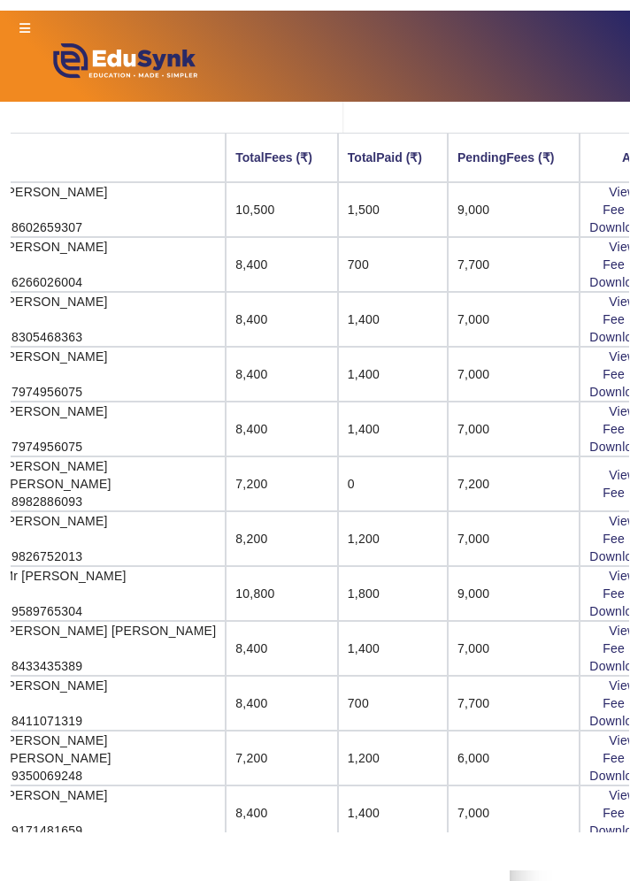
scroll to position [0, 0]
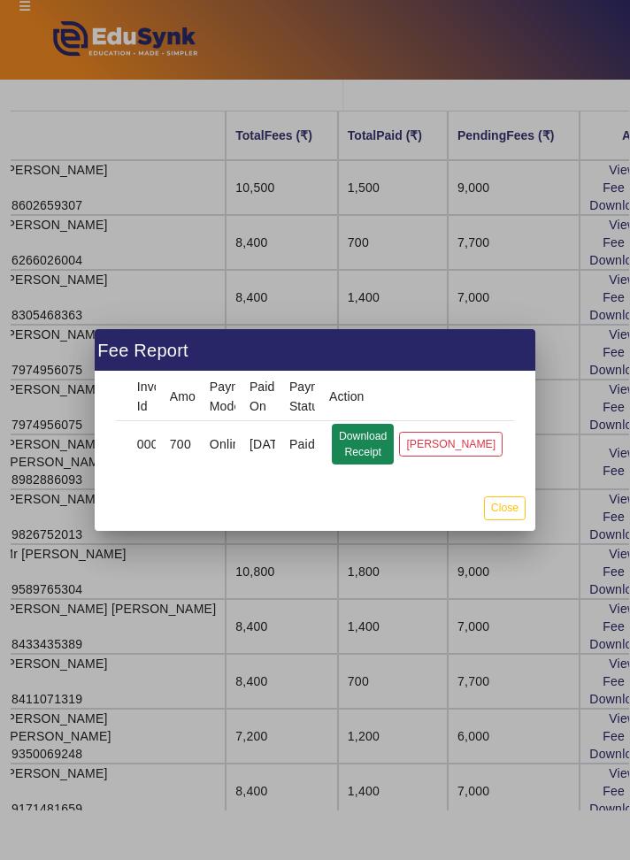
click at [390, 430] on button "Download Receipt" at bounding box center [363, 444] width 62 height 41
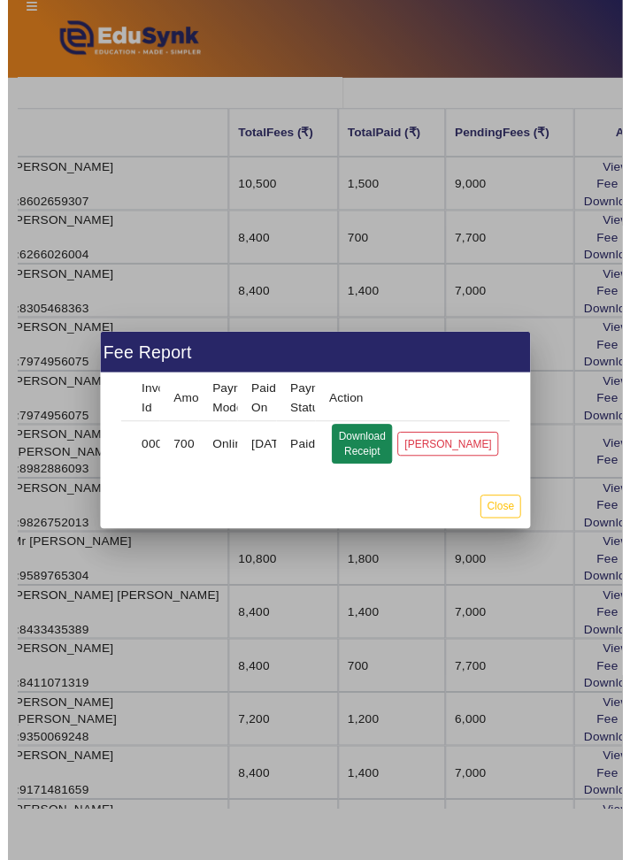
scroll to position [233, 287]
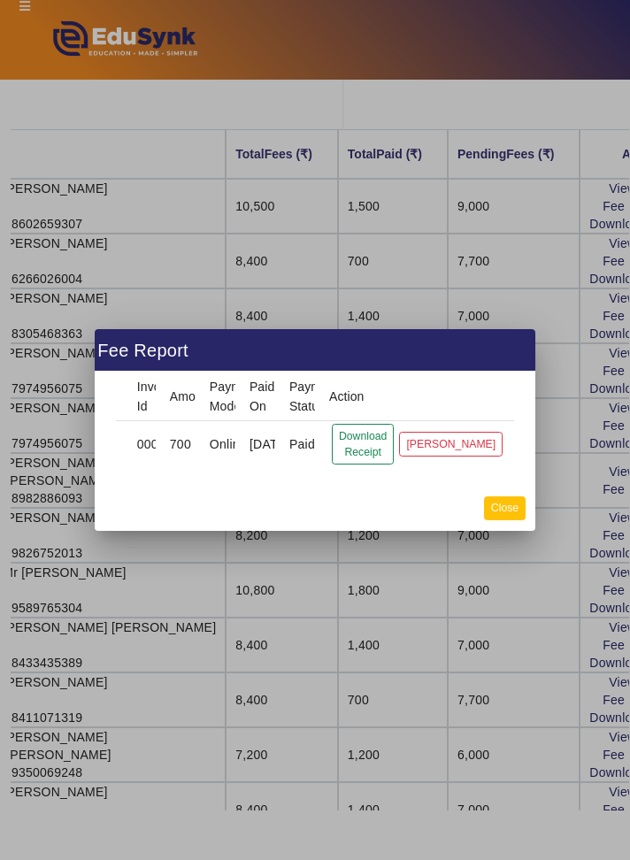
click at [516, 509] on button "Close" at bounding box center [505, 508] width 42 height 24
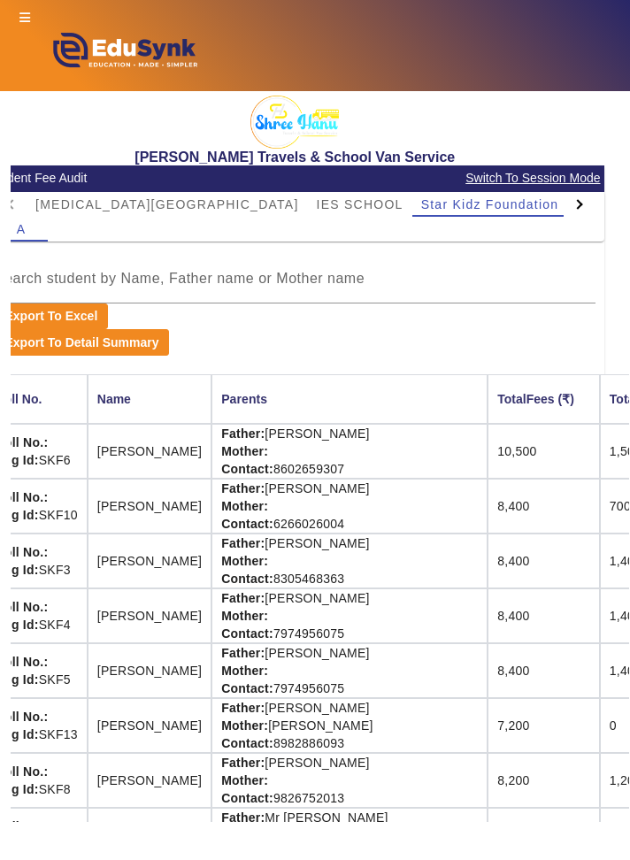
scroll to position [0, 0]
